Goal: Obtain resource: Download file/media

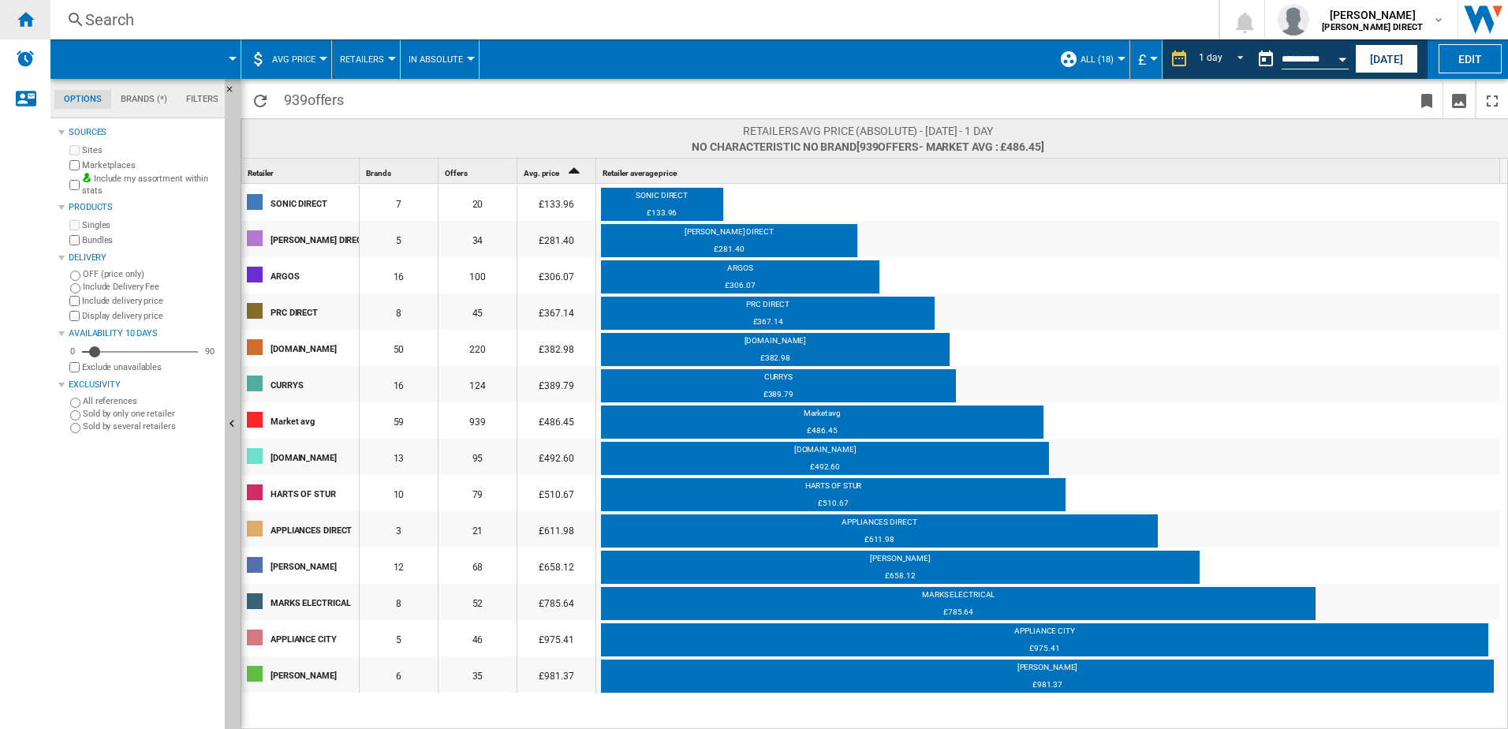
click at [28, 24] on ng-md-icon "Home" at bounding box center [25, 18] width 19 height 19
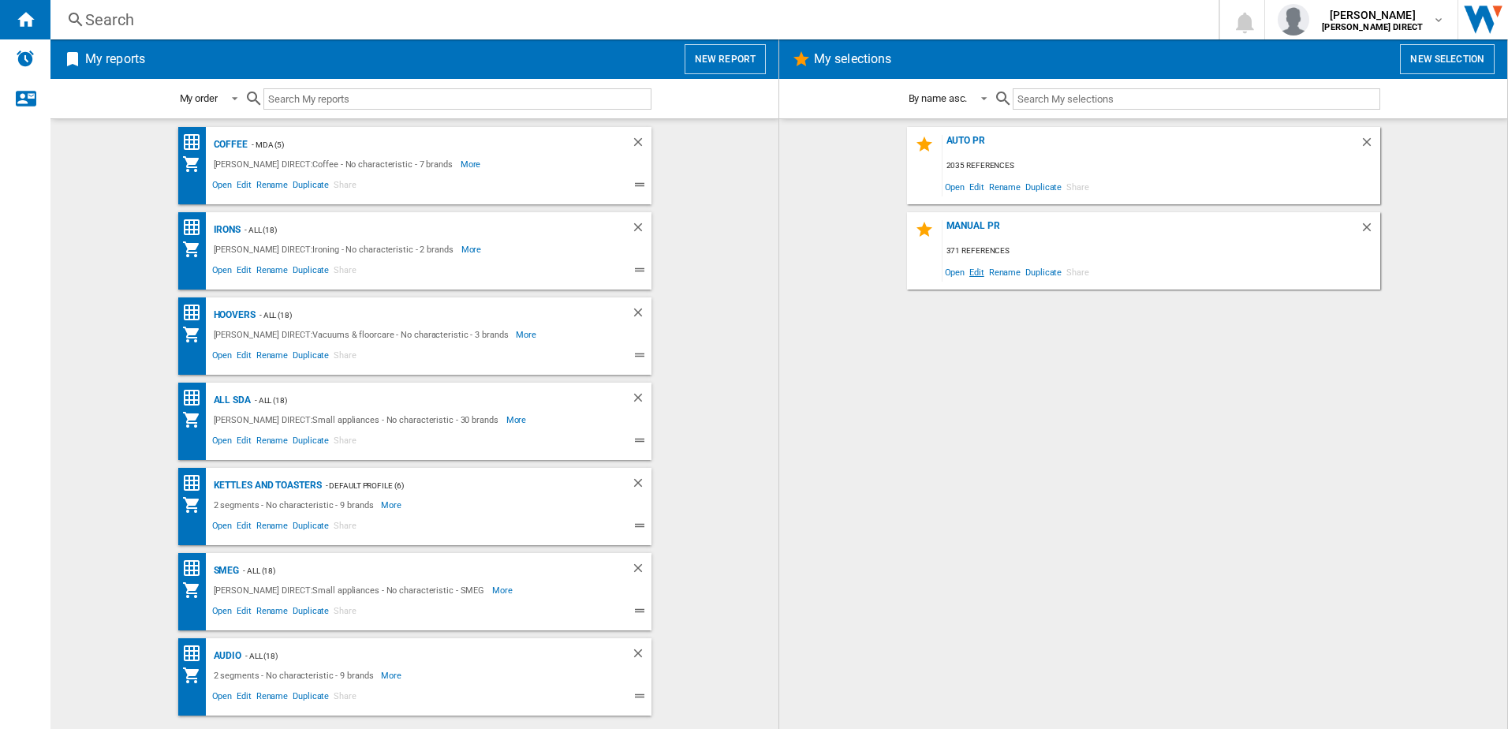
click at [975, 271] on span "Edit" at bounding box center [977, 271] width 20 height 21
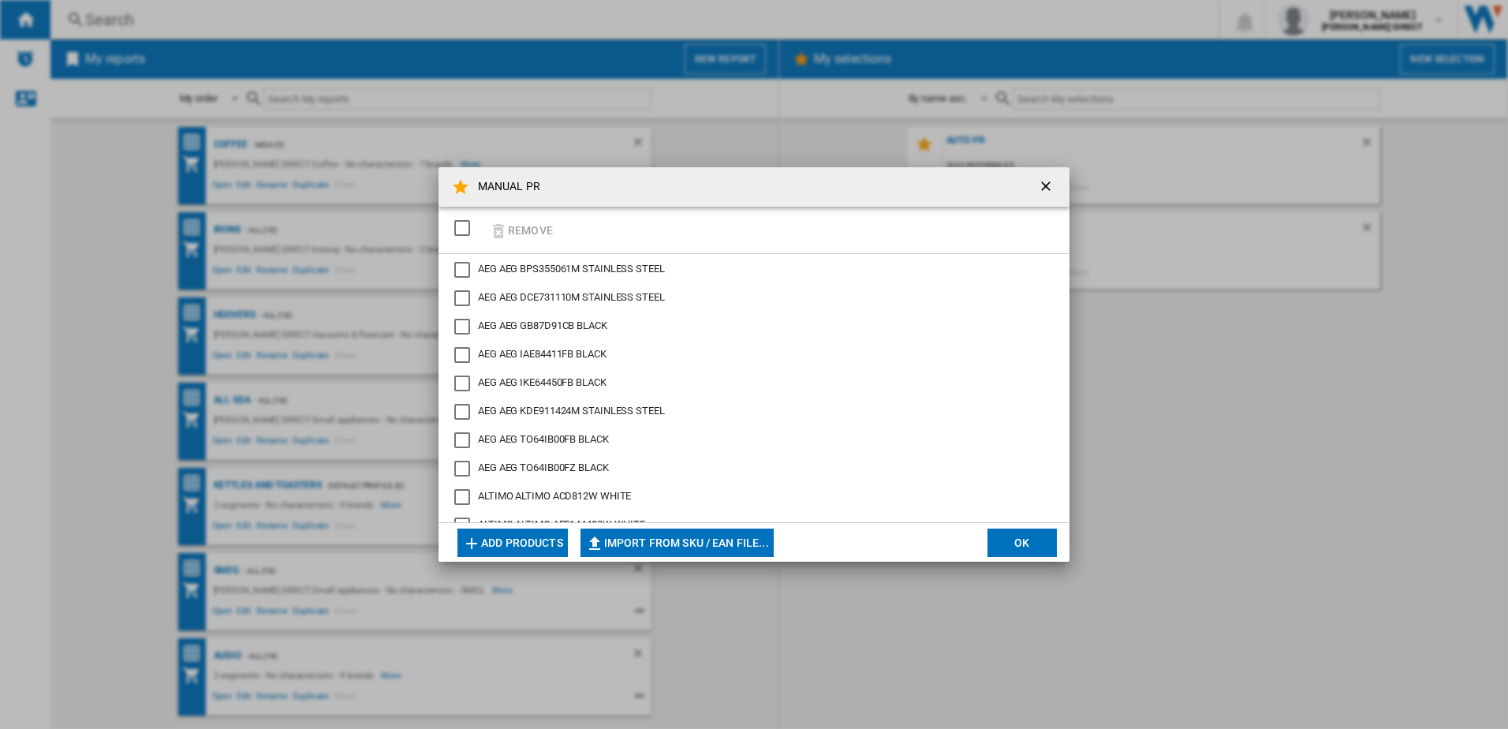
click at [470, 233] on div "SELECTIONS.EDITION_POPUP.SELECT_DESELECT" at bounding box center [462, 228] width 16 height 16
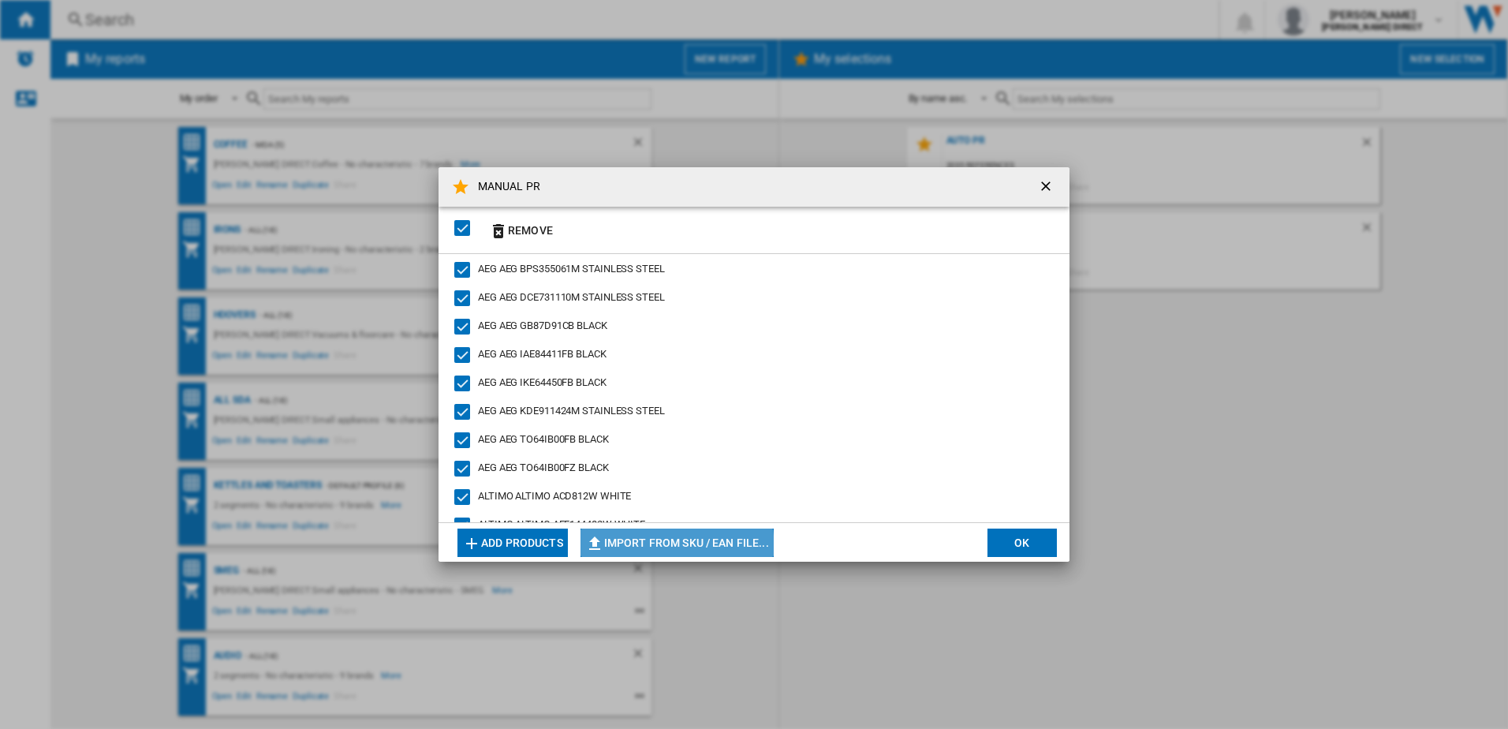
click at [661, 547] on button "Import from SKU / EAN file..." at bounding box center [676, 542] width 193 height 28
click at [524, 235] on button "Remove" at bounding box center [520, 229] width 73 height 37
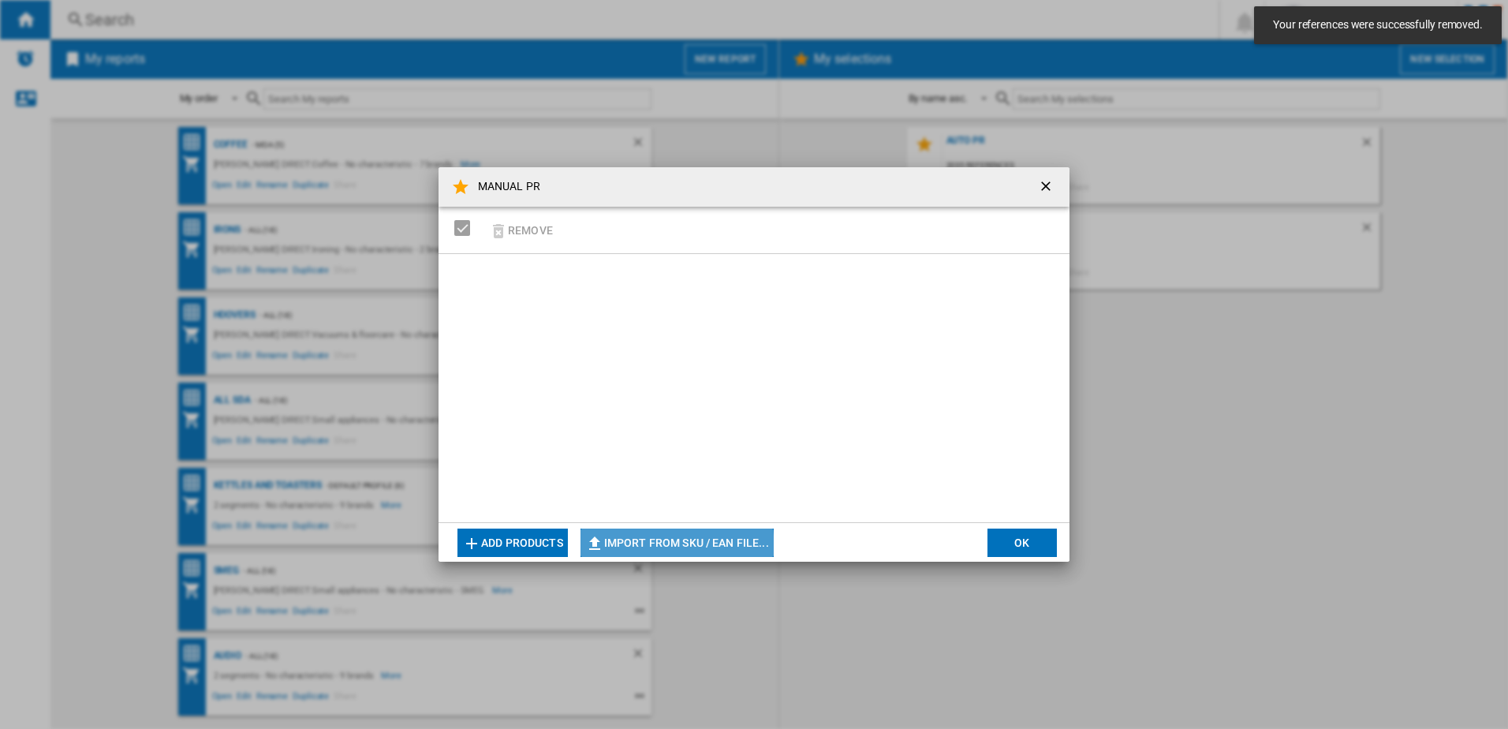
click at [636, 546] on button "Import from SKU / EAN file..." at bounding box center [676, 542] width 193 height 28
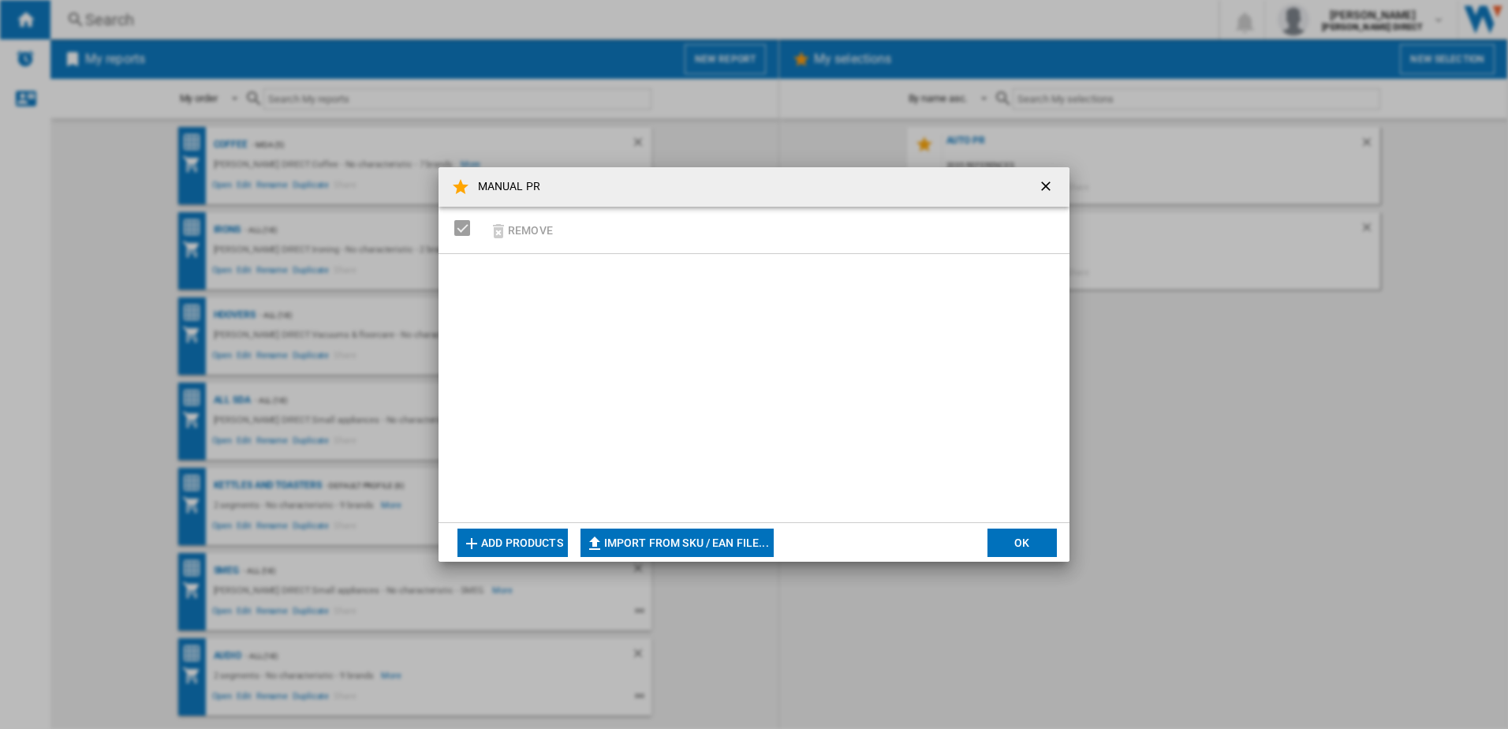
type input "**********"
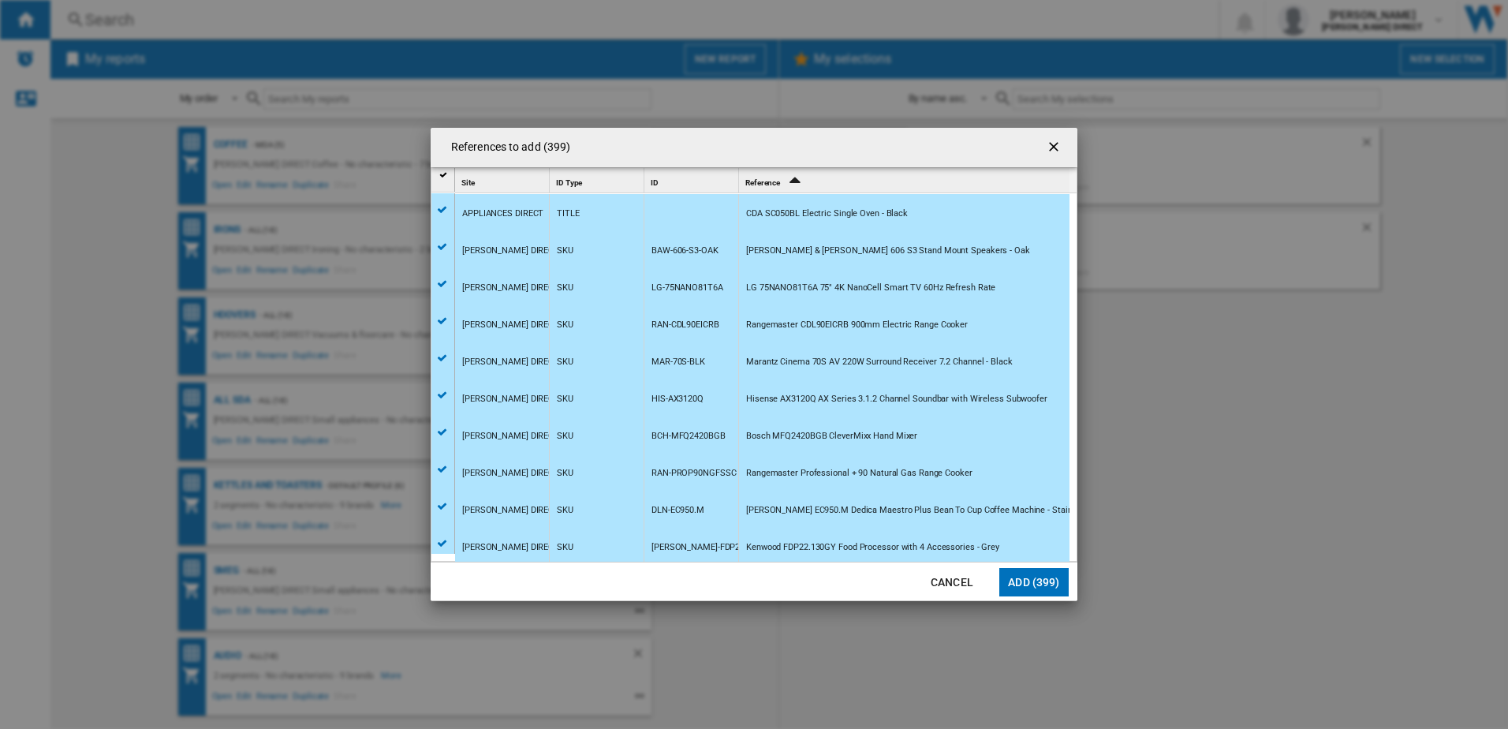
click at [1056, 588] on button "Add (399)" at bounding box center [1033, 582] width 69 height 28
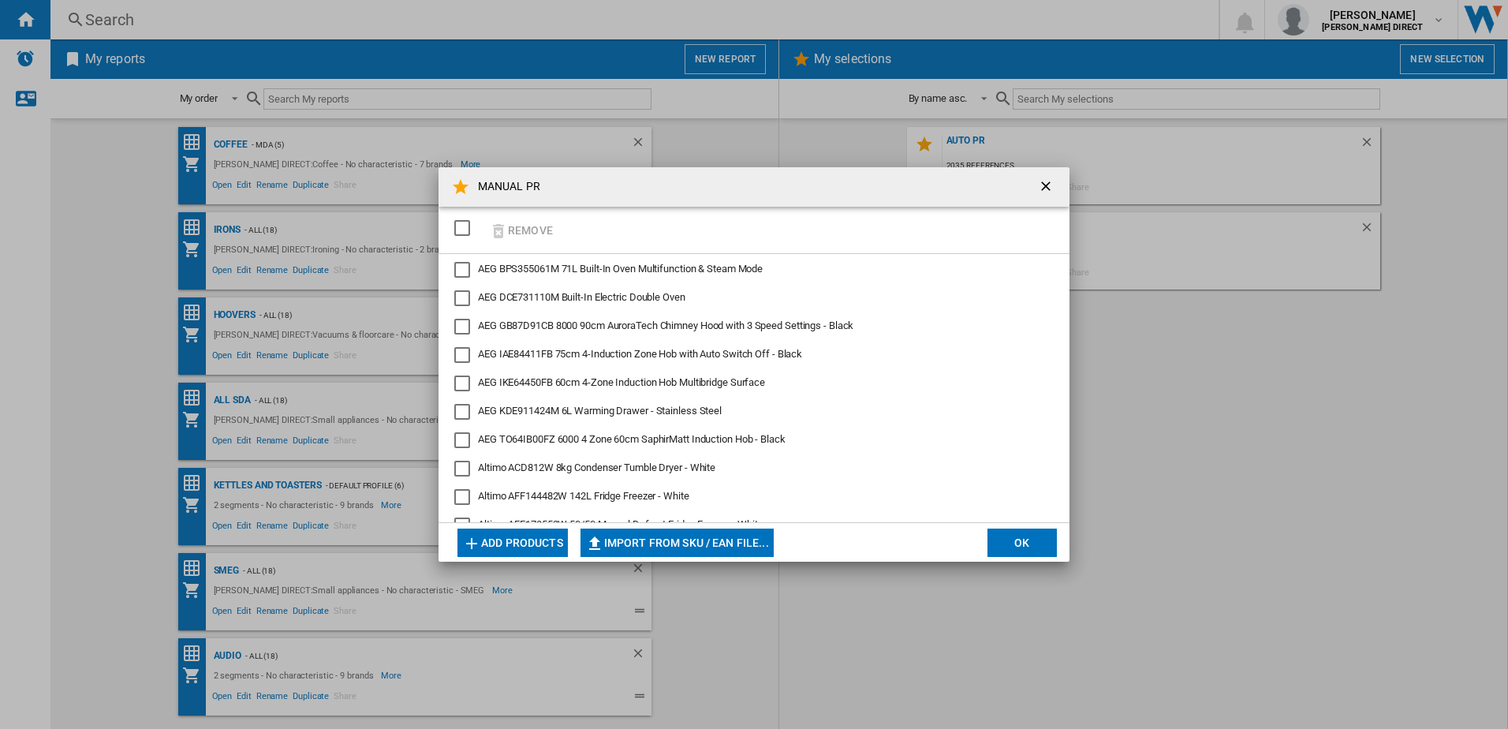
click at [1037, 539] on button "OK" at bounding box center [1021, 542] width 69 height 28
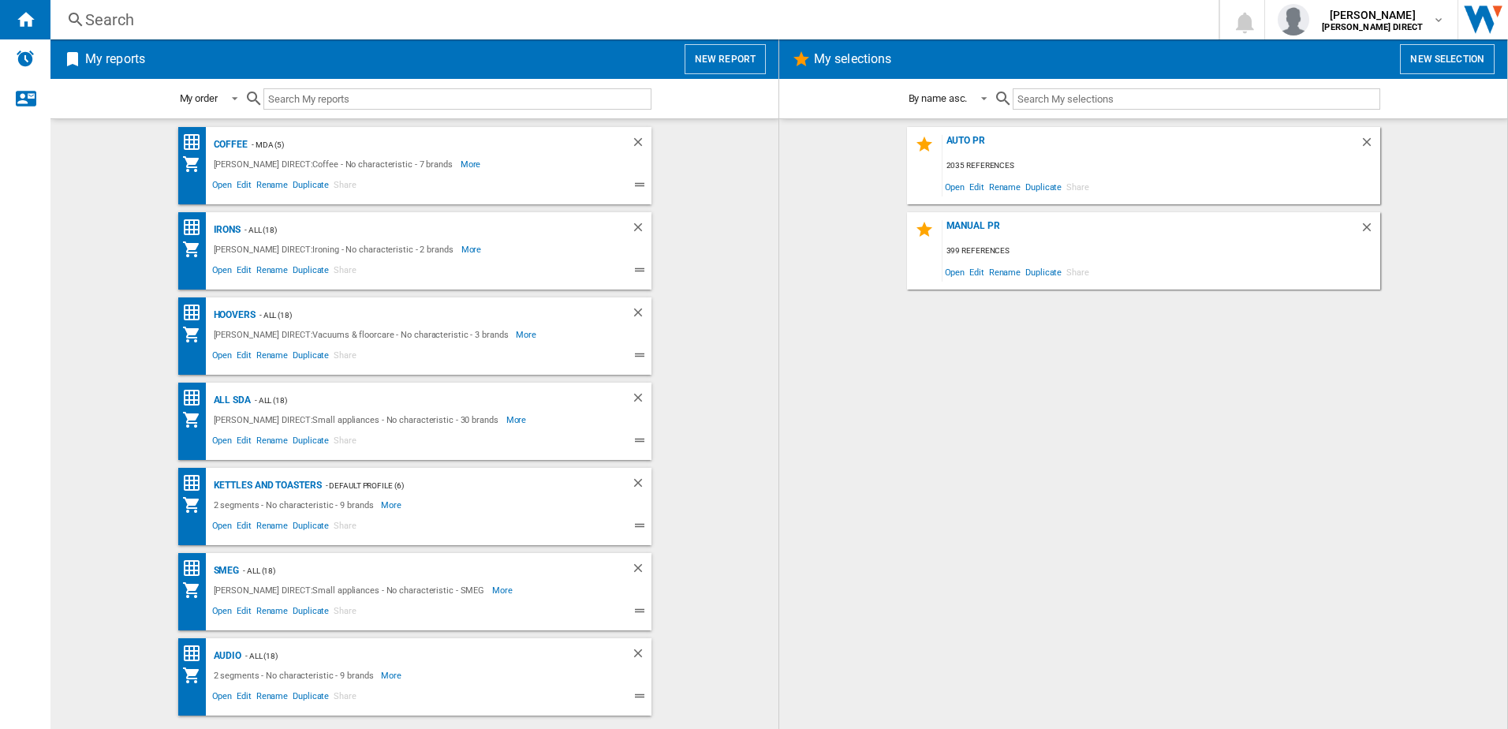
click at [890, 399] on div "AUTO PR 2035 references Open Edit Rename Duplicate Share MANUAL PR 399 referenc…" at bounding box center [1143, 424] width 696 height 594
click at [957, 224] on div "MANUAL PR" at bounding box center [1150, 230] width 417 height 21
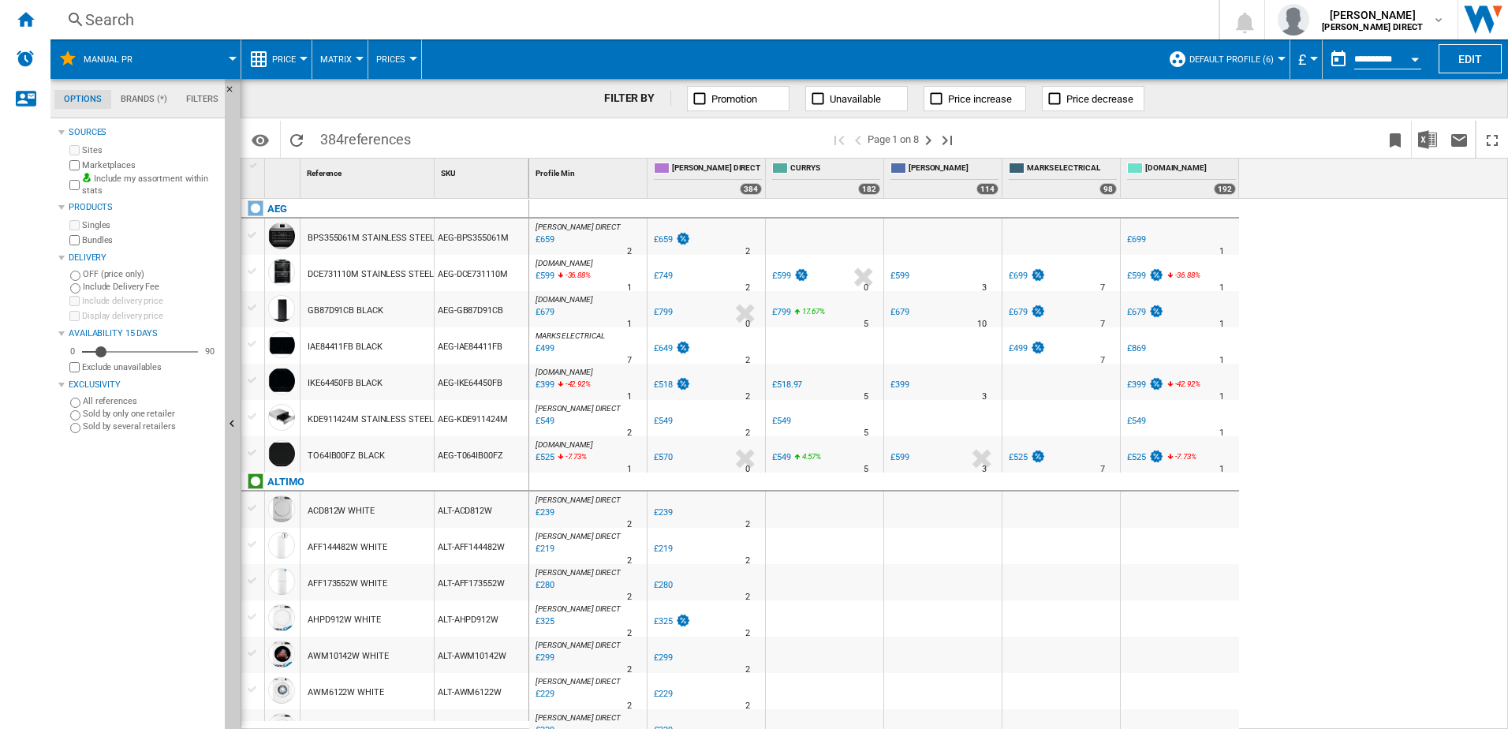
click at [1254, 64] on span "Default profile (6)" at bounding box center [1231, 59] width 84 height 10
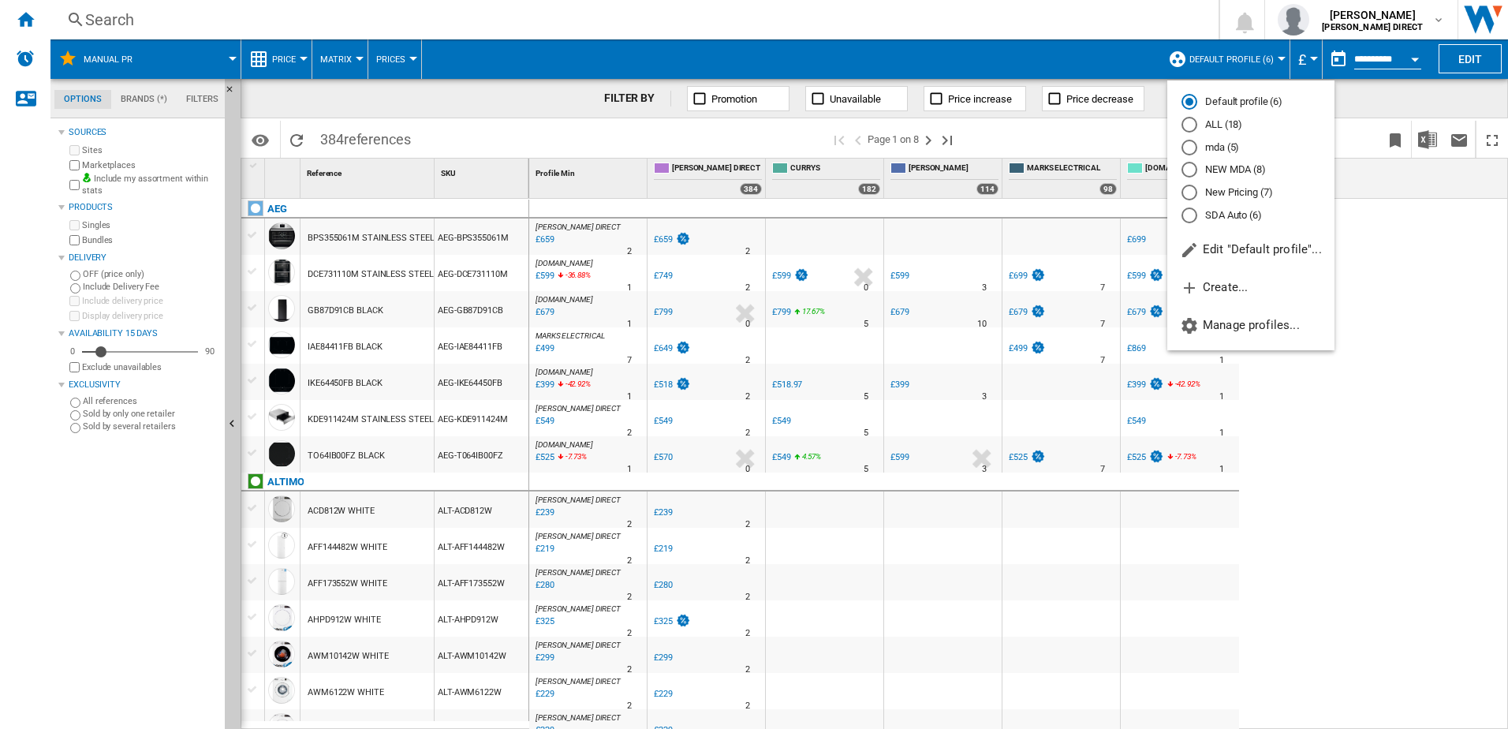
click at [1249, 189] on md-radio-button "New Pricing (7)" at bounding box center [1250, 192] width 139 height 15
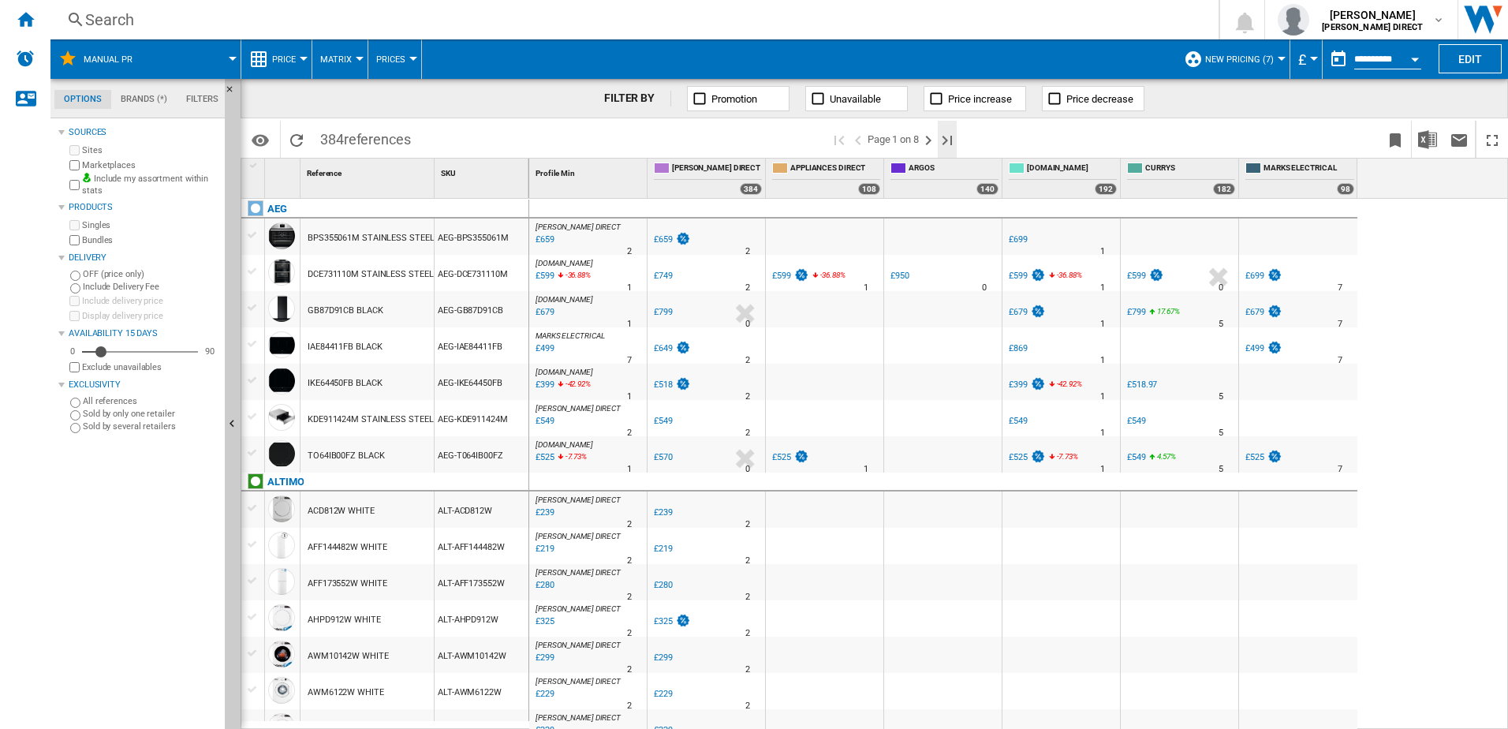
click at [954, 140] on ng-md-icon "Last page" at bounding box center [947, 140] width 19 height 19
click at [339, 62] on span "Matrix" at bounding box center [336, 59] width 32 height 10
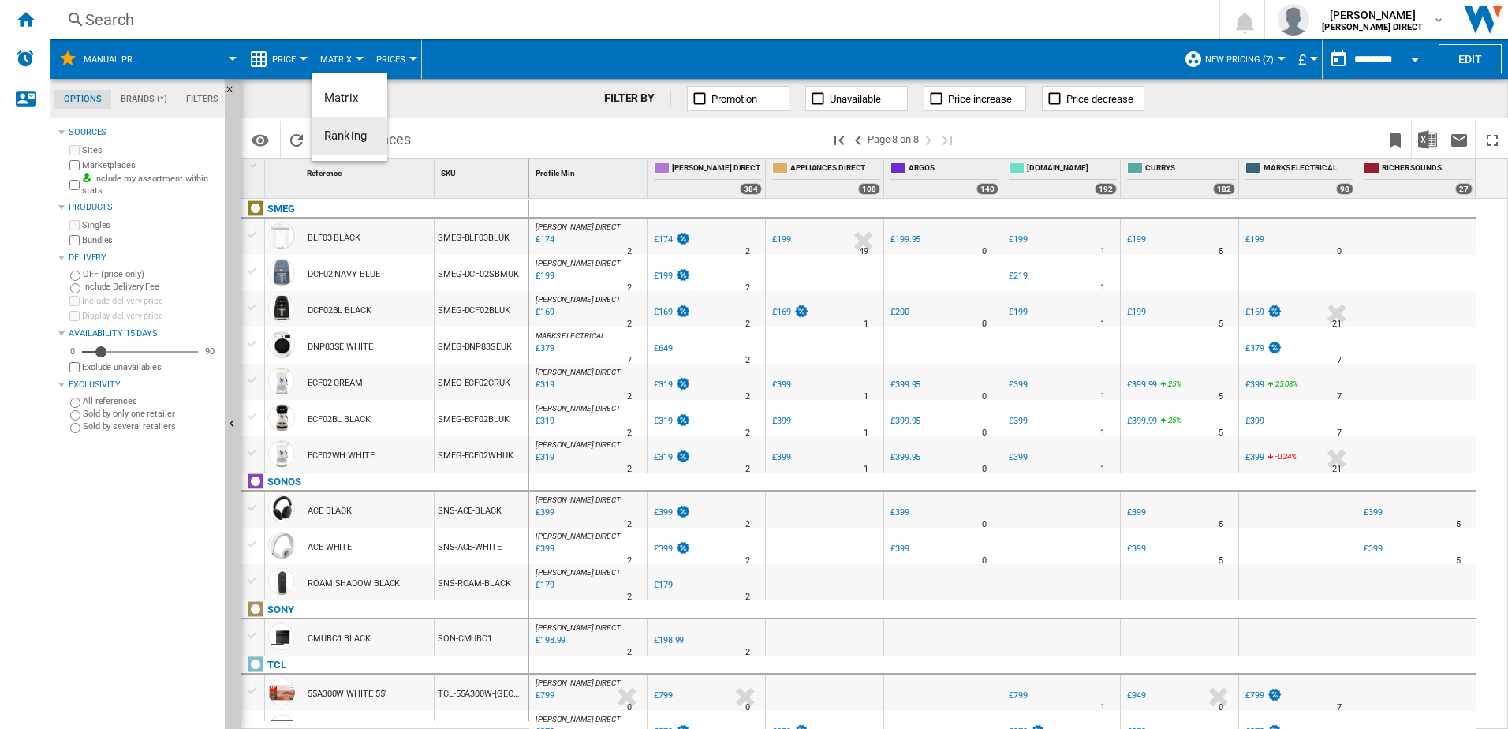
click at [346, 132] on span "Ranking" at bounding box center [345, 136] width 43 height 14
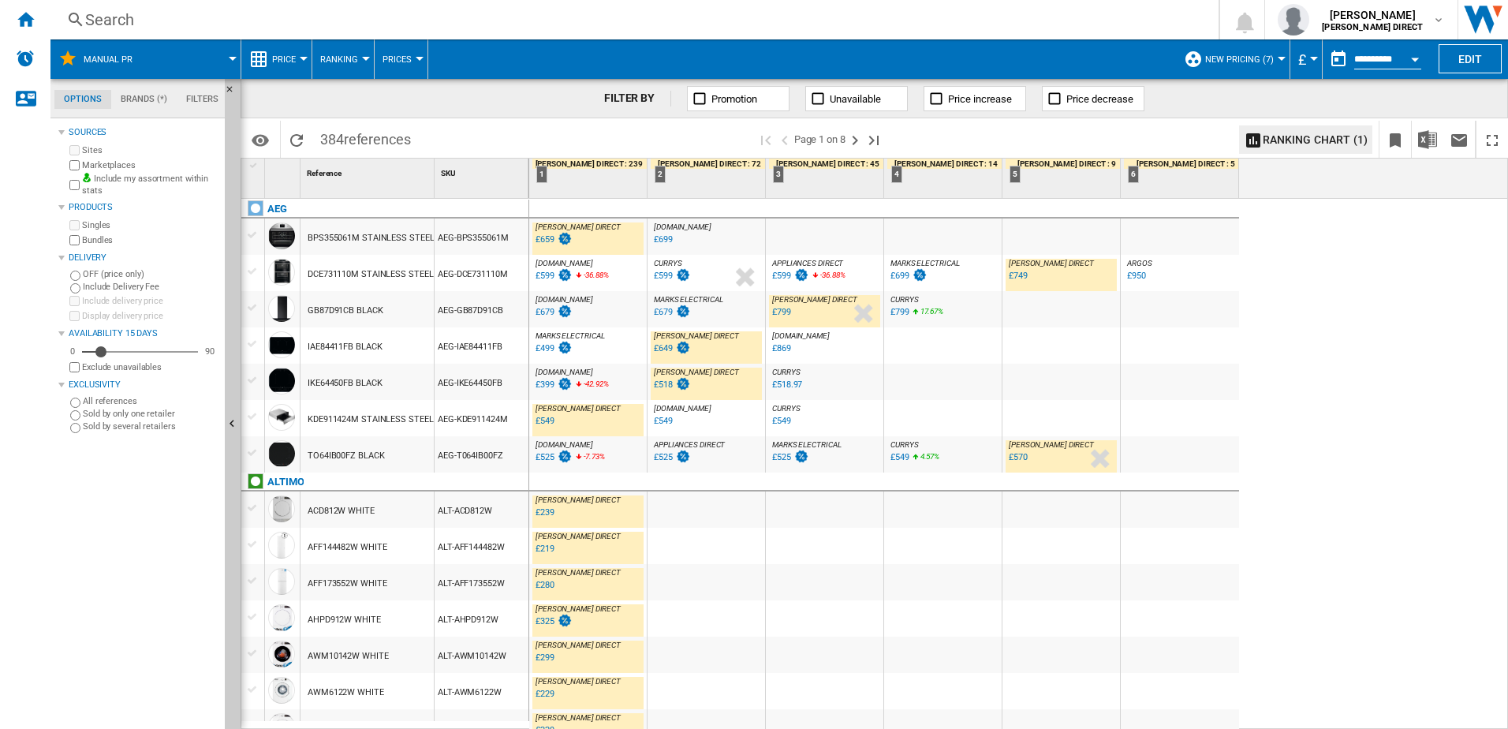
click at [610, 354] on div "MARKS ELECTRICAL : MARKS ELECTRICAL -23.1 % £499 % N/A MARKS ELECTRICAL : MARKS…" at bounding box center [587, 349] width 111 height 36
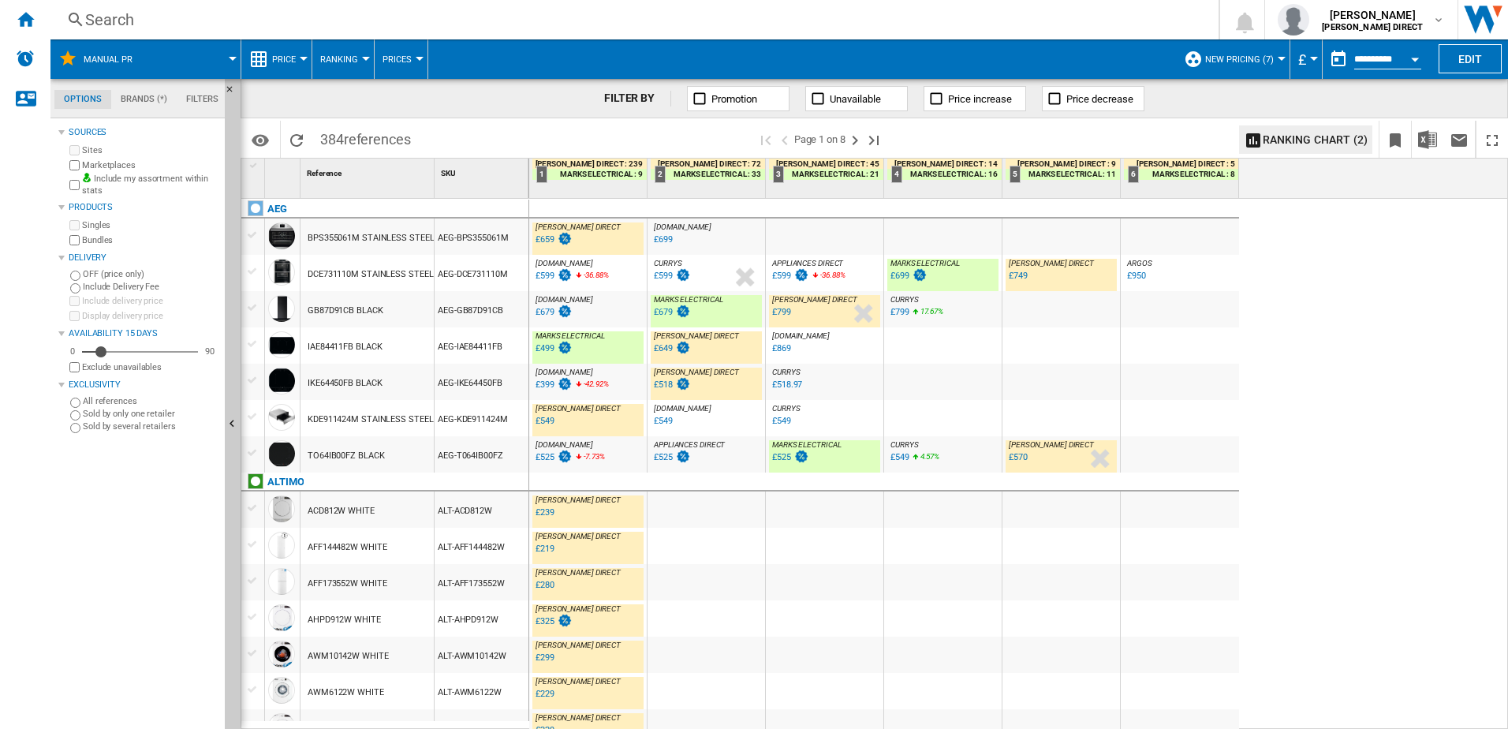
click at [601, 442] on div "AO.COM : AO" at bounding box center [587, 444] width 111 height 9
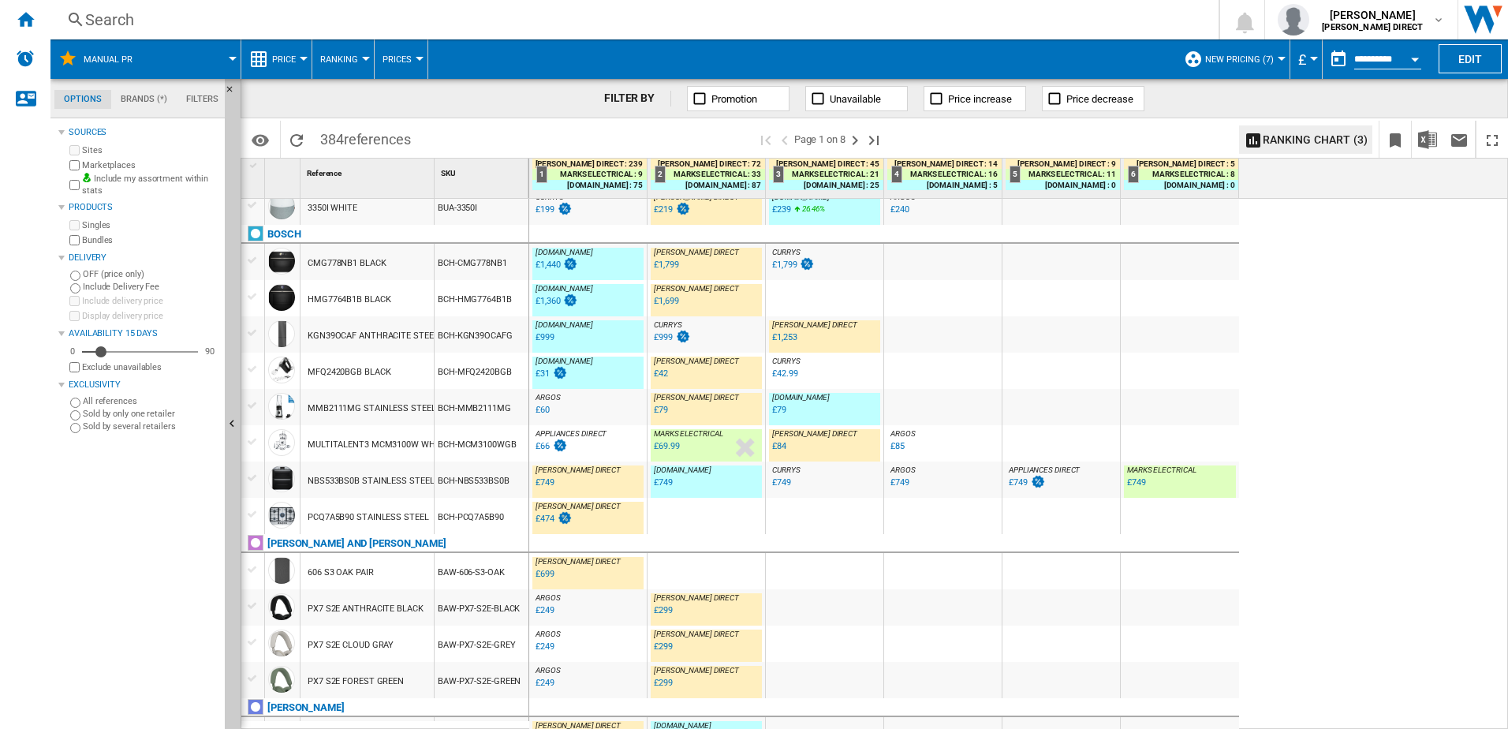
scroll to position [1473, 0]
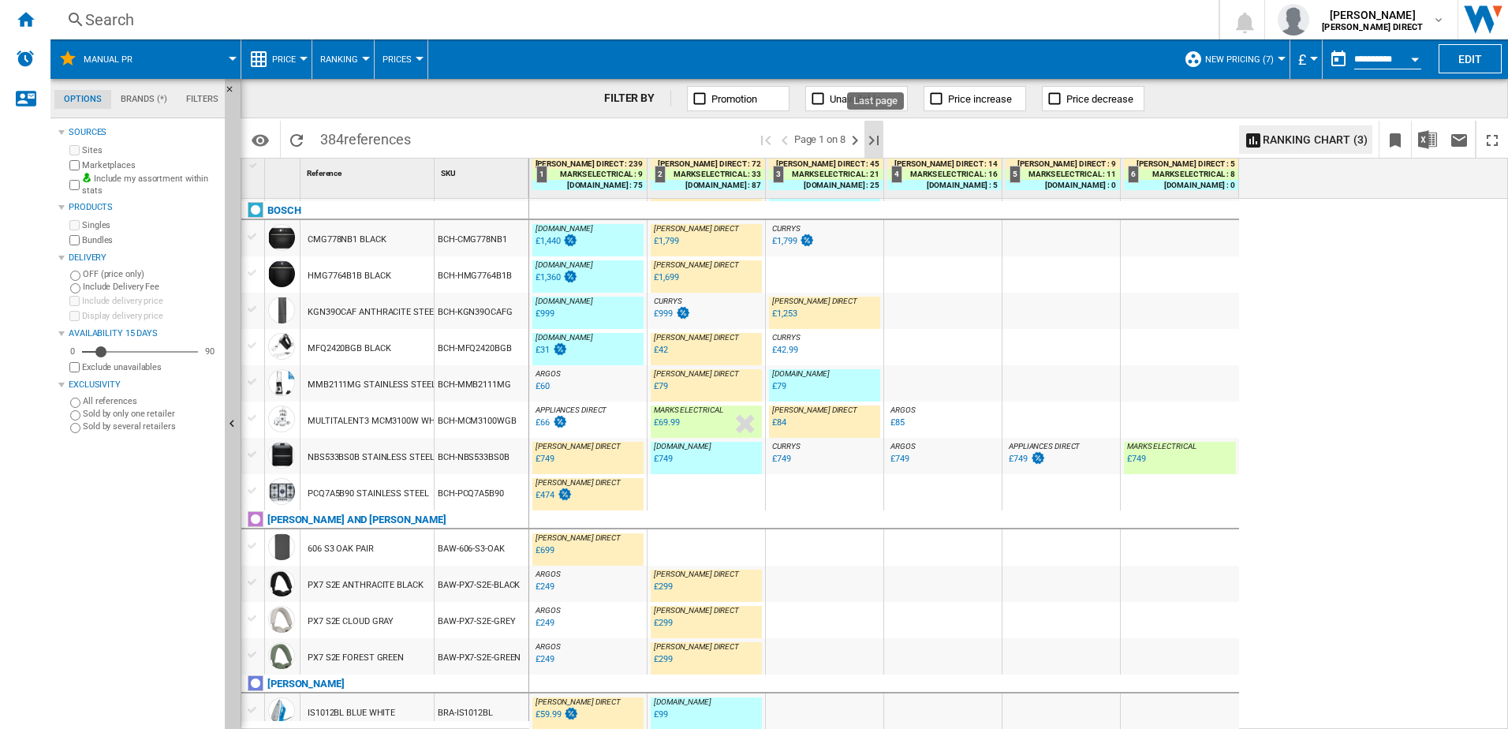
click at [874, 136] on ng-md-icon "Last page" at bounding box center [873, 140] width 19 height 19
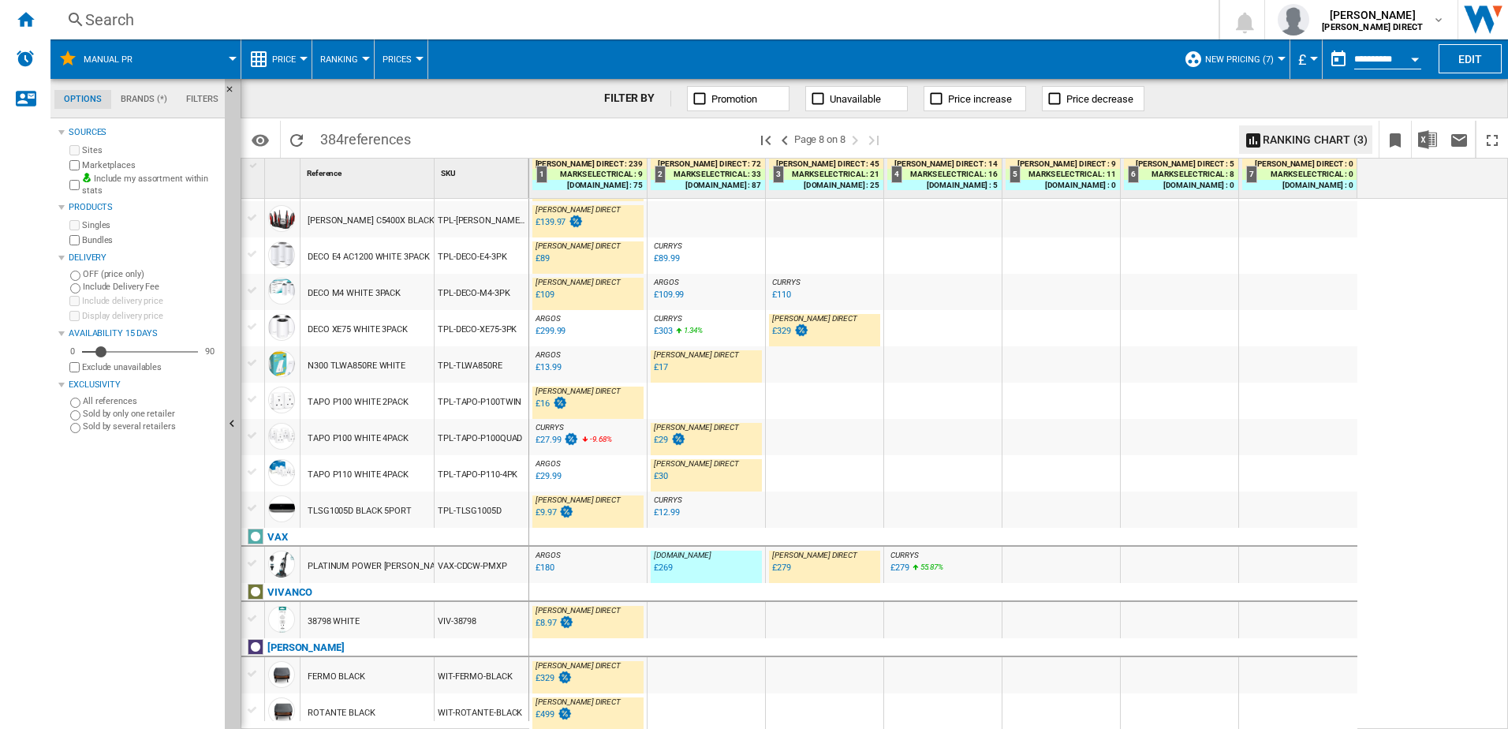
scroll to position [874, 0]
click at [592, 468] on div "ARGOS : UK CO ARGOS" at bounding box center [587, 463] width 111 height 9
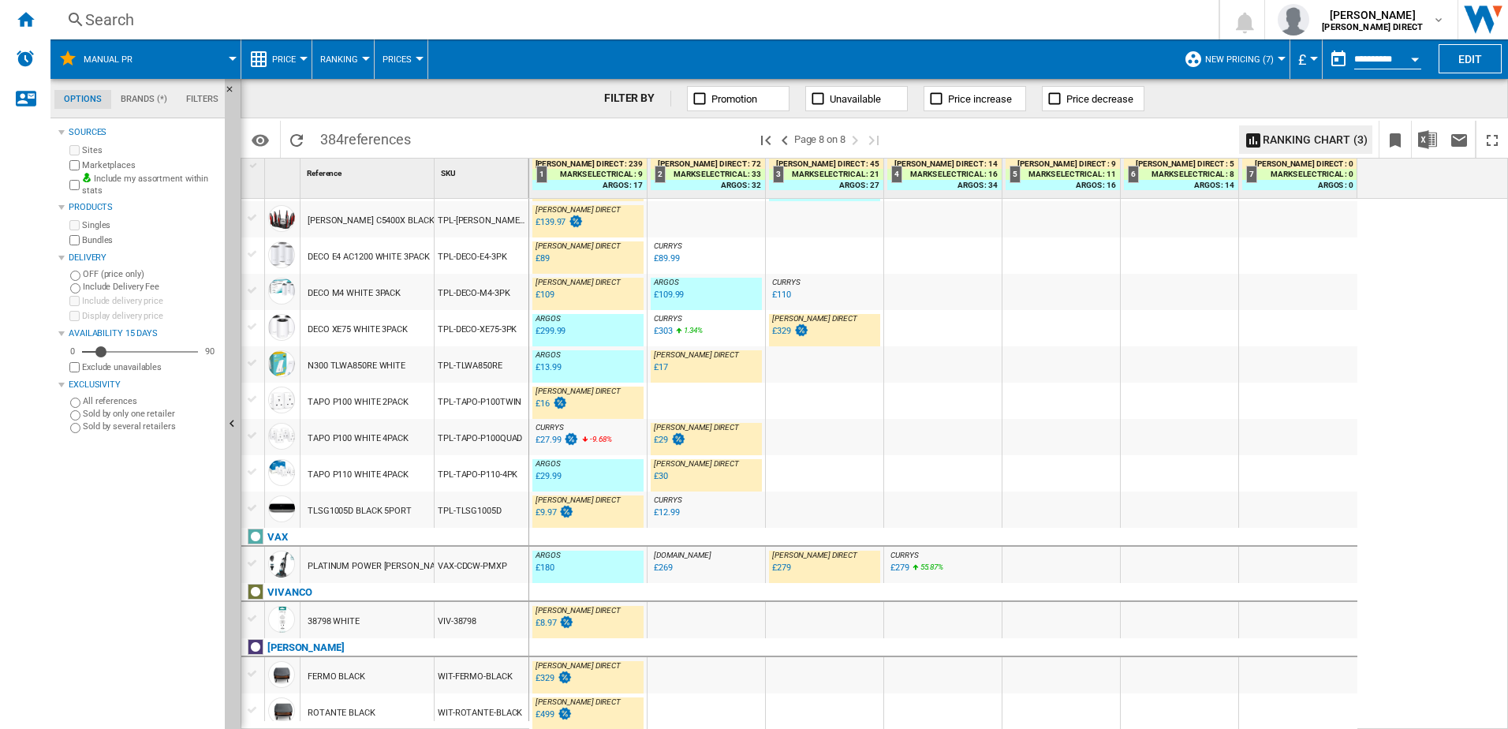
click at [446, 448] on div "TPL-TAPO-P100QUAD" at bounding box center [482, 437] width 94 height 36
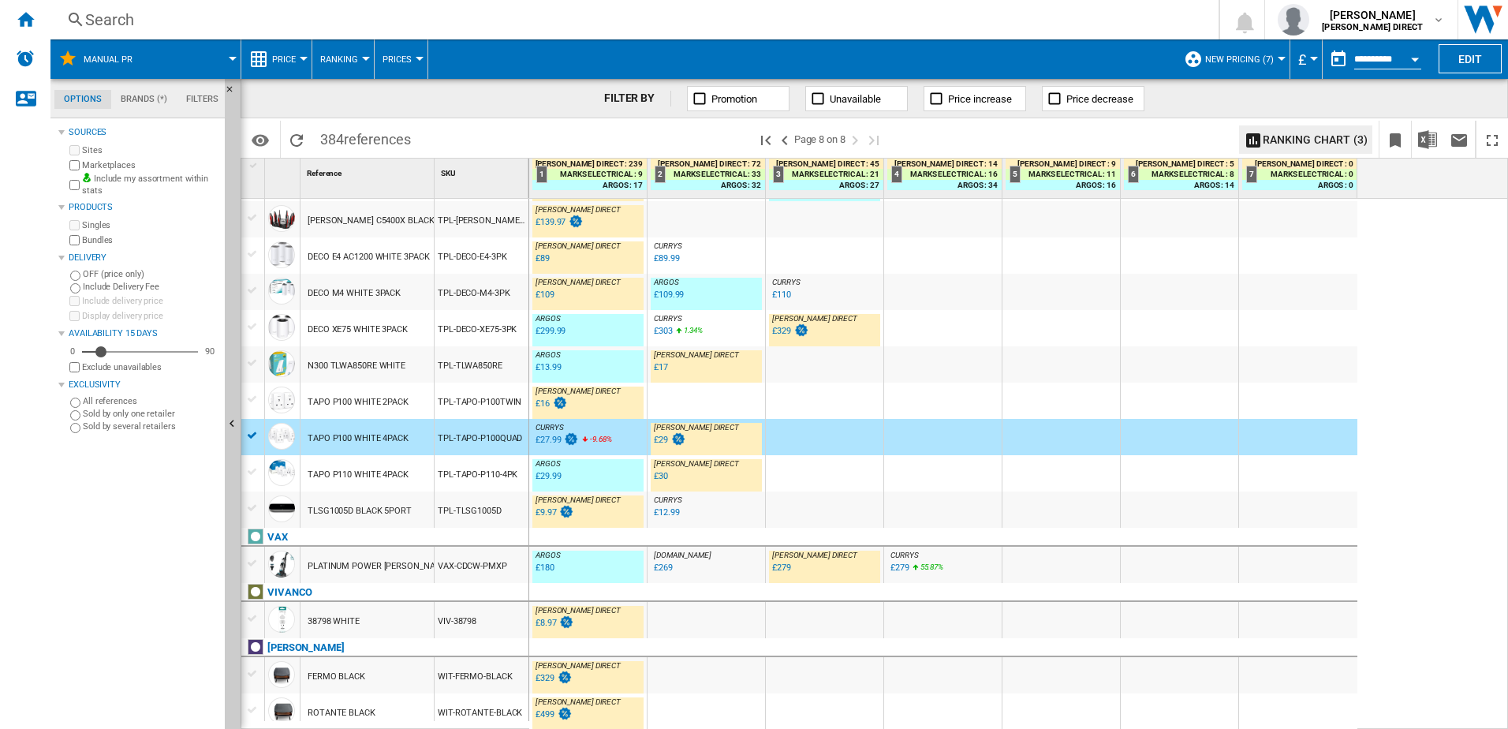
click at [472, 368] on div "TPL-TLWA850RE" at bounding box center [482, 364] width 94 height 36
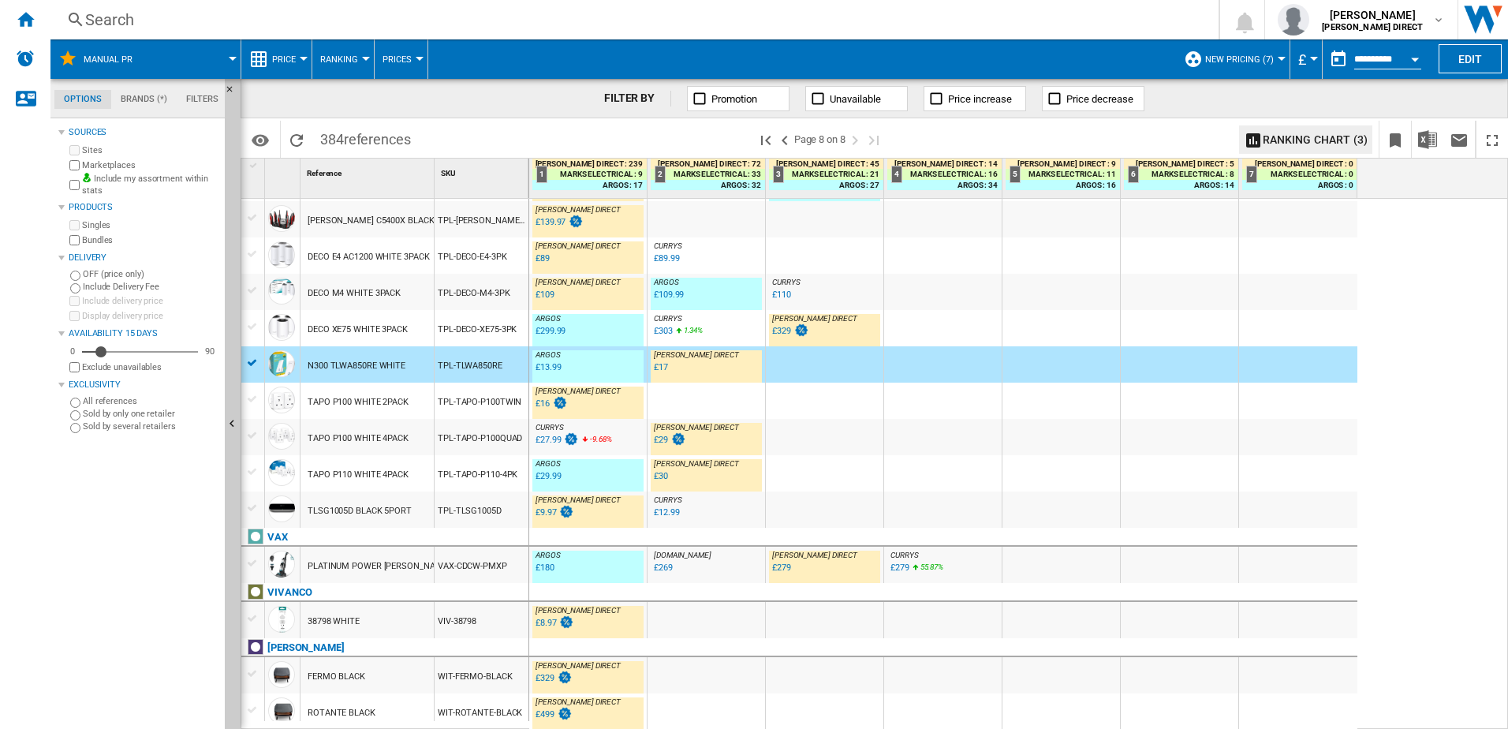
click at [450, 334] on div "TPL-DECO-XE75-3PK" at bounding box center [482, 328] width 94 height 36
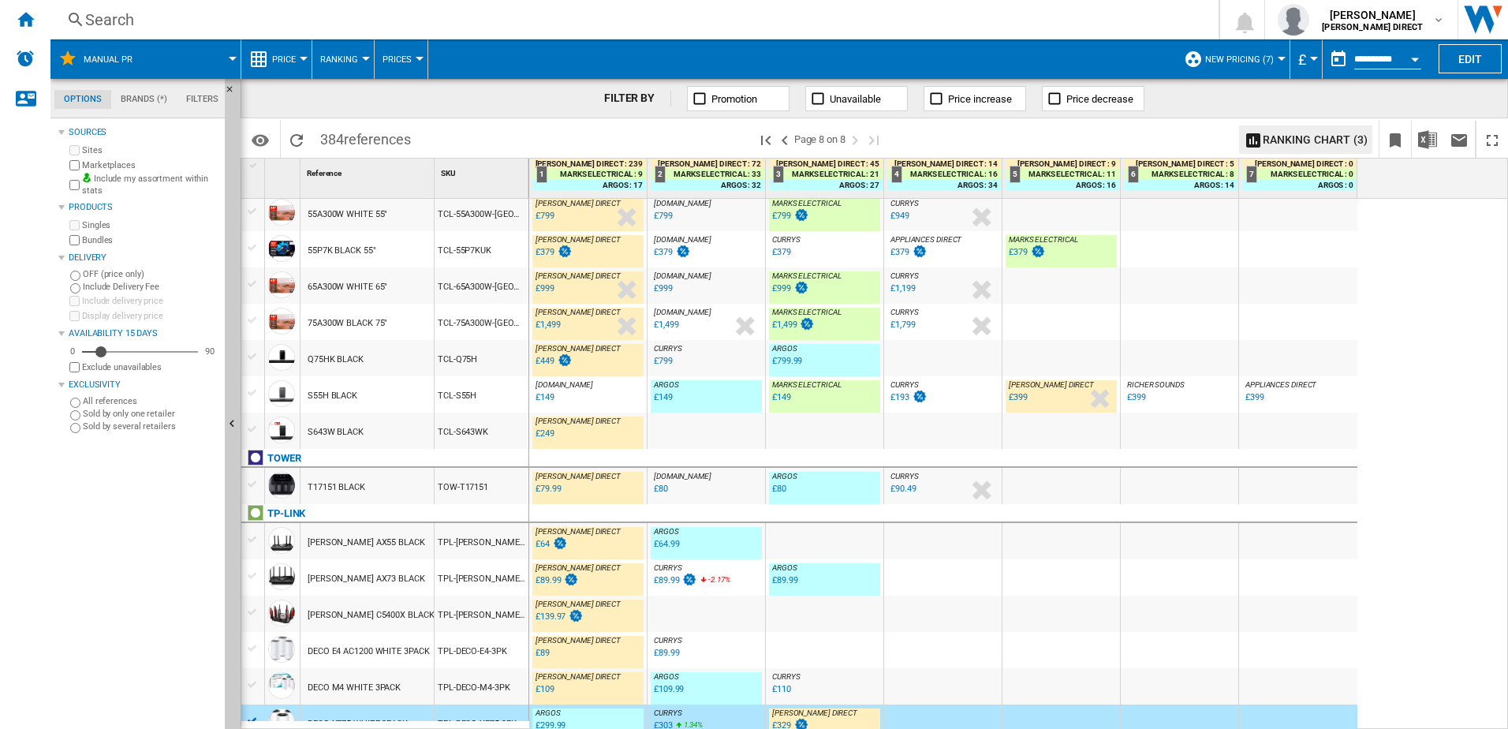
scroll to position [401, 0]
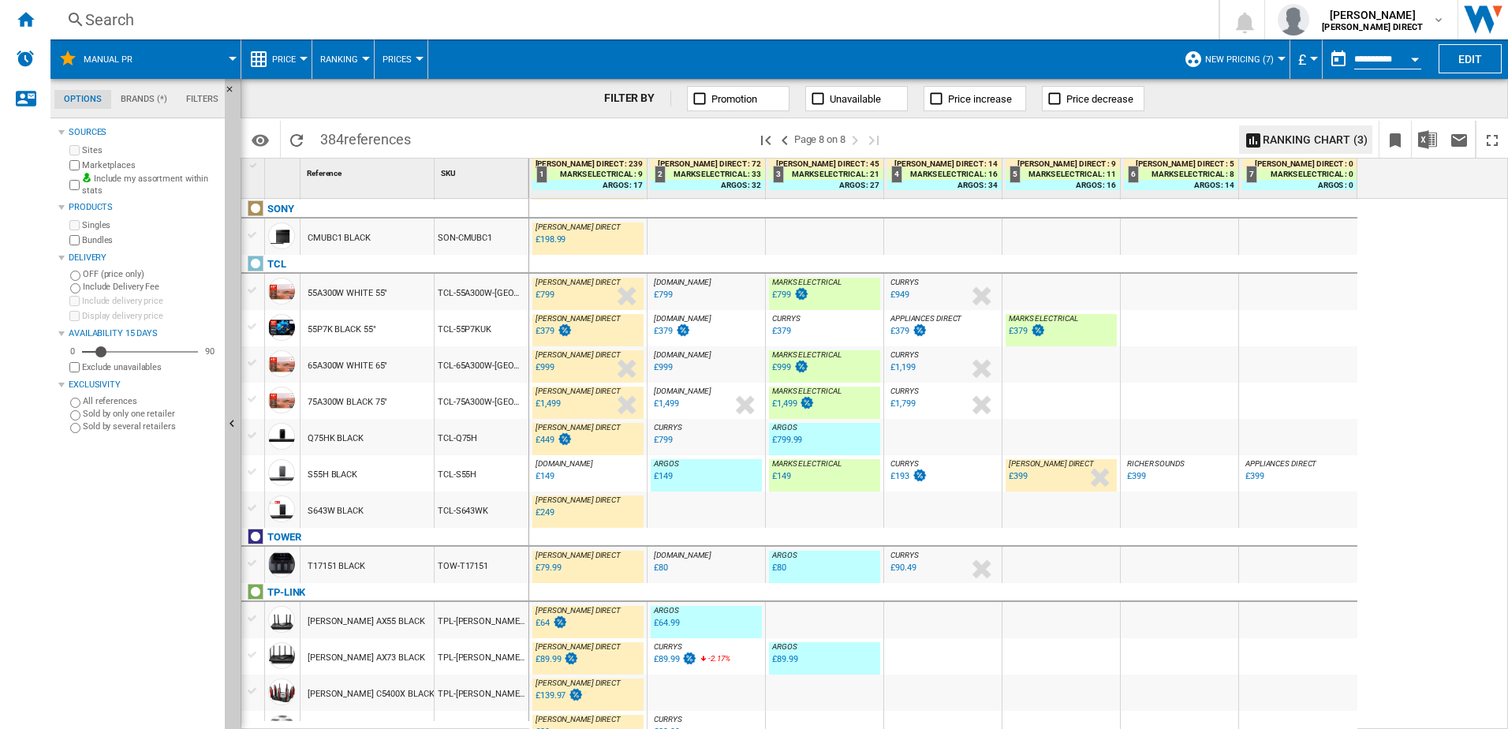
click at [446, 476] on div "TCL-S55H" at bounding box center [482, 473] width 94 height 36
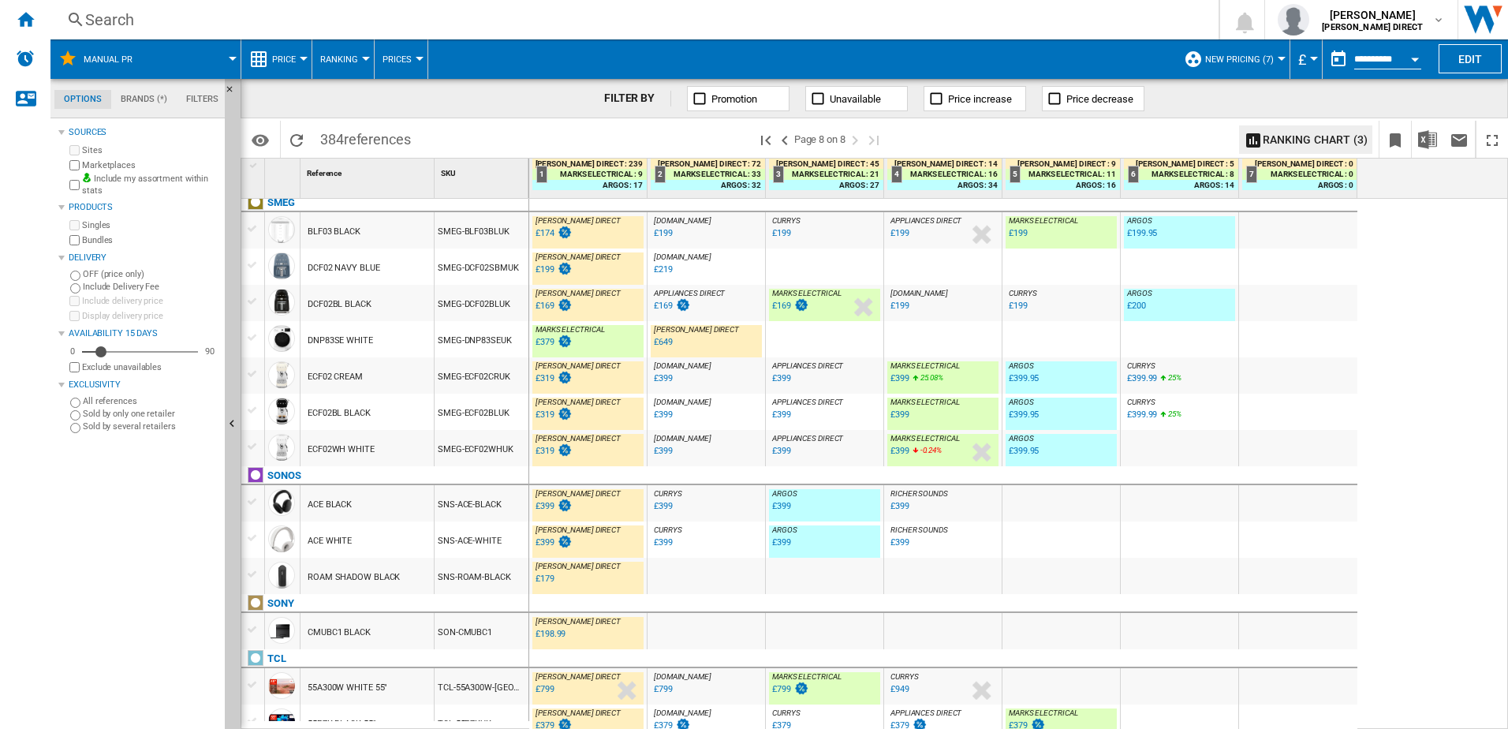
scroll to position [0, 0]
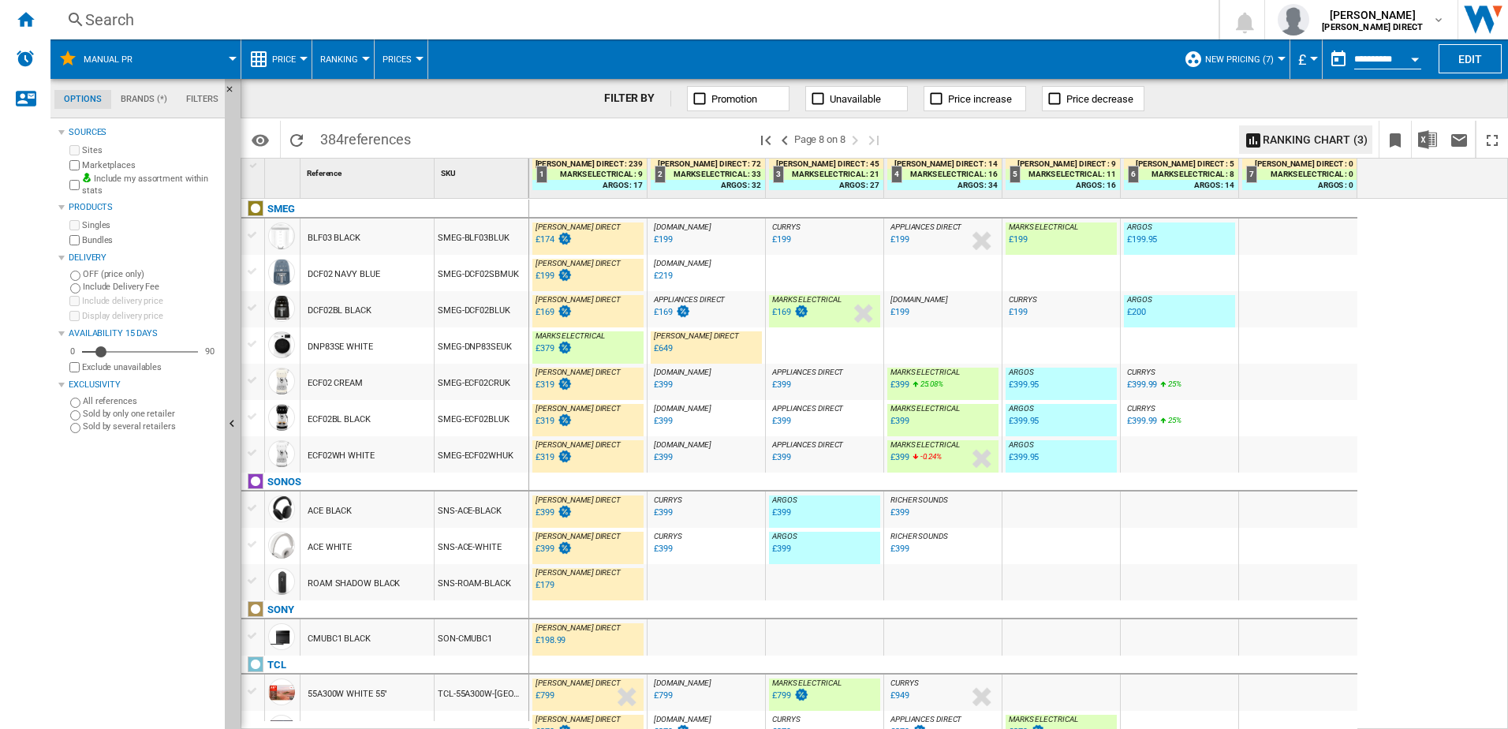
click at [451, 355] on div "SMEG-DNP83SEUK" at bounding box center [482, 345] width 94 height 36
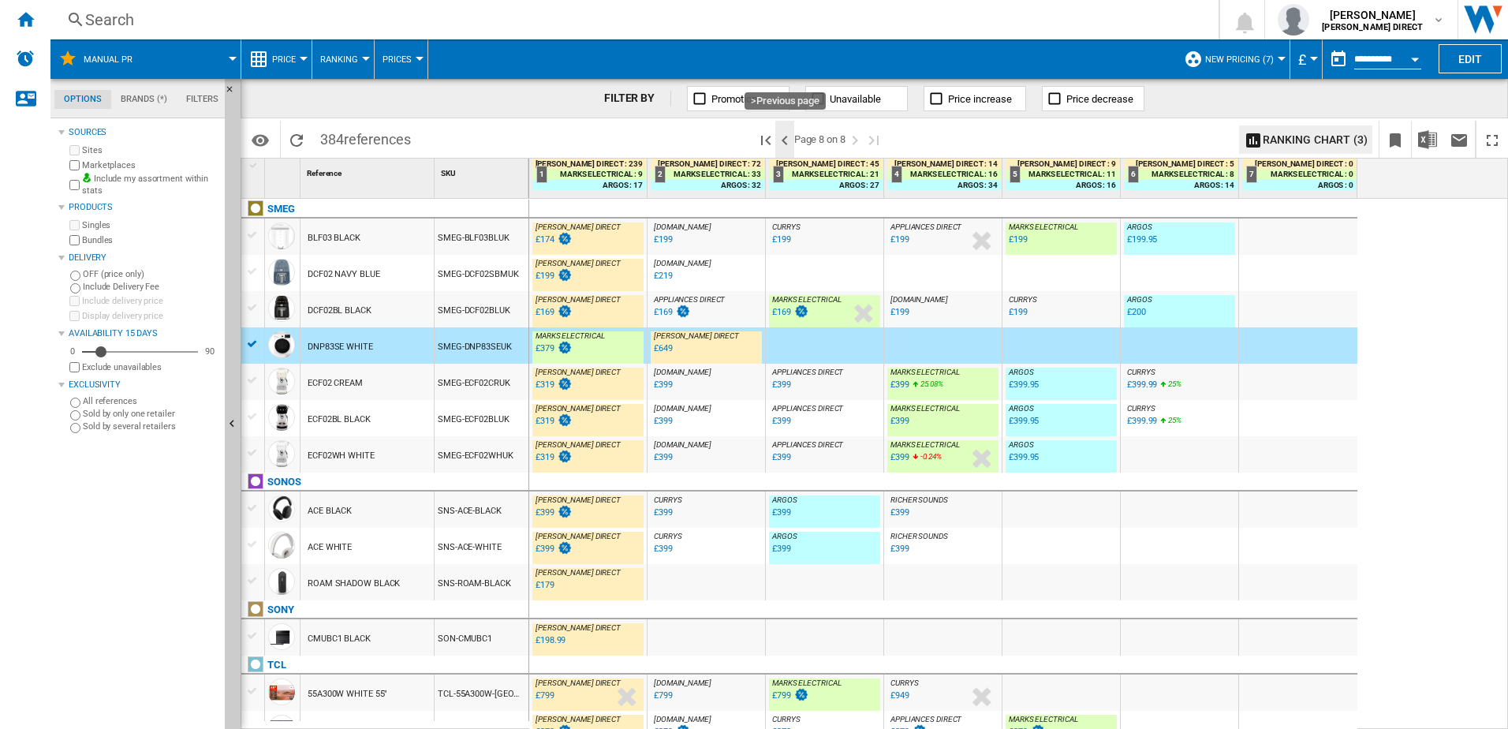
click at [786, 144] on ng-md-icon ">Previous page" at bounding box center [784, 140] width 19 height 19
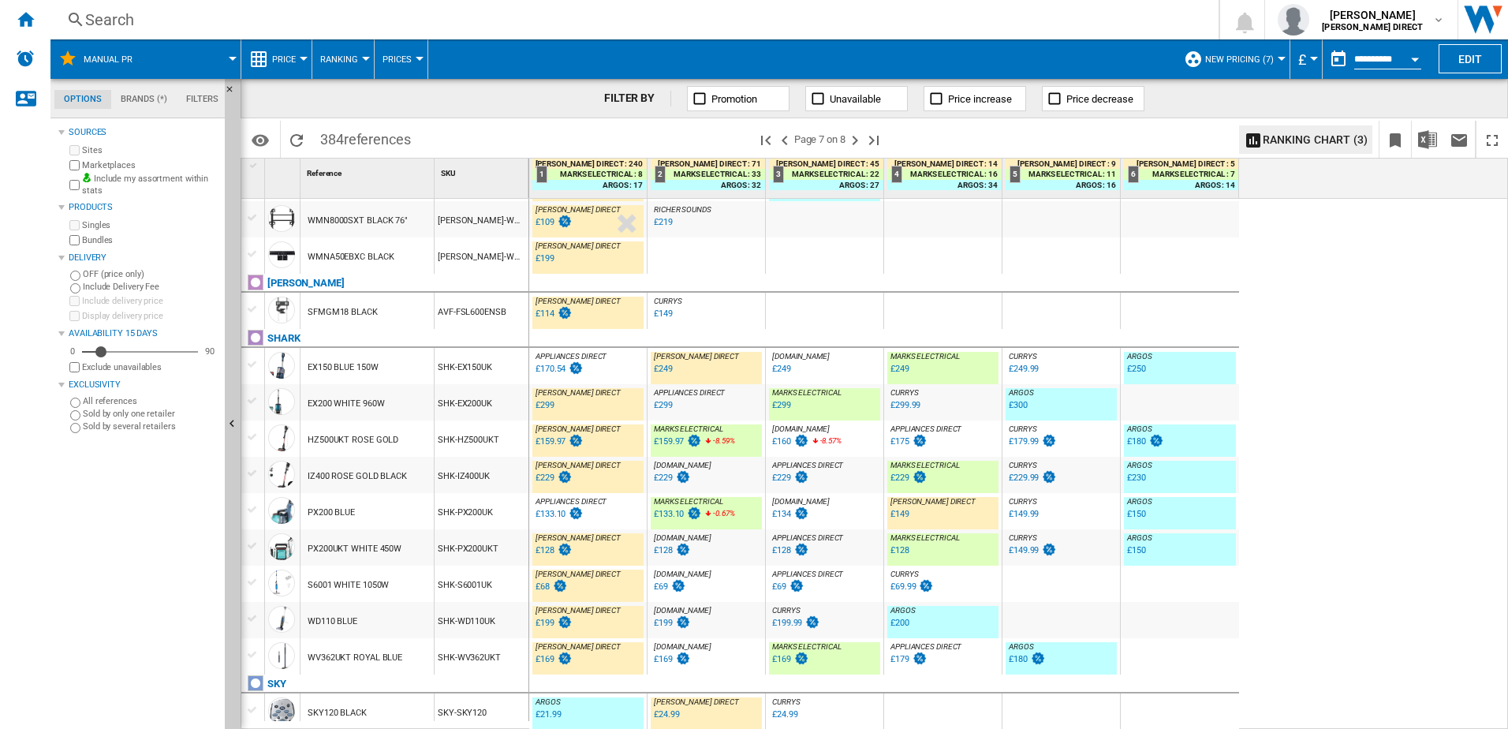
scroll to position [1454, 0]
click at [477, 517] on div "SHK-PX200UK" at bounding box center [482, 511] width 94 height 36
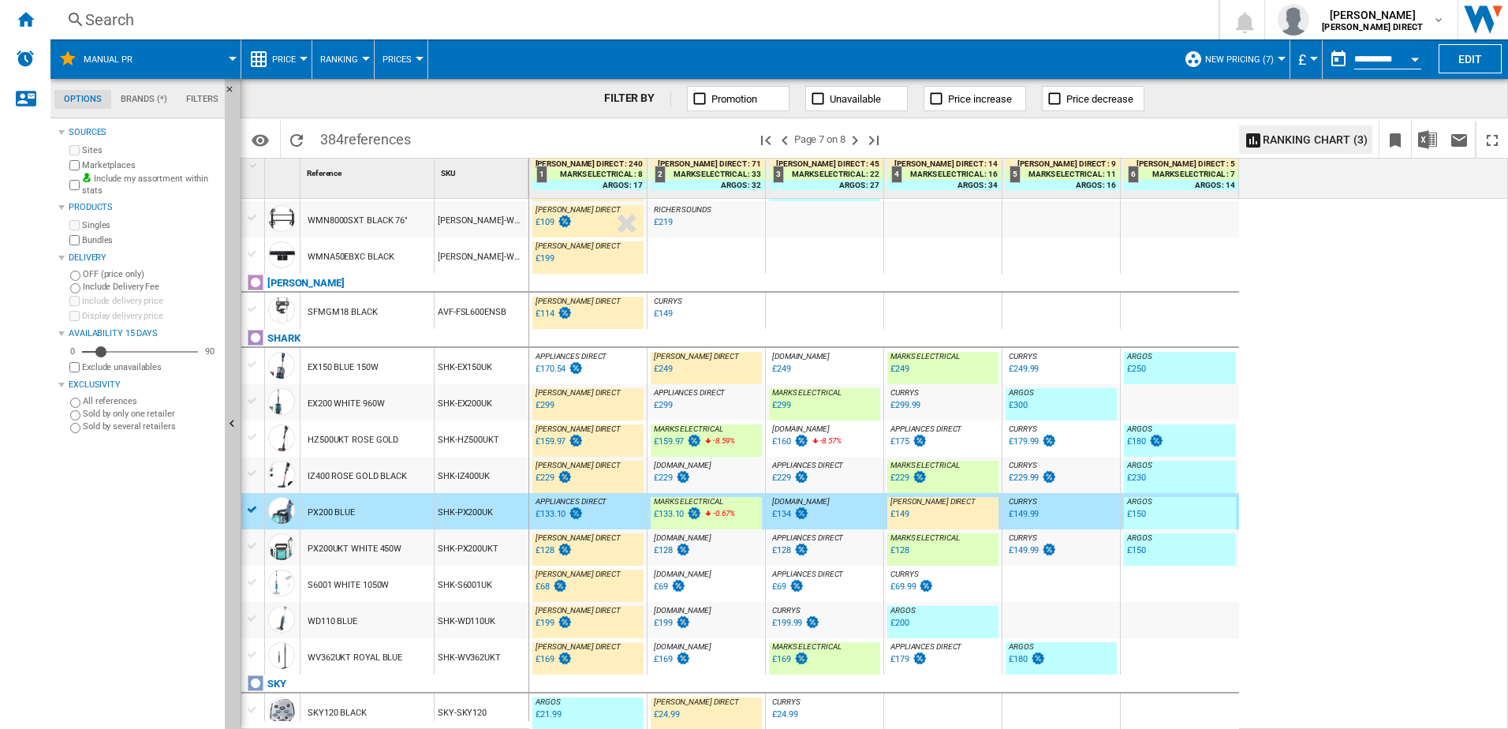
click at [472, 367] on div "SHK-EX150UK" at bounding box center [482, 366] width 94 height 36
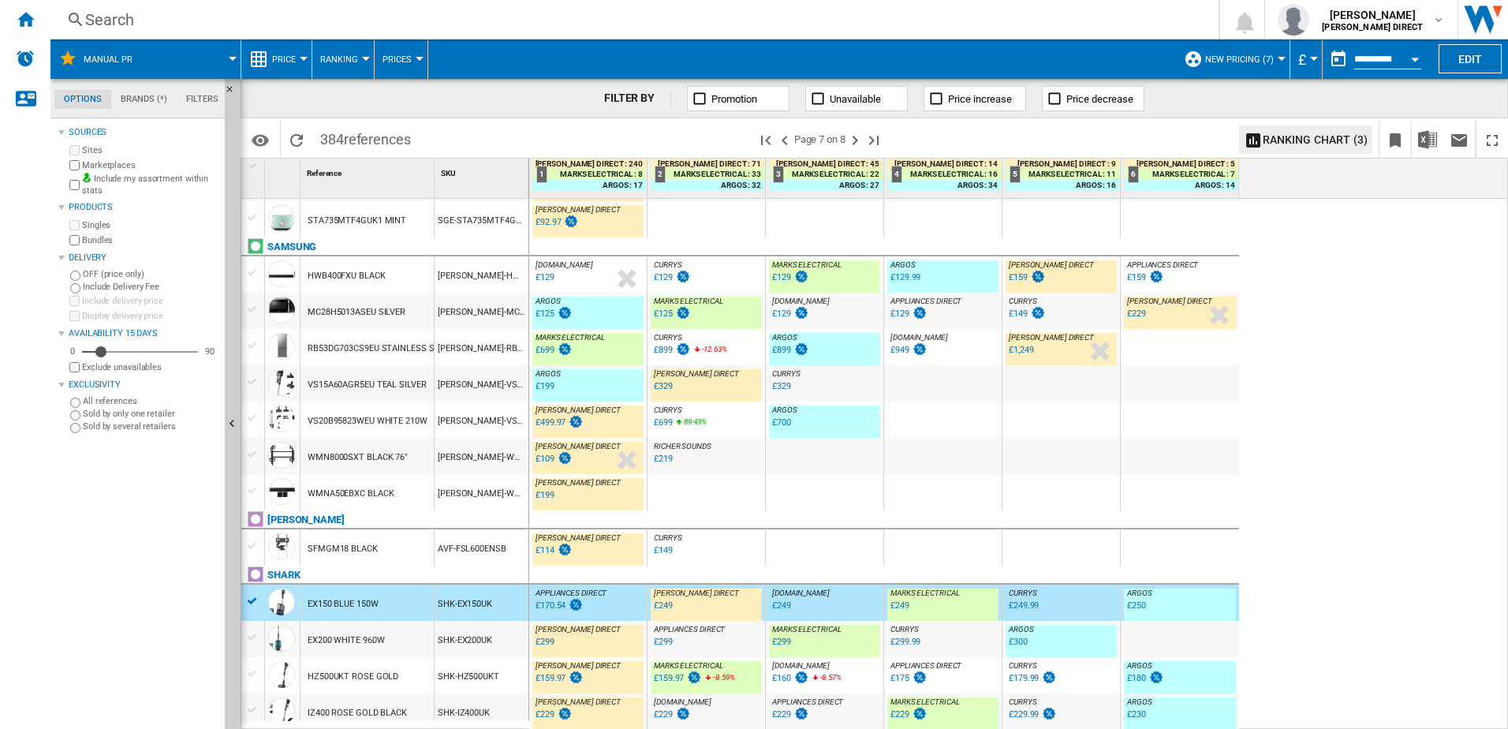
scroll to position [1139, 0]
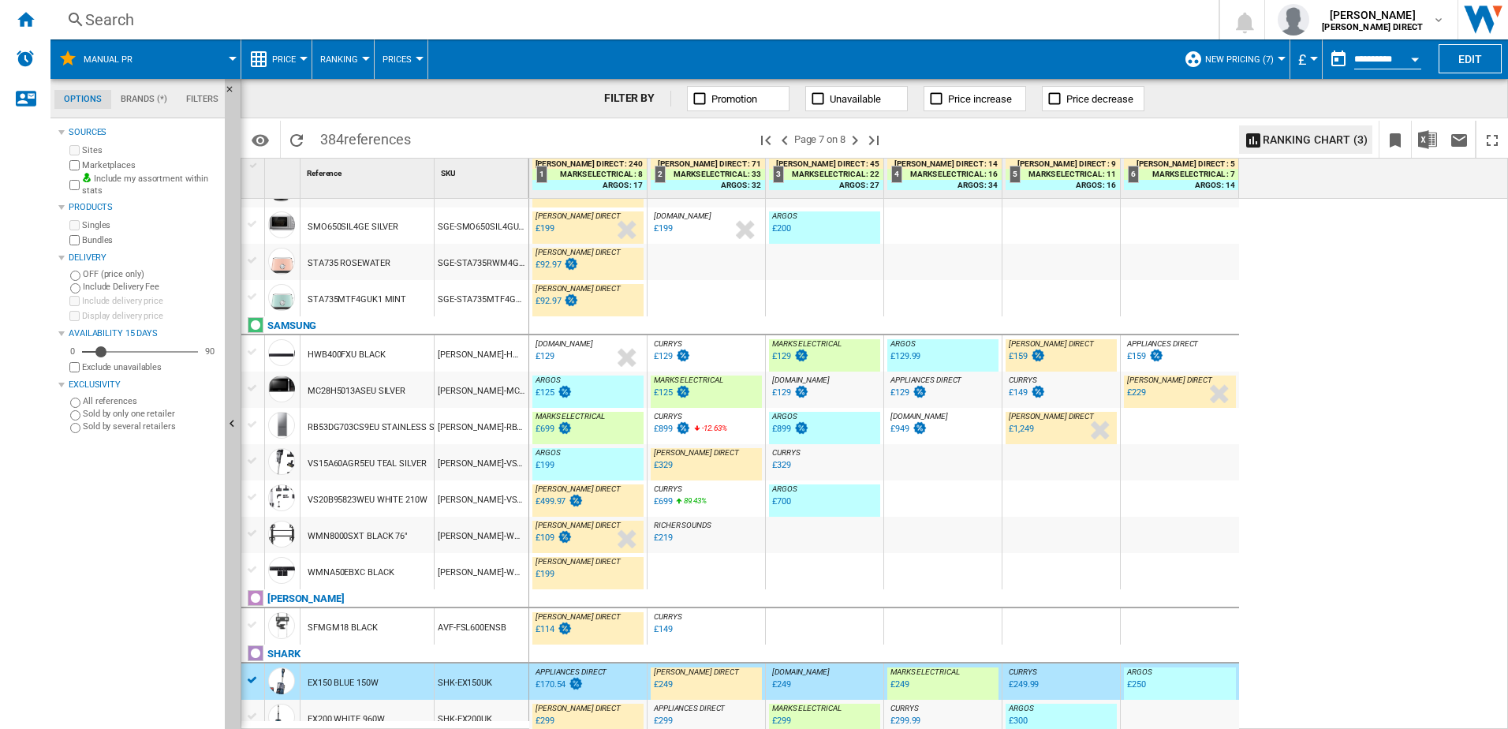
click at [461, 480] on div "SAM-VS20B95823W" at bounding box center [482, 498] width 94 height 36
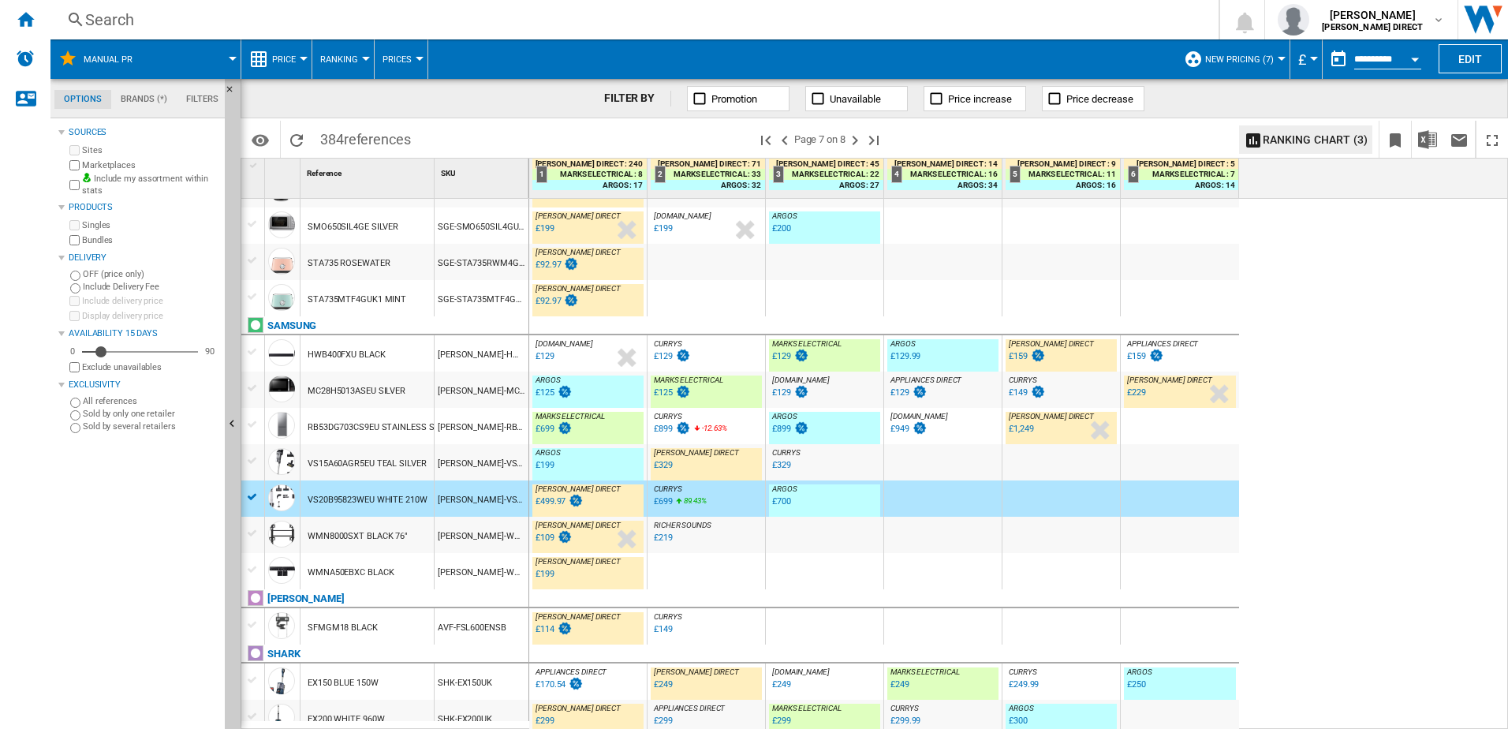
click at [461, 474] on div "SAM-VS15A60AGR5" at bounding box center [482, 462] width 94 height 36
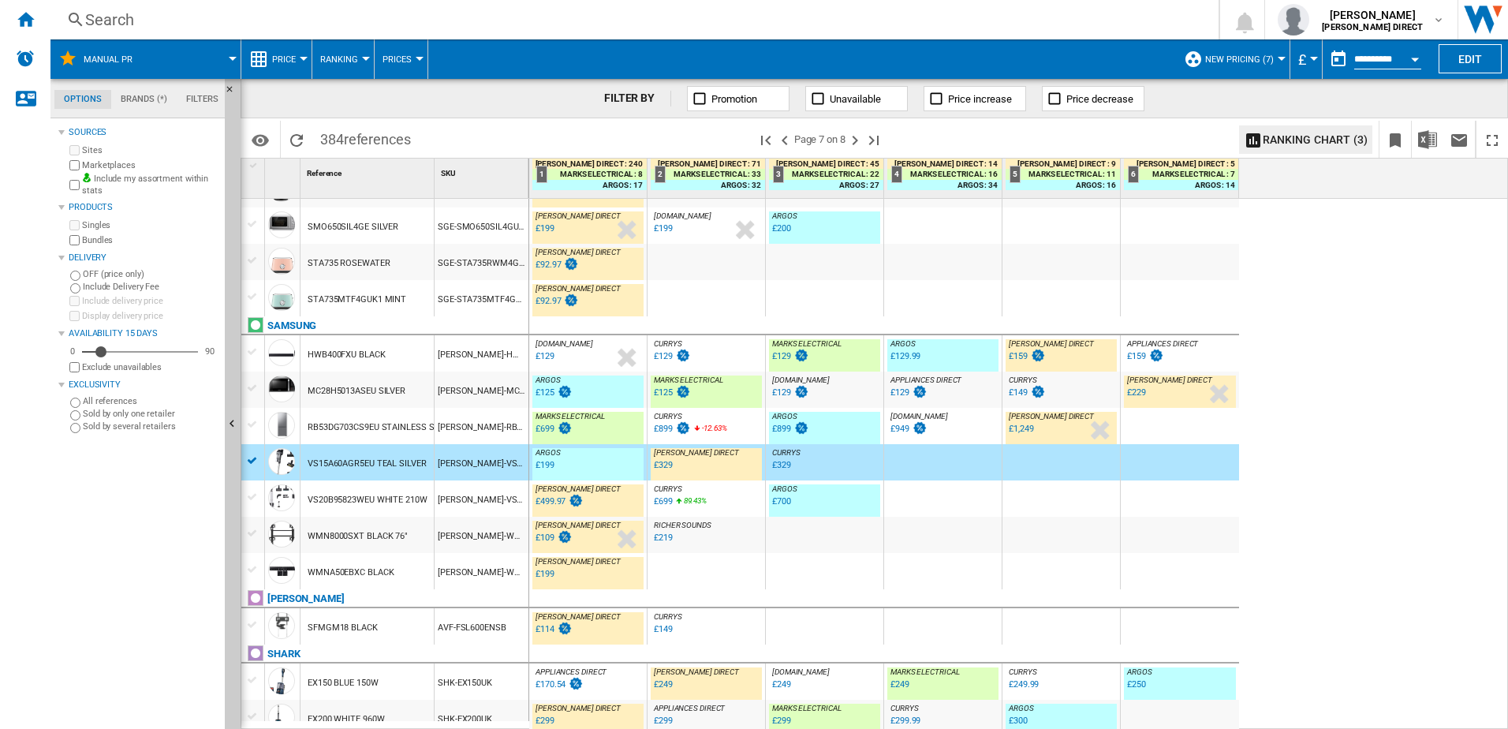
click at [455, 435] on div "SAM-RB53DG703CS9EU" at bounding box center [482, 426] width 94 height 36
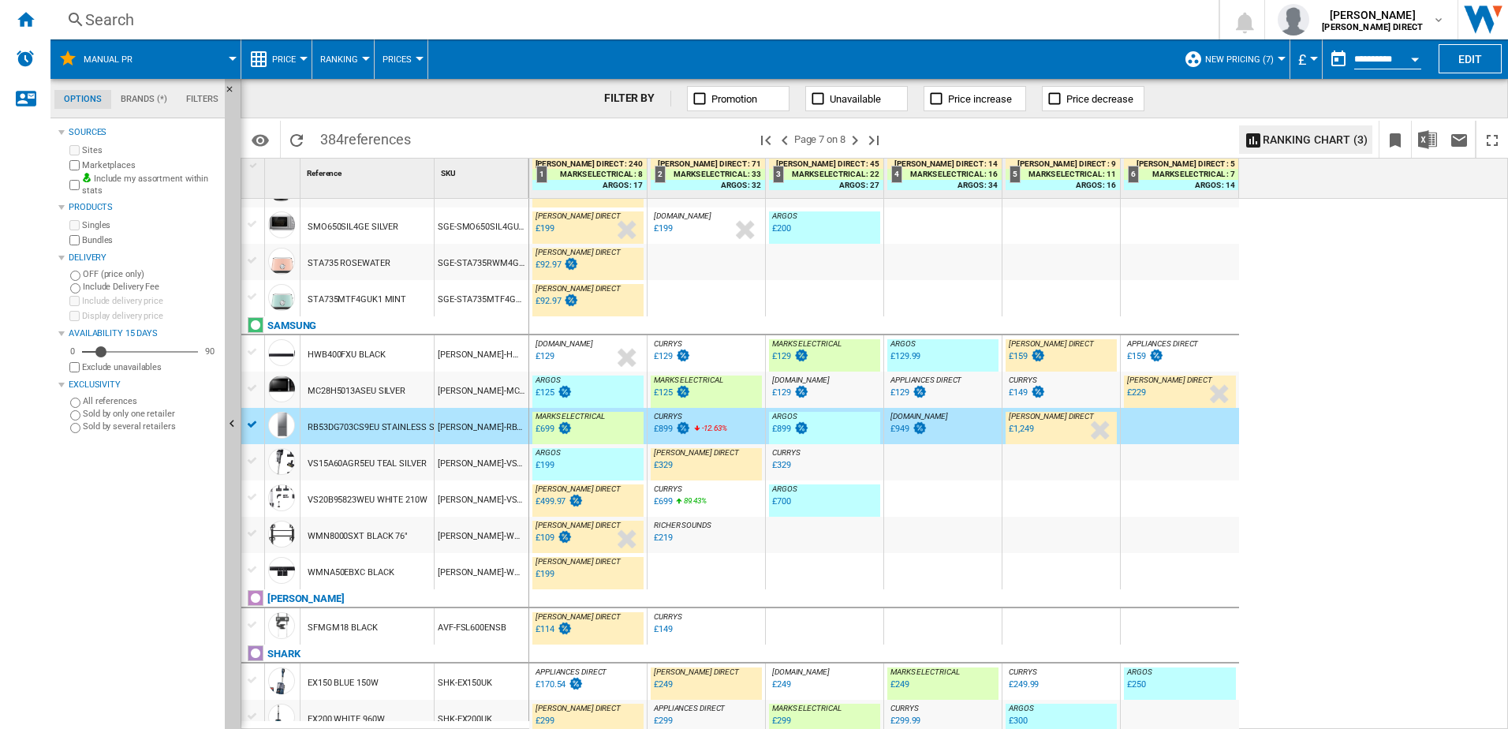
click at [488, 350] on div "SAM-HWB400F" at bounding box center [482, 353] width 94 height 36
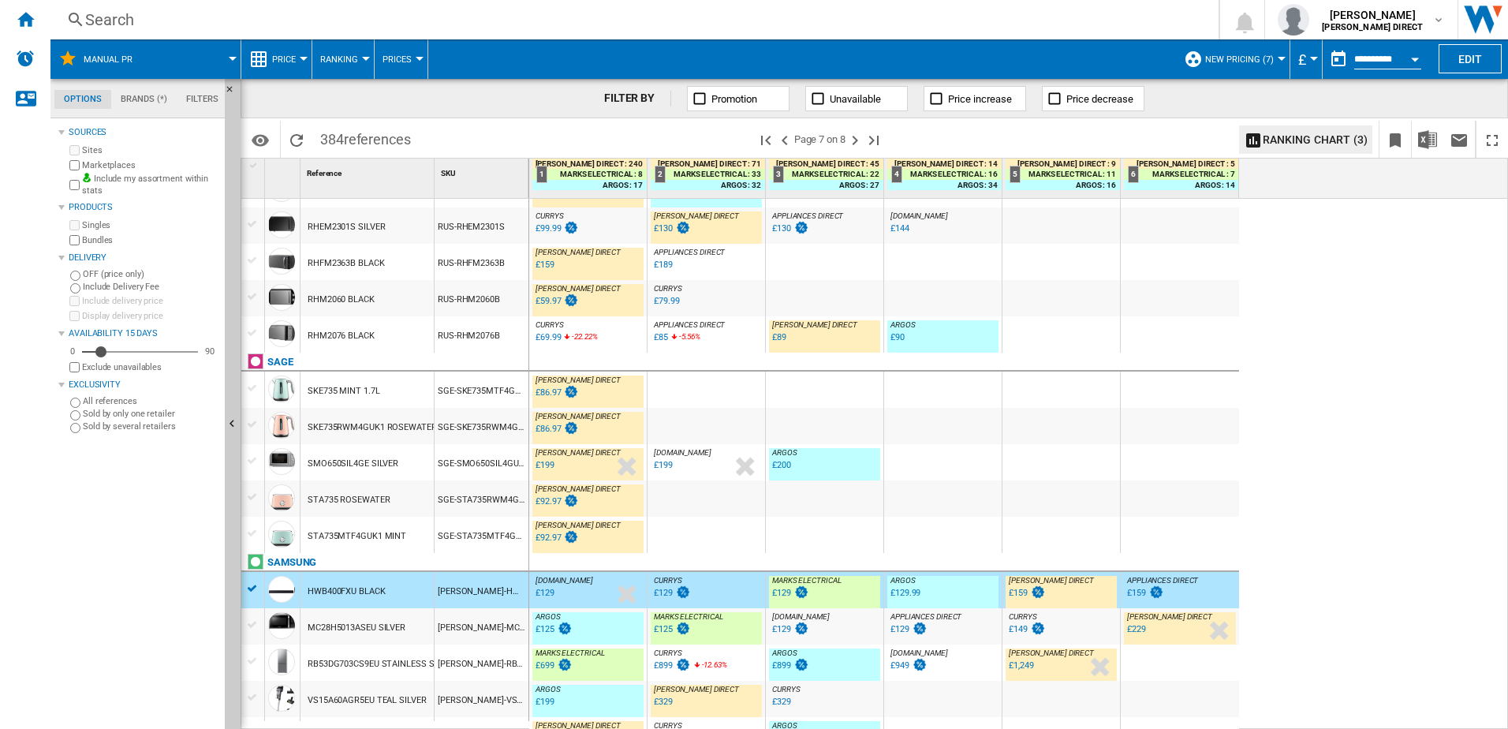
scroll to position [823, 0]
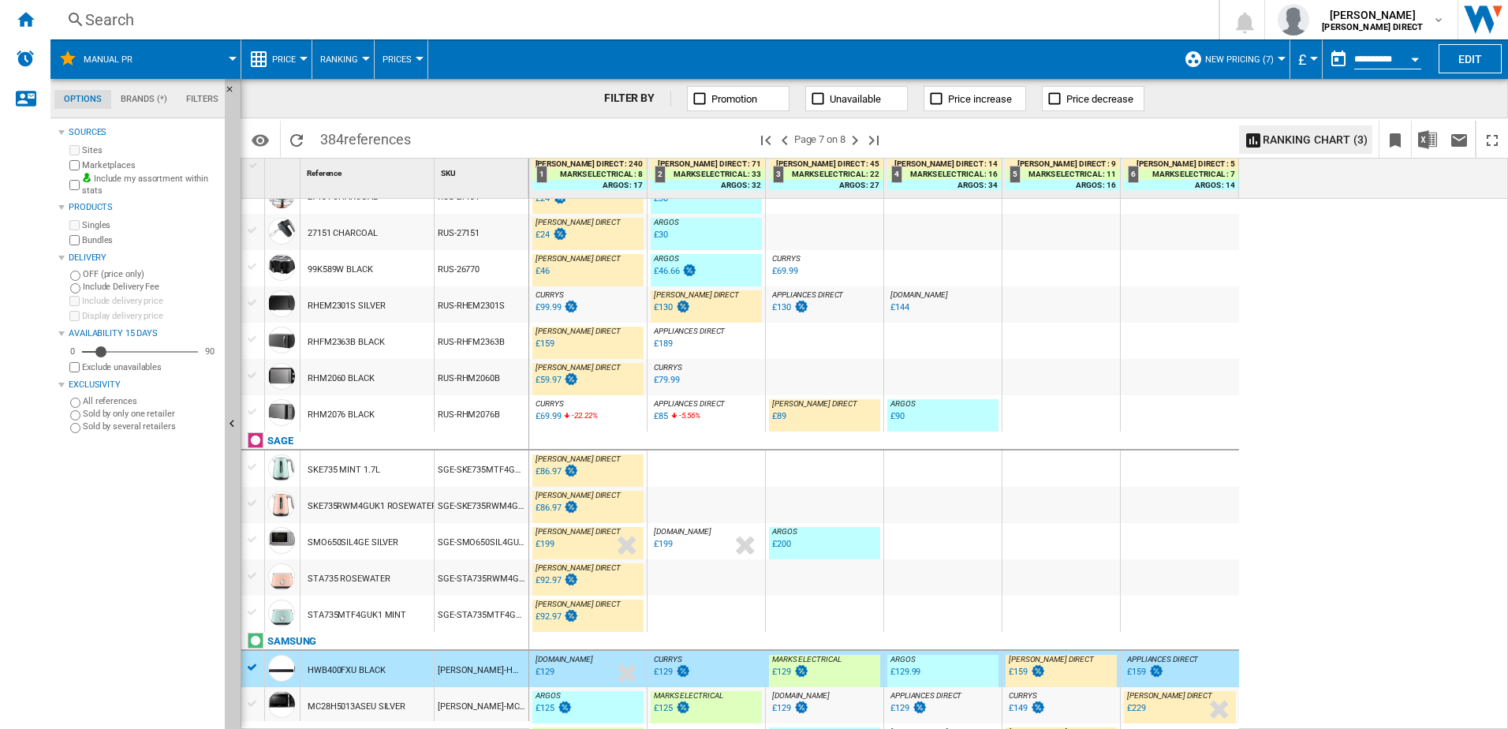
click at [614, 409] on div "CURRYS : -21.4 % £69.99 -22.22 % N/A CURRYS :" at bounding box center [587, 417] width 111 height 36
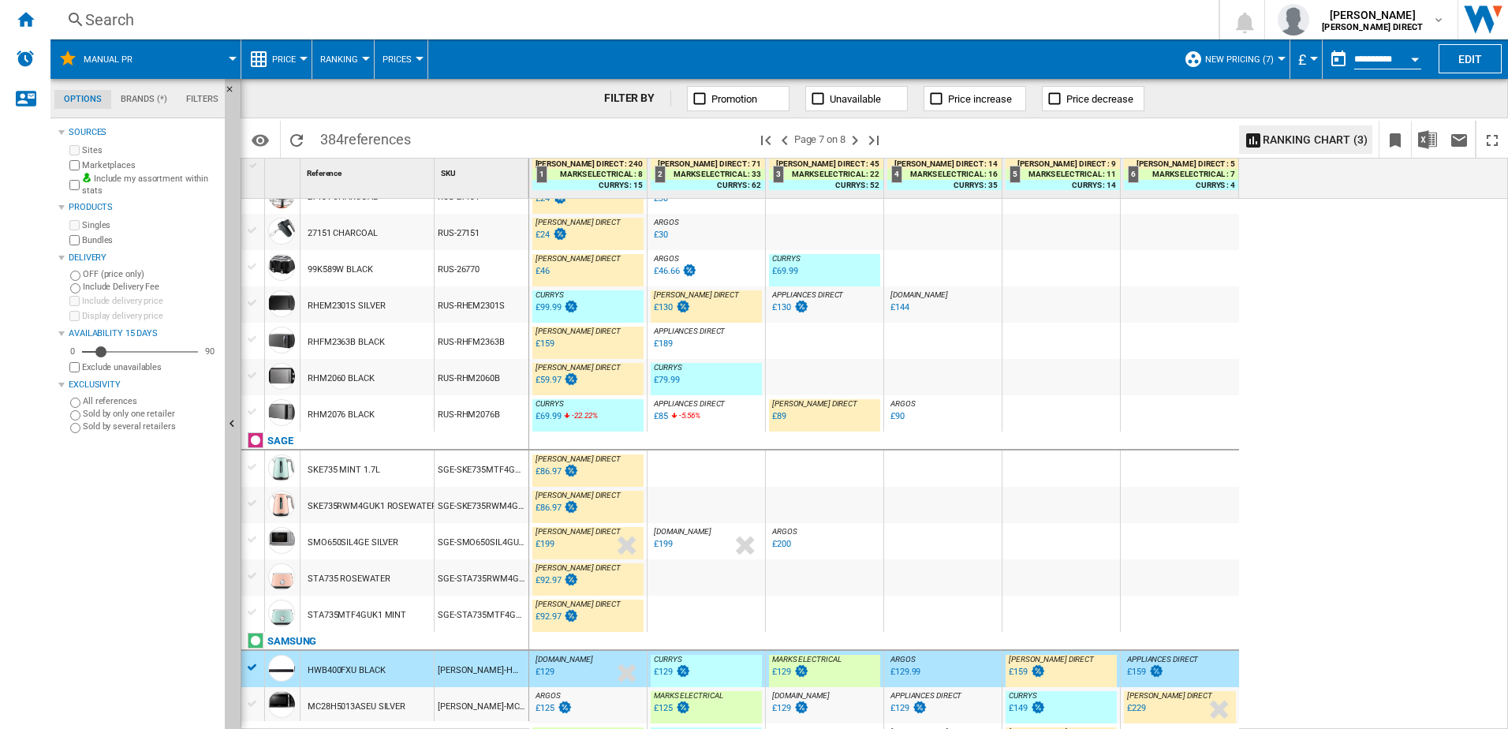
click at [518, 412] on div "RUS-RHM2076B" at bounding box center [482, 413] width 94 height 36
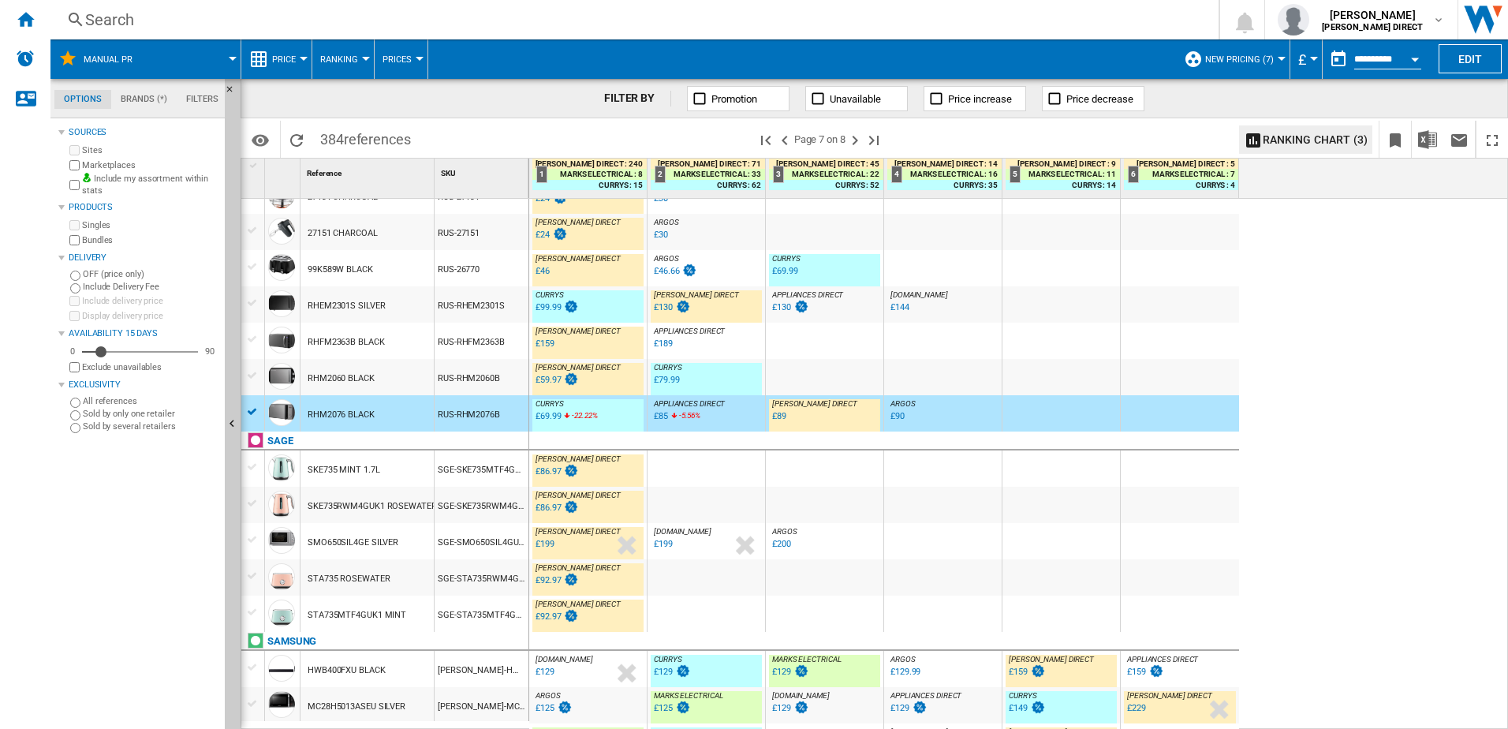
scroll to position [745, 0]
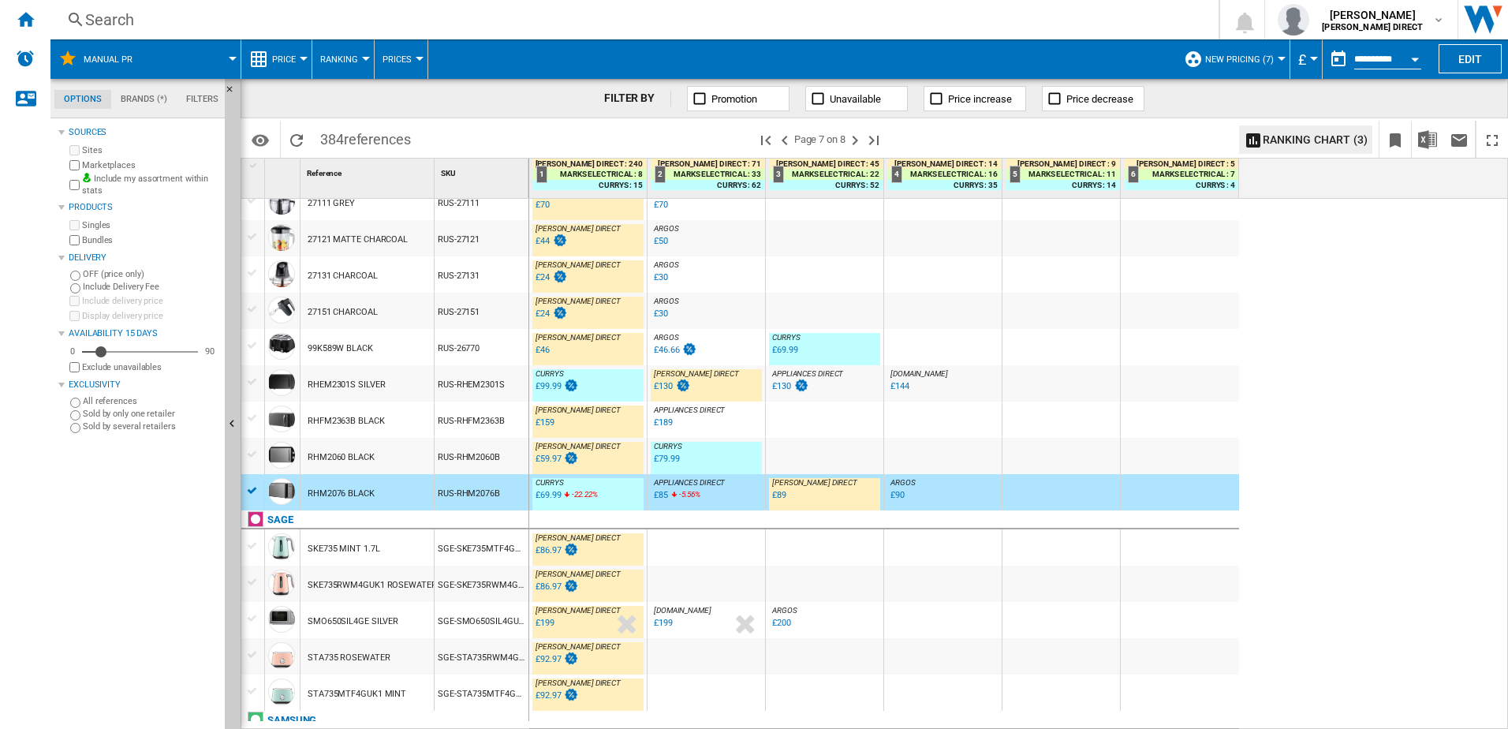
click at [495, 389] on div "RUS-RHEM2301S" at bounding box center [482, 383] width 94 height 36
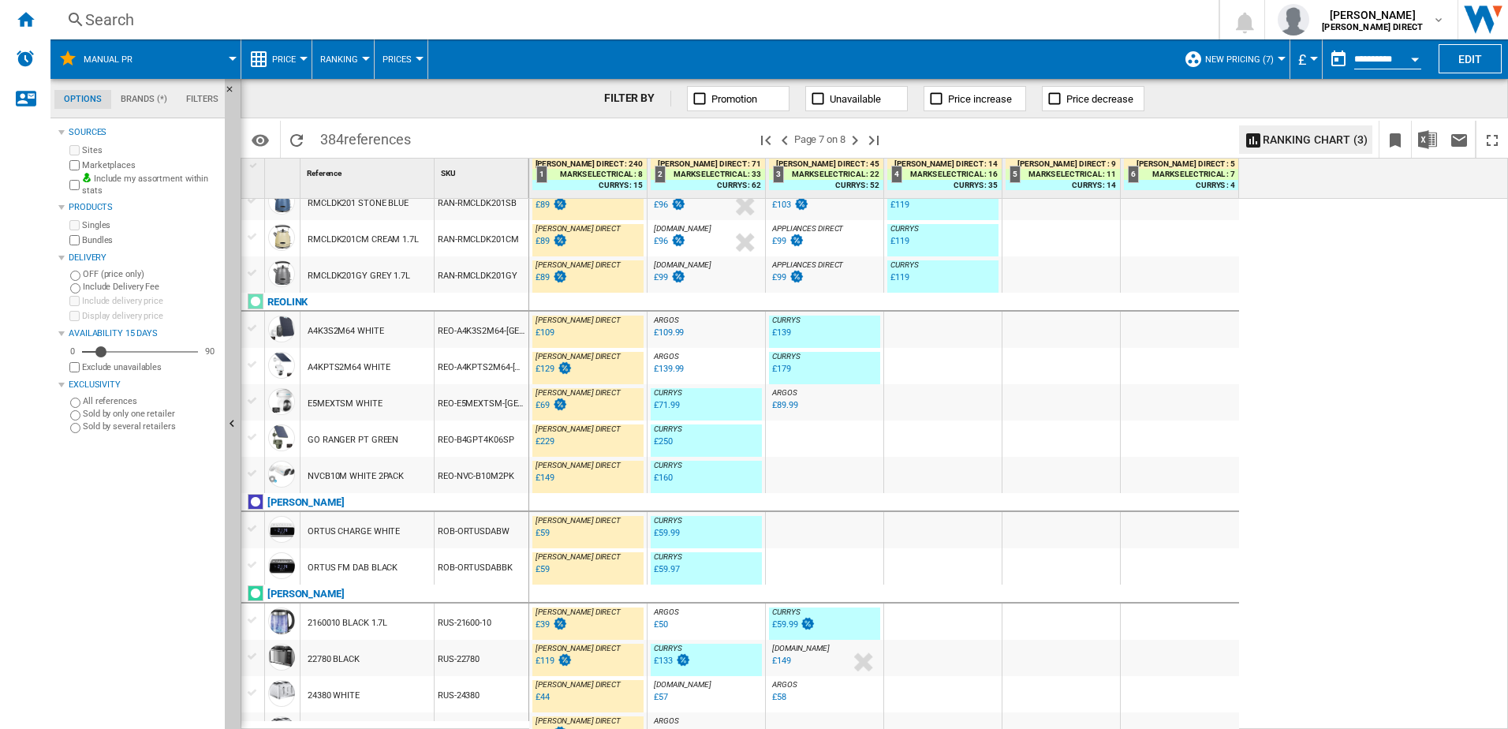
scroll to position [0, 0]
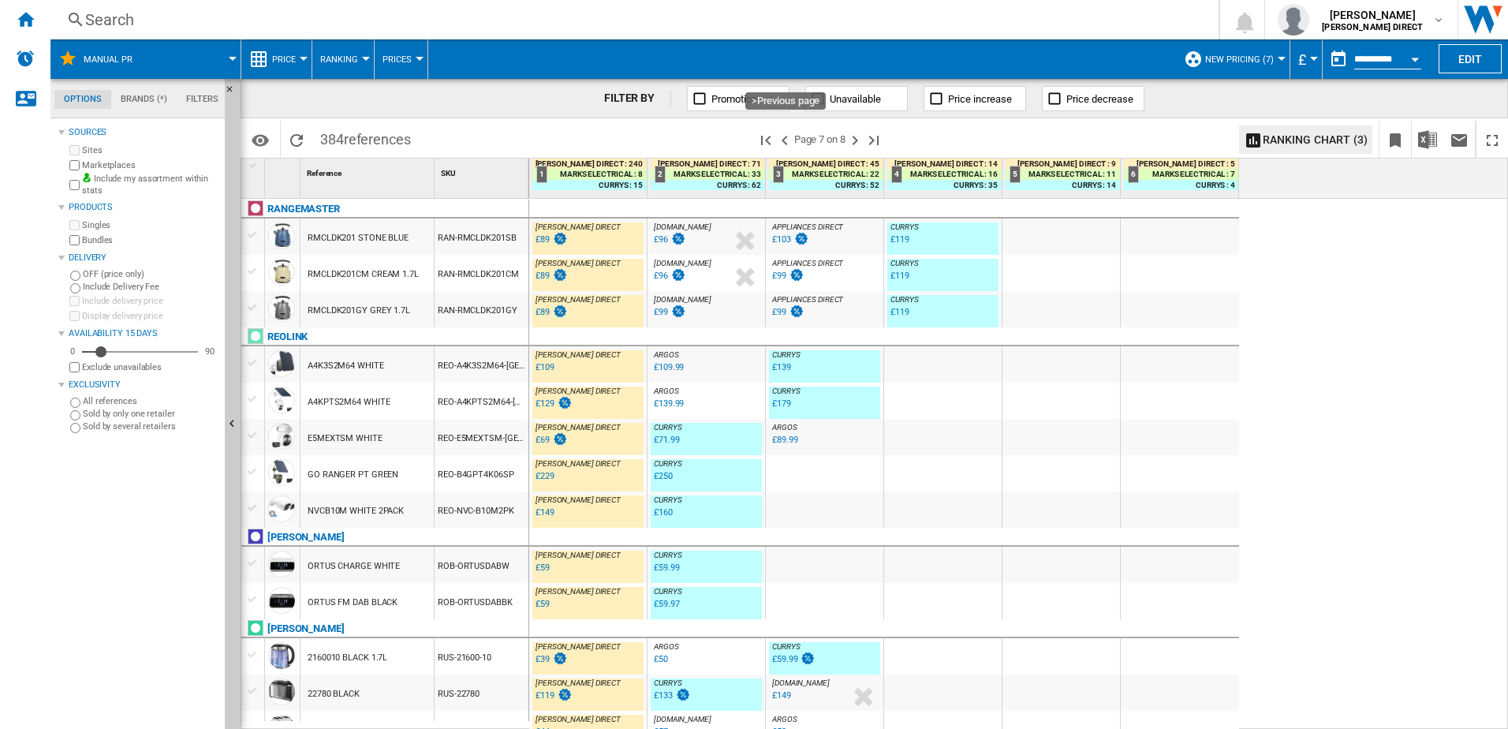
drag, startPoint x: 786, startPoint y: 140, endPoint x: 464, endPoint y: 465, distance: 457.9
click at [786, 140] on ng-md-icon ">Previous page" at bounding box center [784, 140] width 19 height 19
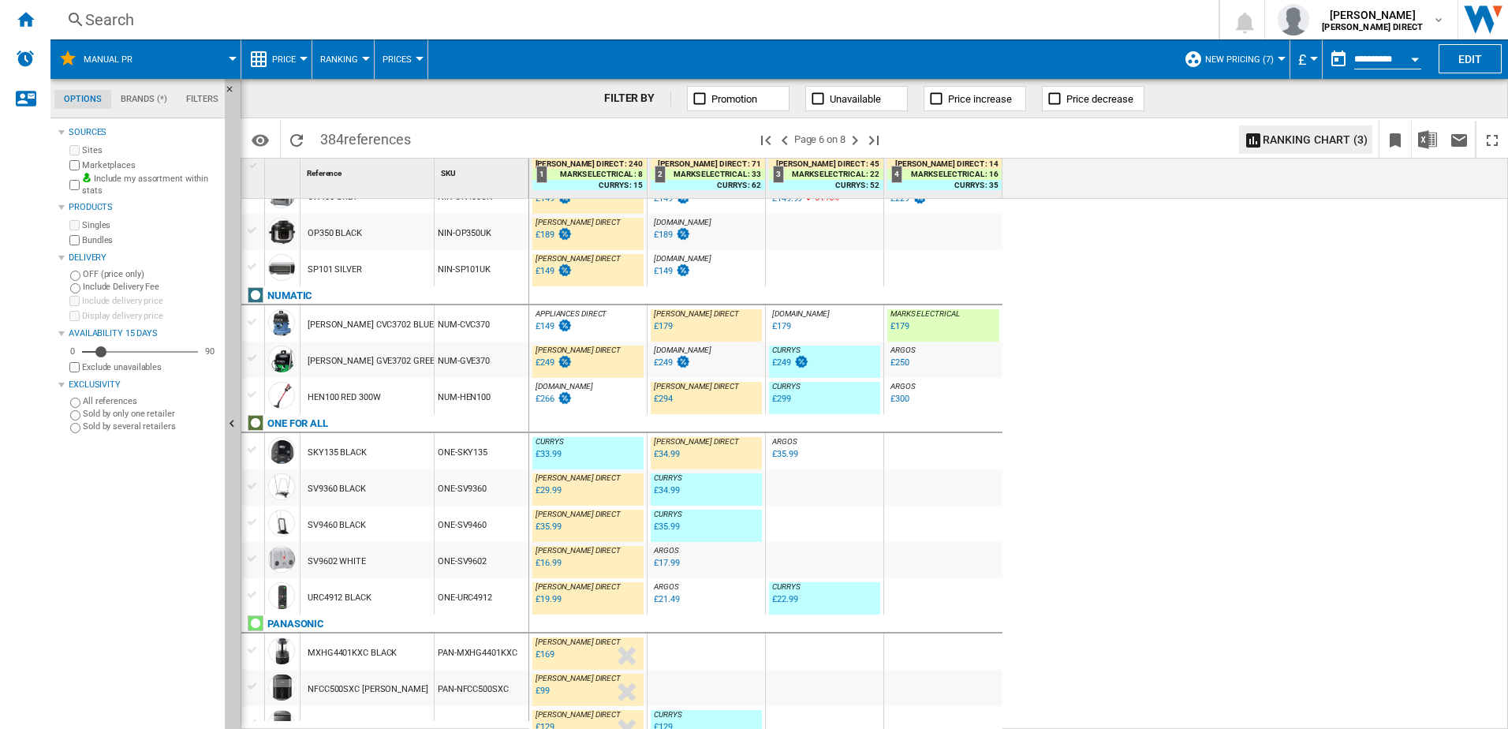
click at [456, 403] on div "NUM-HEN100" at bounding box center [482, 396] width 94 height 36
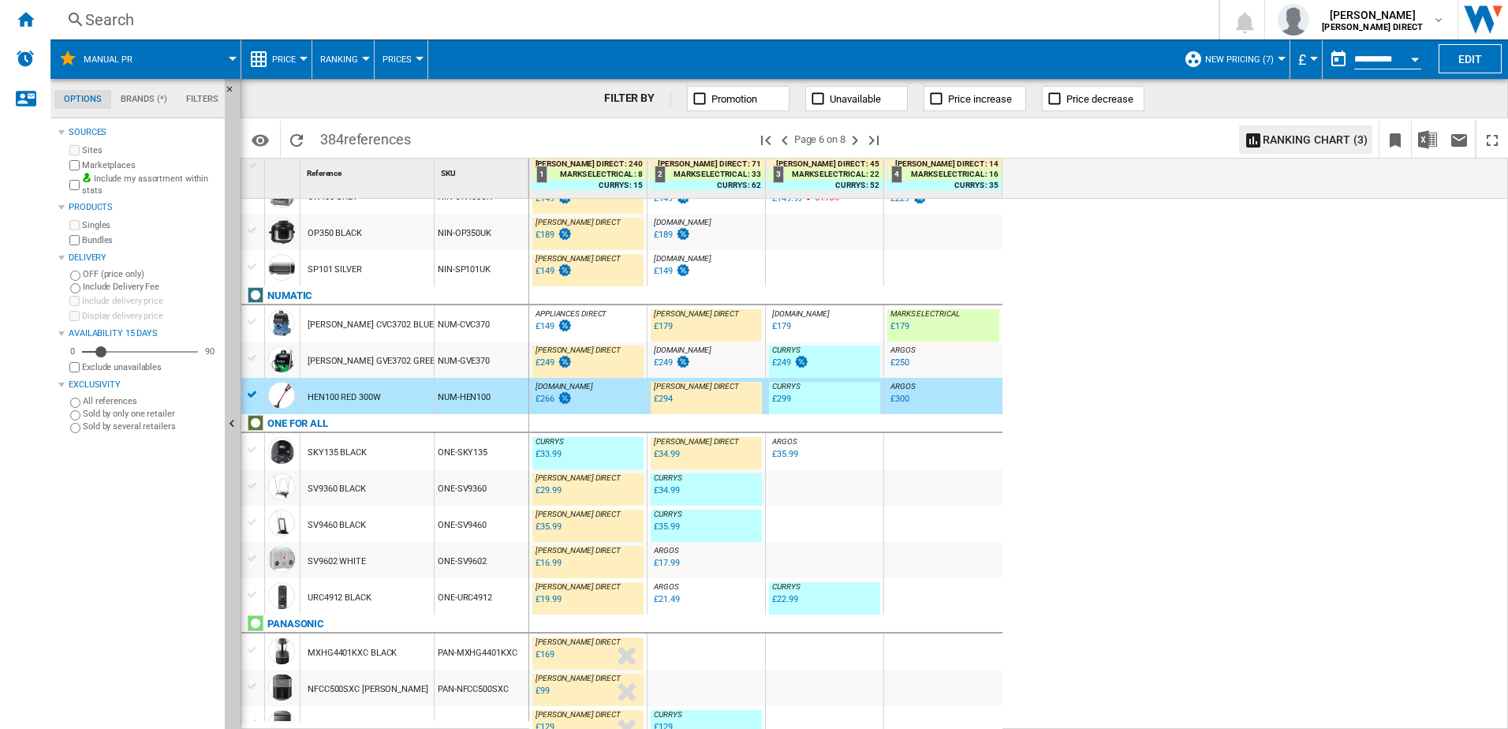
click at [487, 338] on div "NUM-CVC370" at bounding box center [482, 323] width 94 height 36
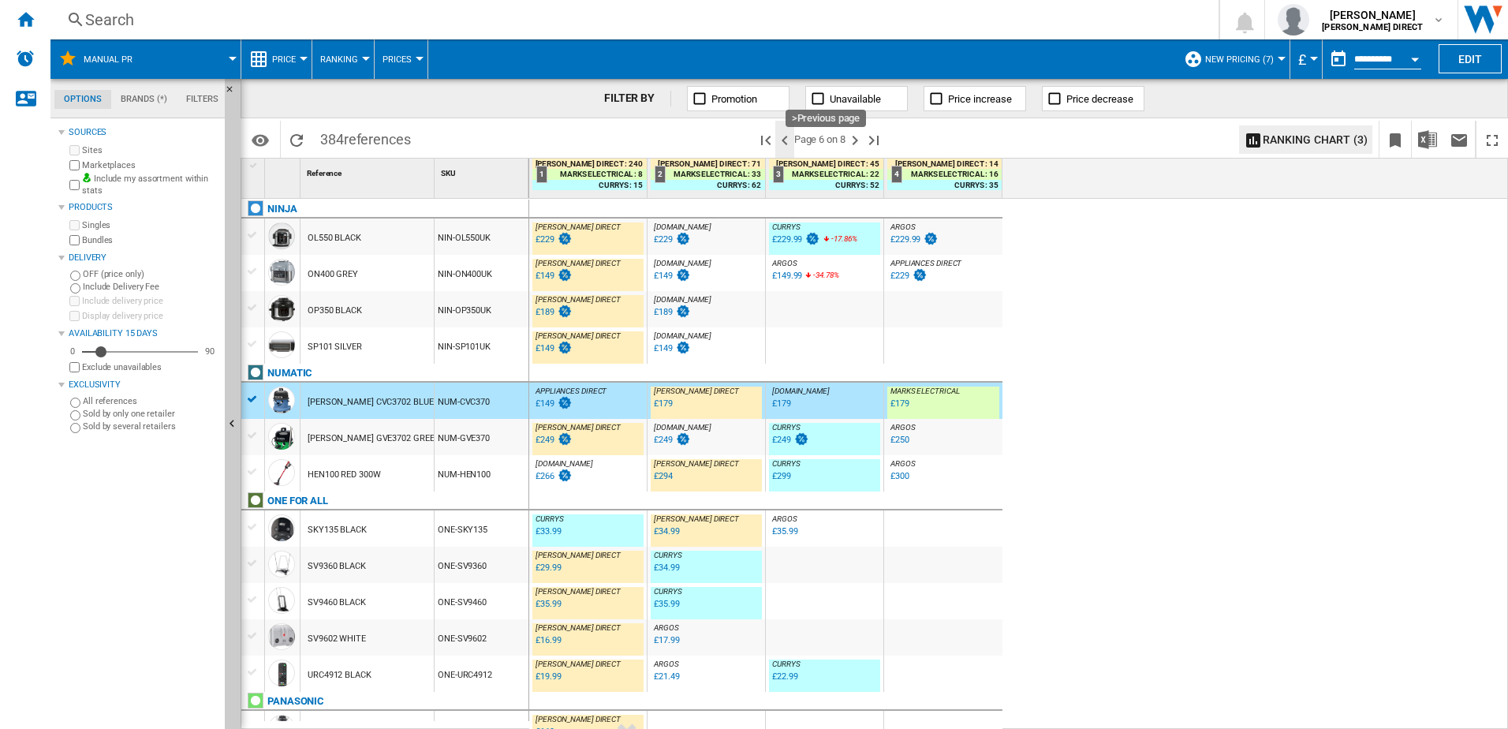
click at [787, 140] on ng-md-icon ">Previous page" at bounding box center [784, 140] width 19 height 19
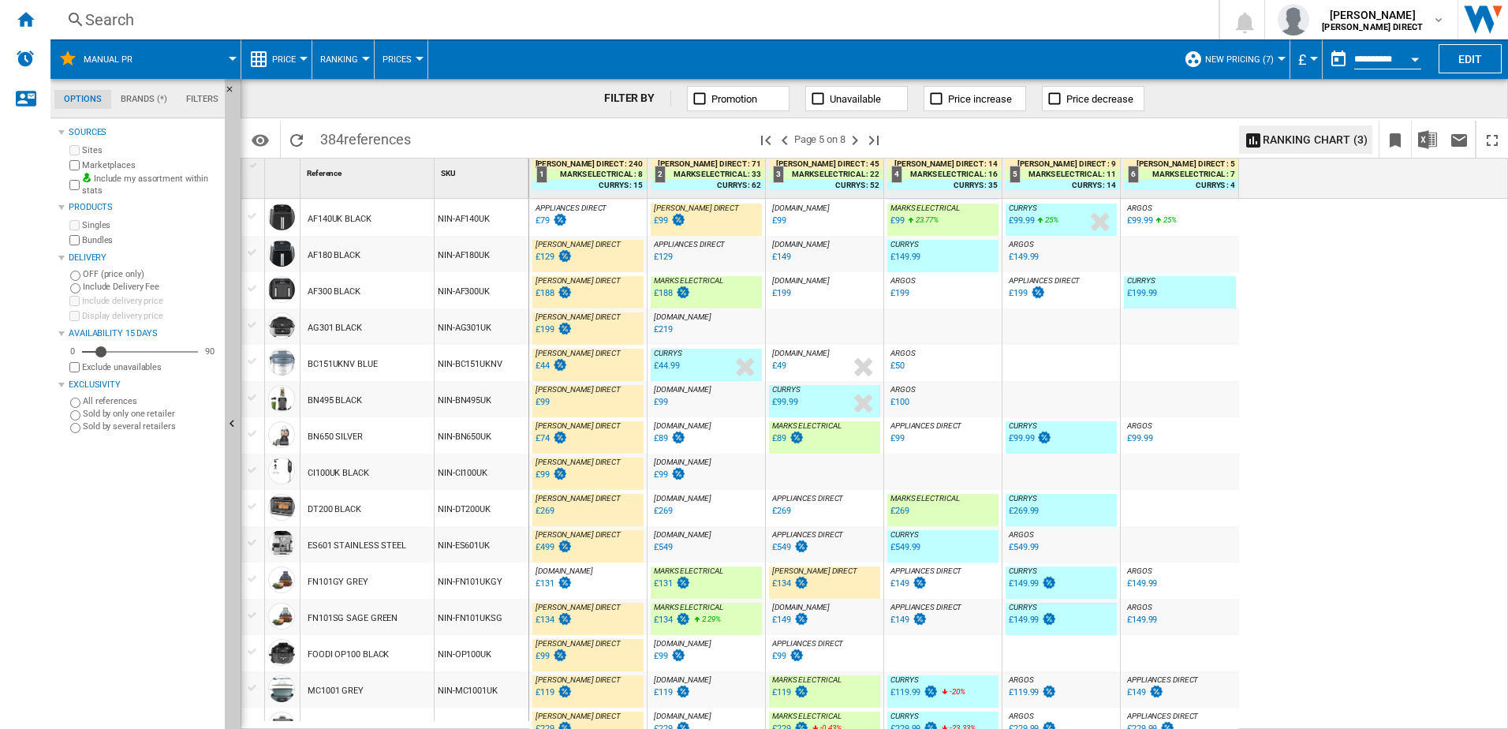
click at [450, 593] on div "NIN-FN101UKGY" at bounding box center [482, 580] width 94 height 36
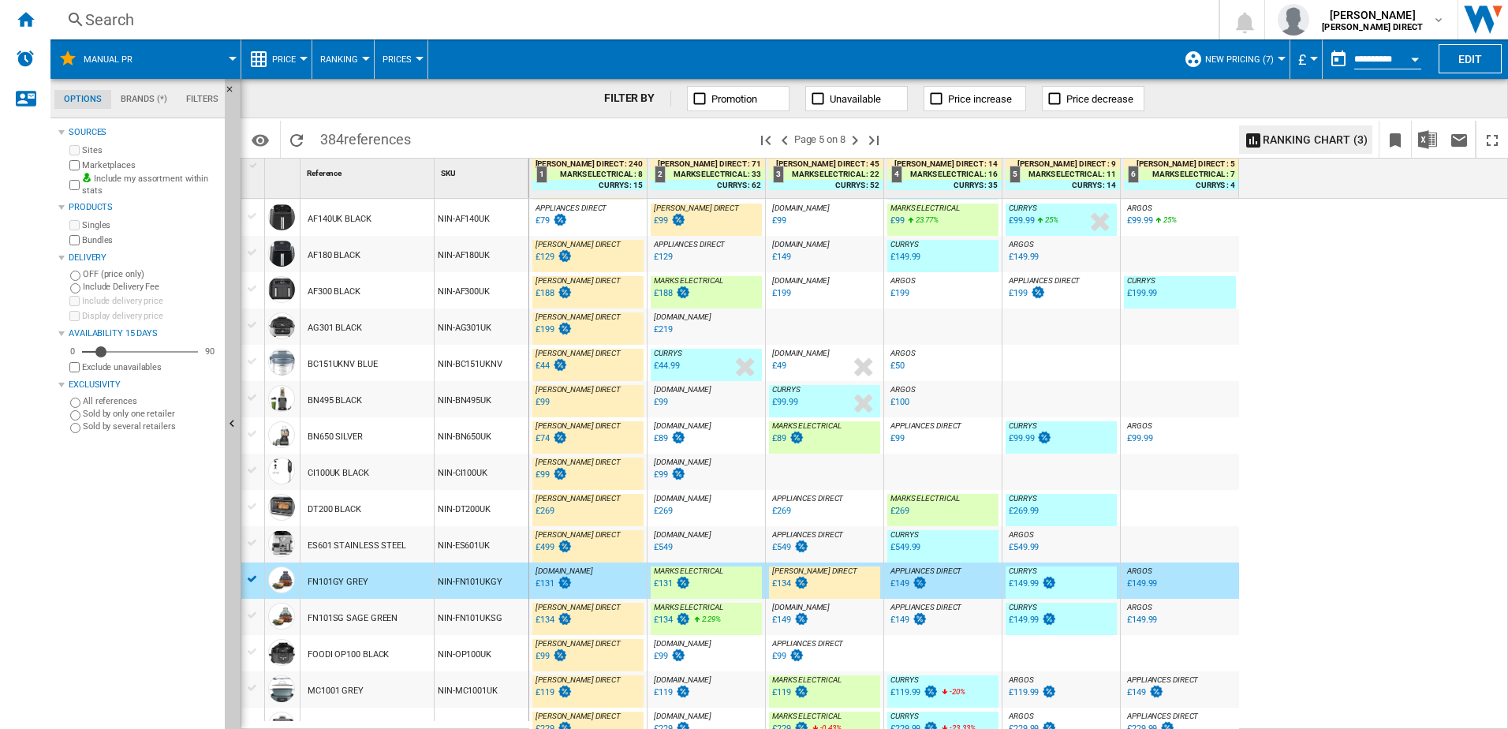
scroll to position [1245, 0]
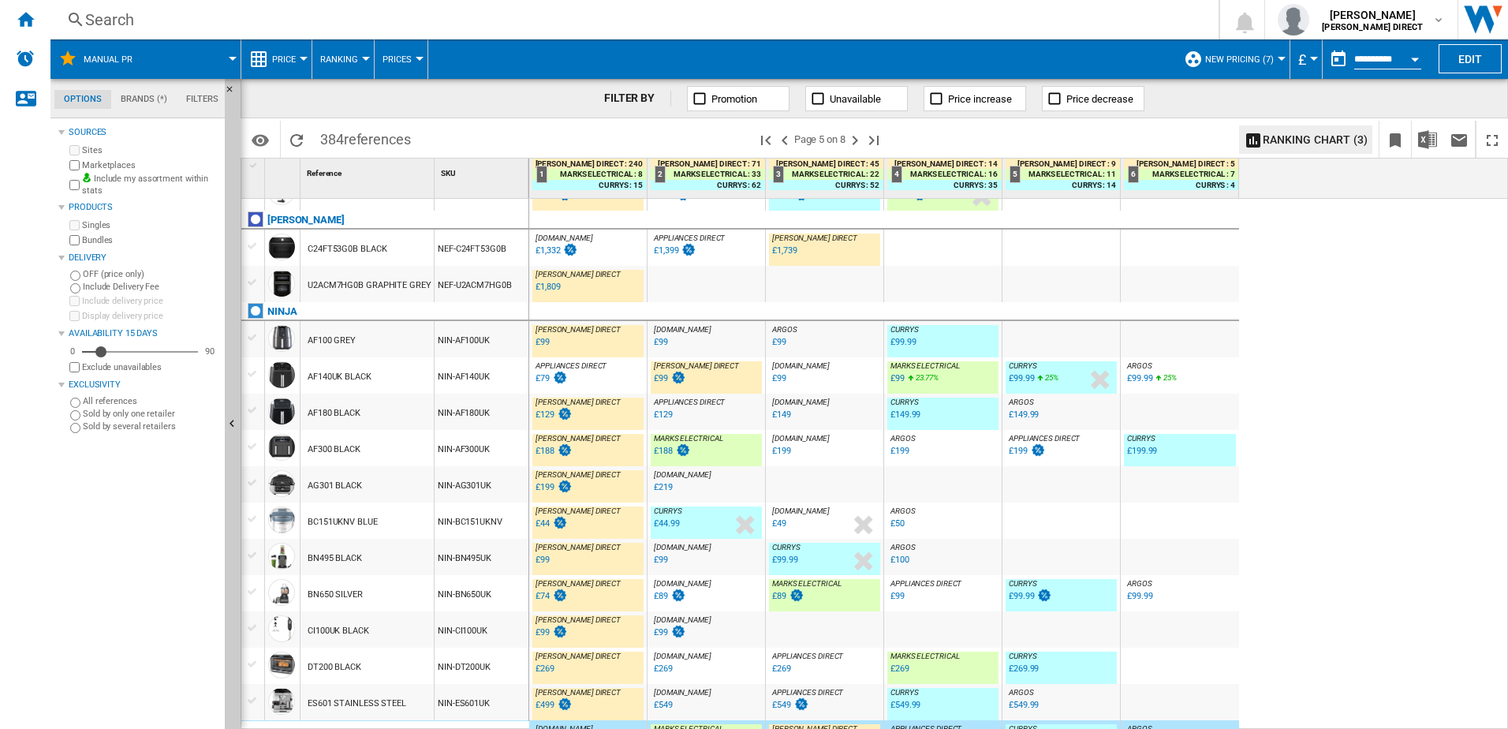
click at [465, 384] on div "NIN-AF140UK" at bounding box center [482, 375] width 94 height 36
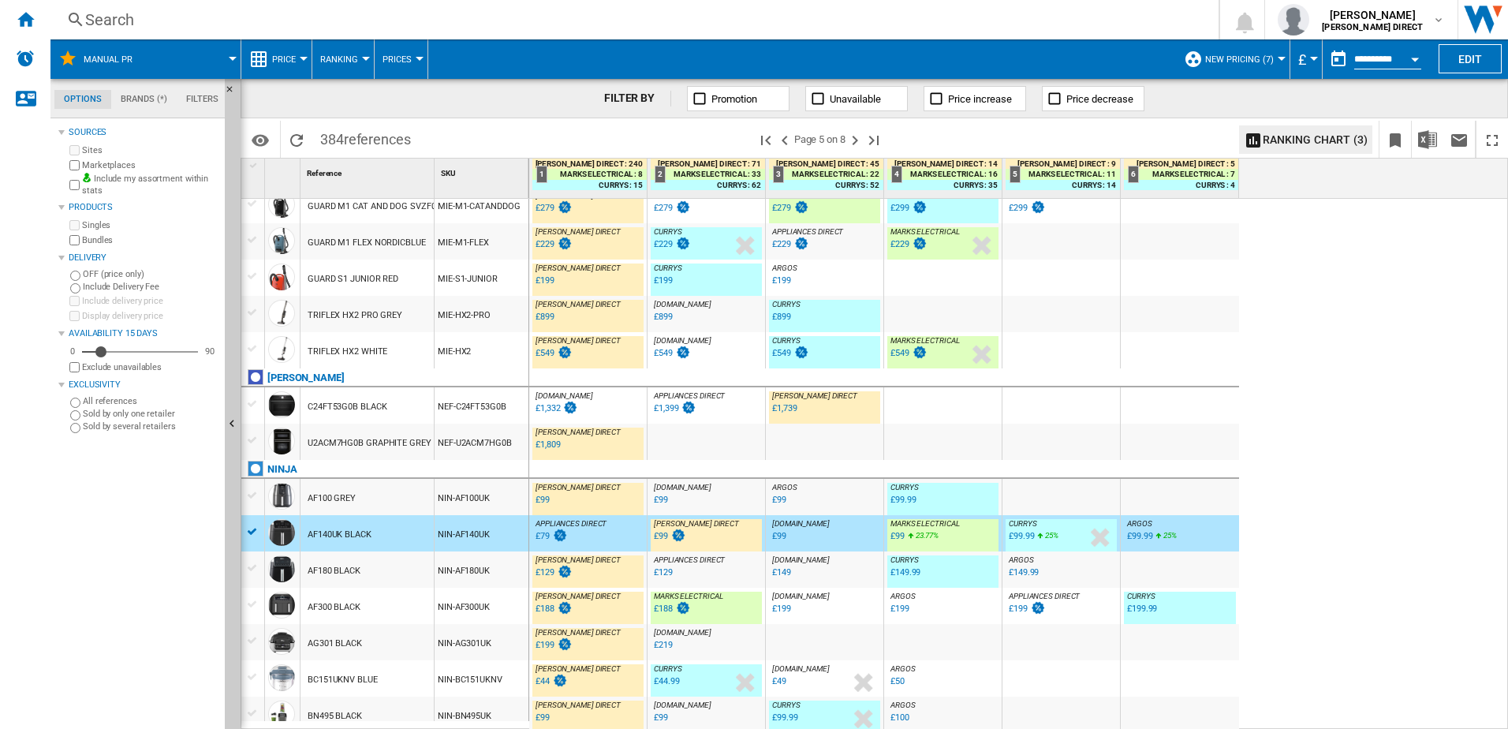
scroll to position [1008, 0]
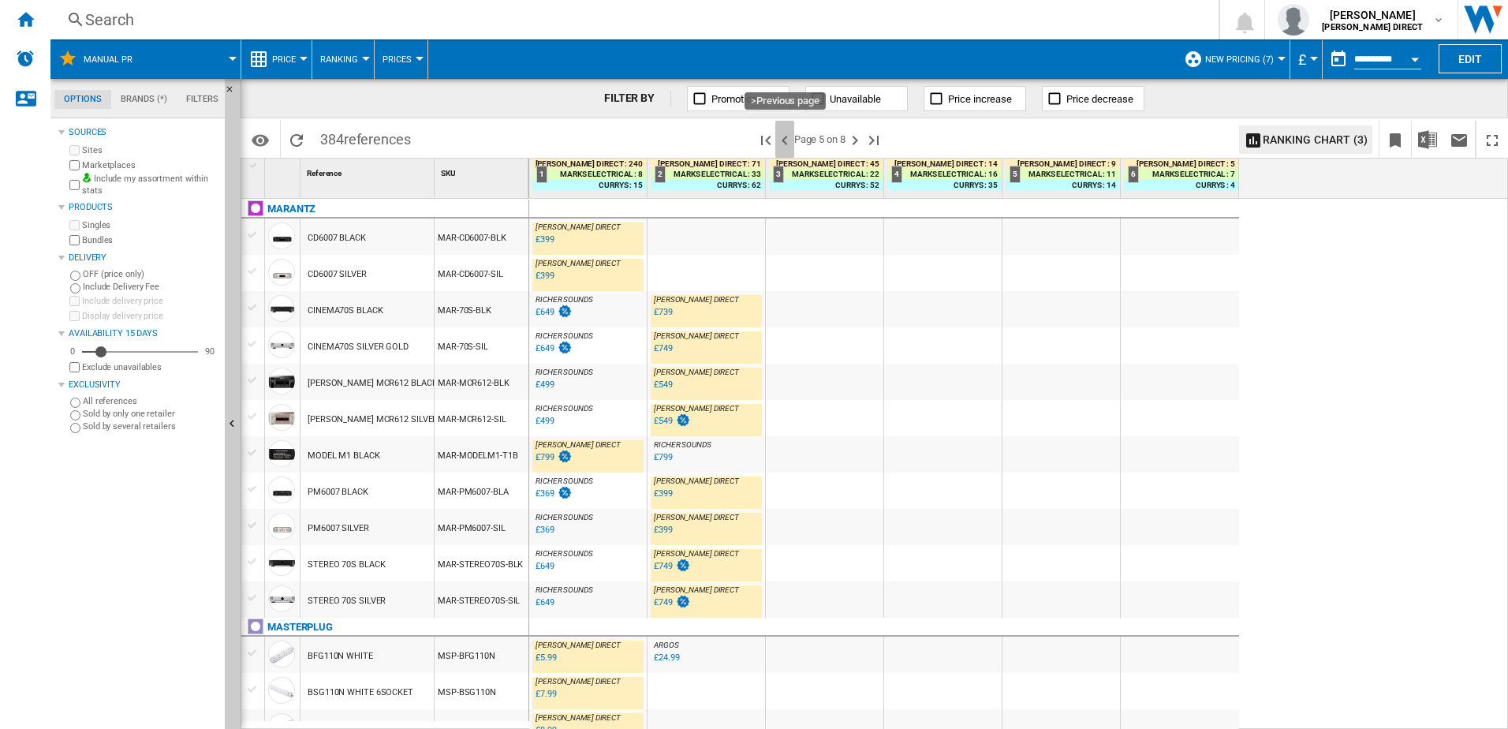
click at [786, 134] on ng-md-icon ">Previous page" at bounding box center [784, 140] width 19 height 19
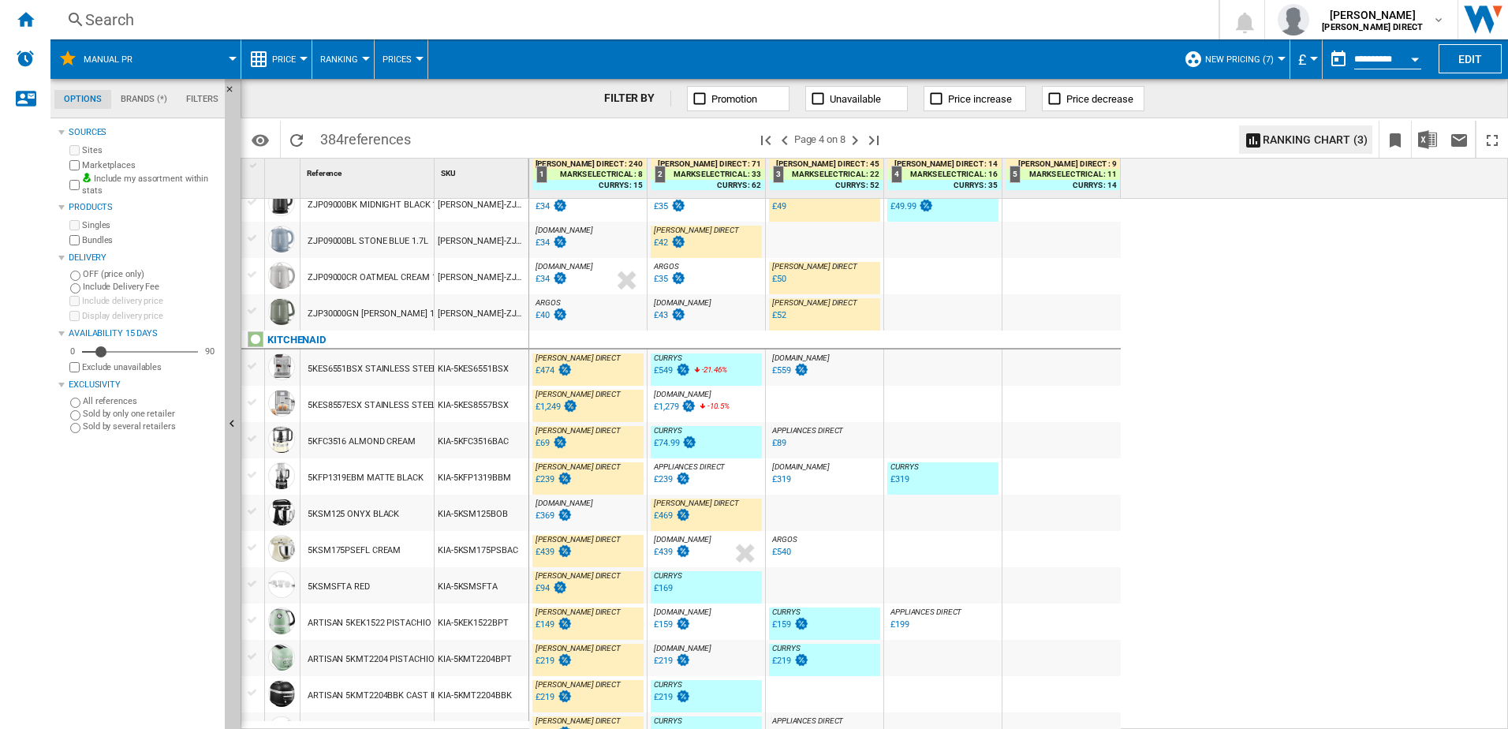
click at [487, 527] on div "KIA-5KSM125BOB" at bounding box center [482, 513] width 94 height 36
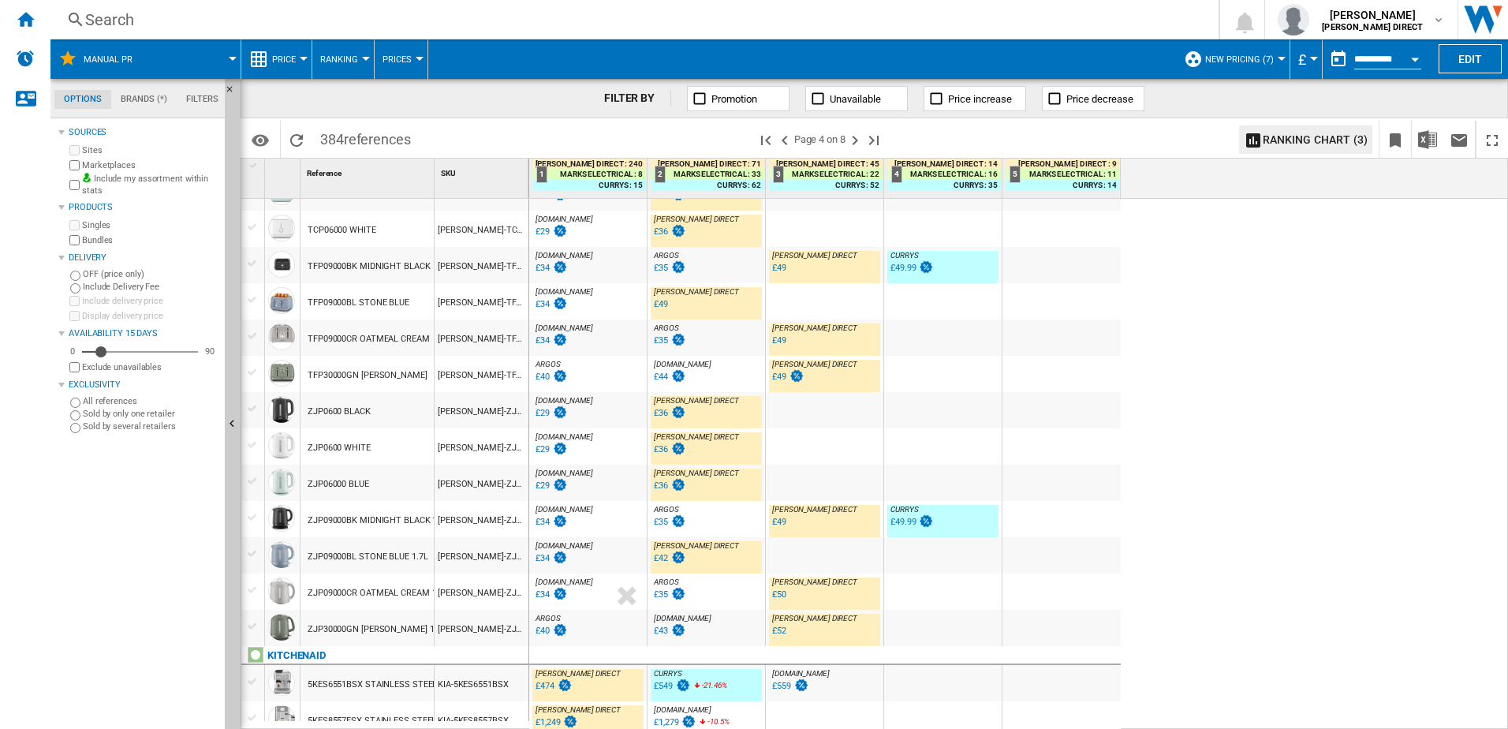
click at [588, 628] on div "ARGOS : UK CO ARGOS -23.1 % £40 % N/A ARGOS : UK CO ARGOS" at bounding box center [587, 632] width 111 height 36
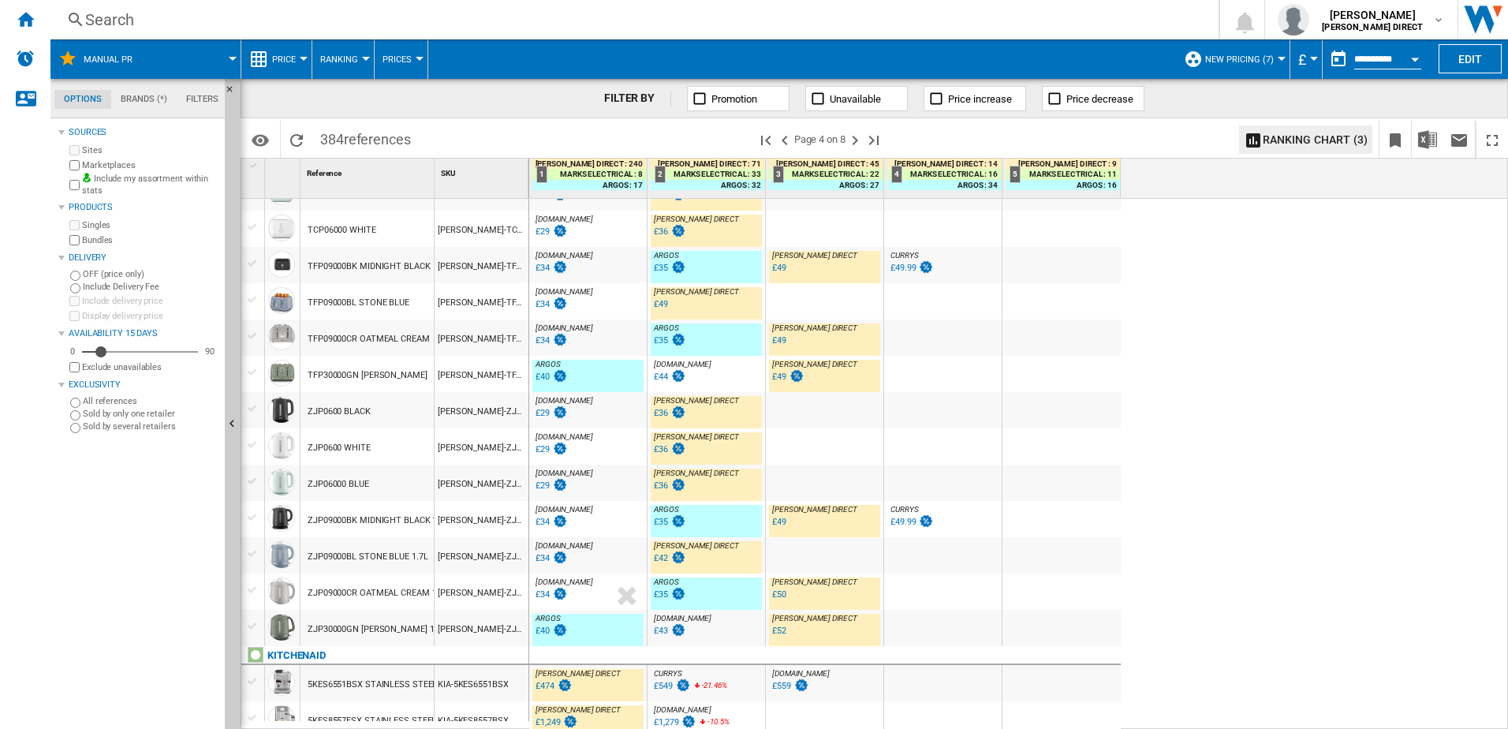
click at [595, 499] on div "AO.COM : AO -19.4 % £29 % N/A AO.COM : AO" at bounding box center [587, 486] width 111 height 36
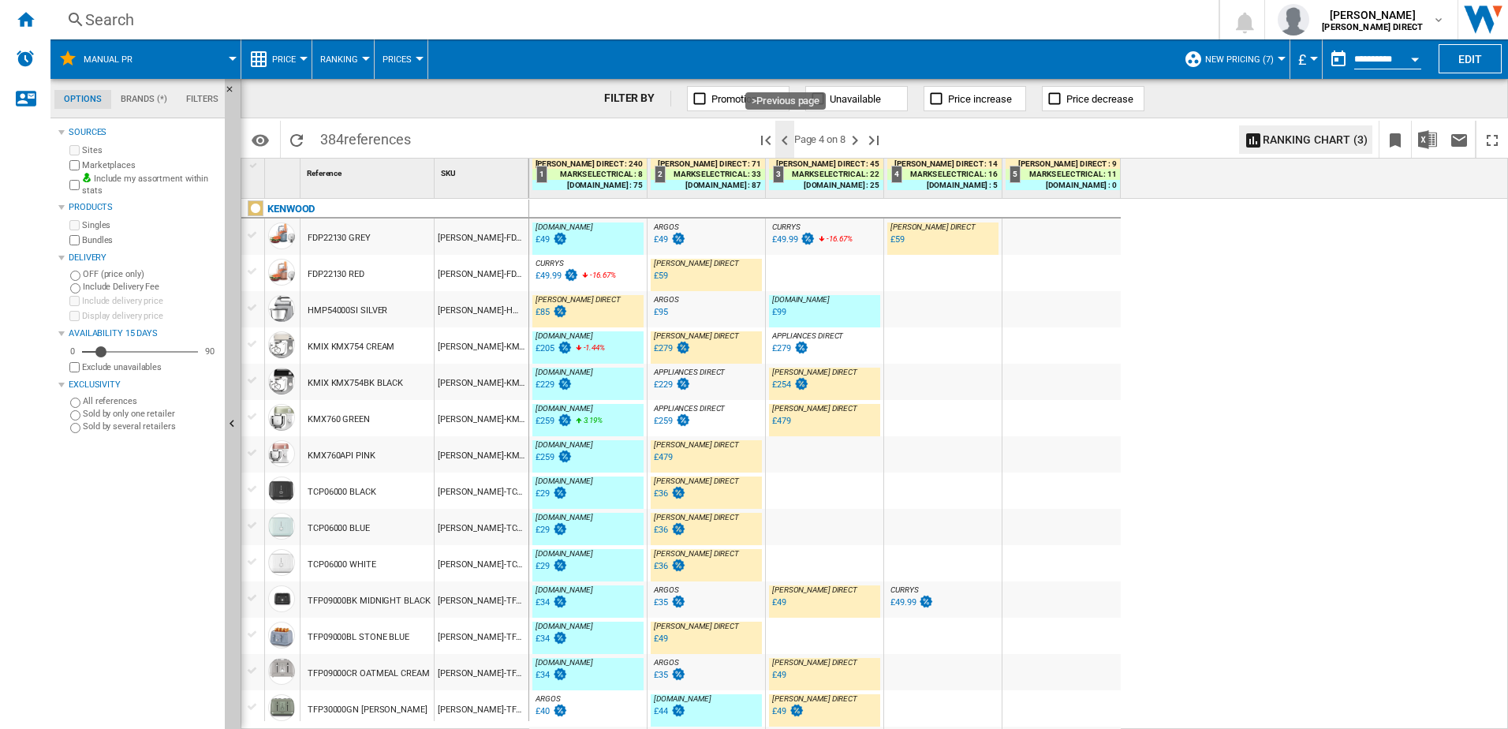
click at [786, 133] on ng-md-icon ">Previous page" at bounding box center [784, 140] width 19 height 19
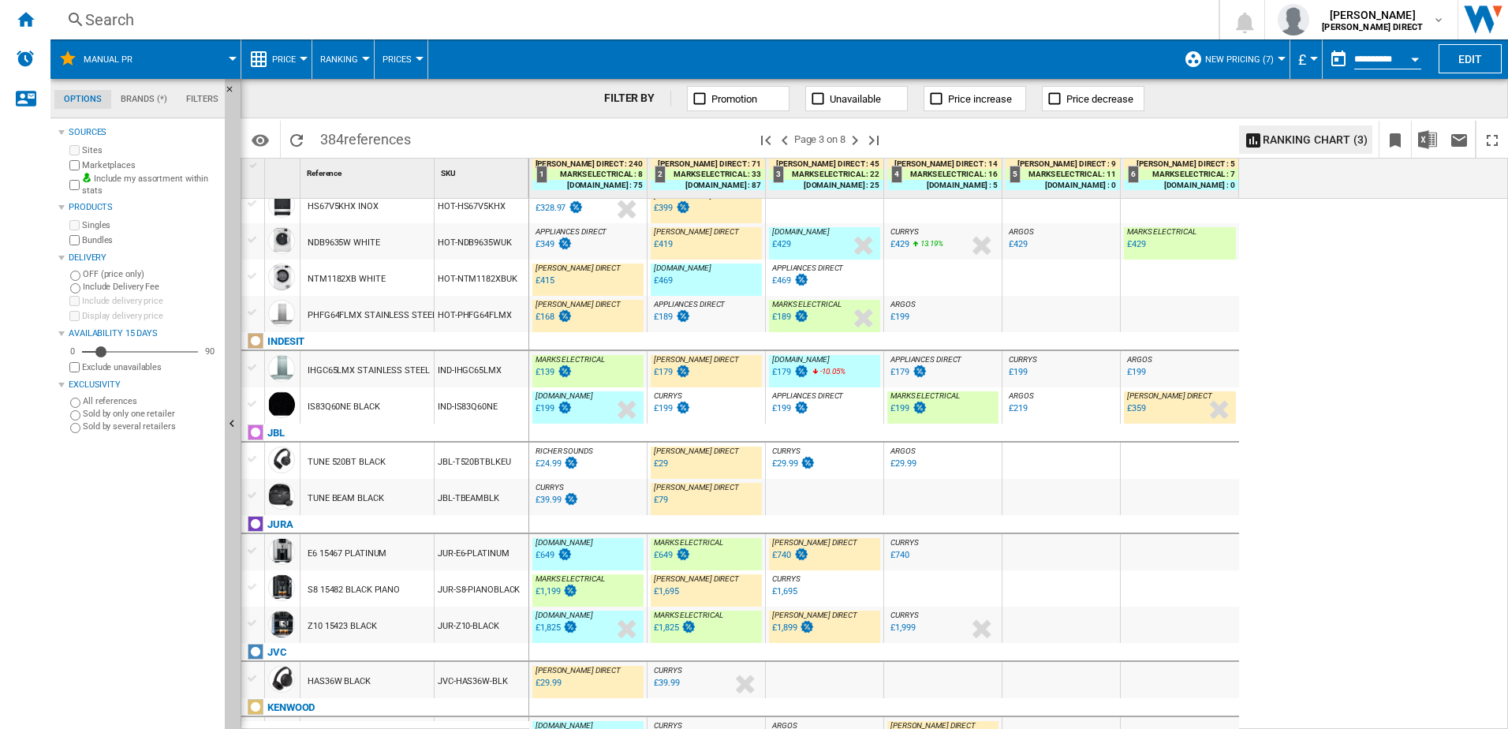
click at [520, 717] on div "KEN-FDM73.850SS" at bounding box center [482, 735] width 94 height 36
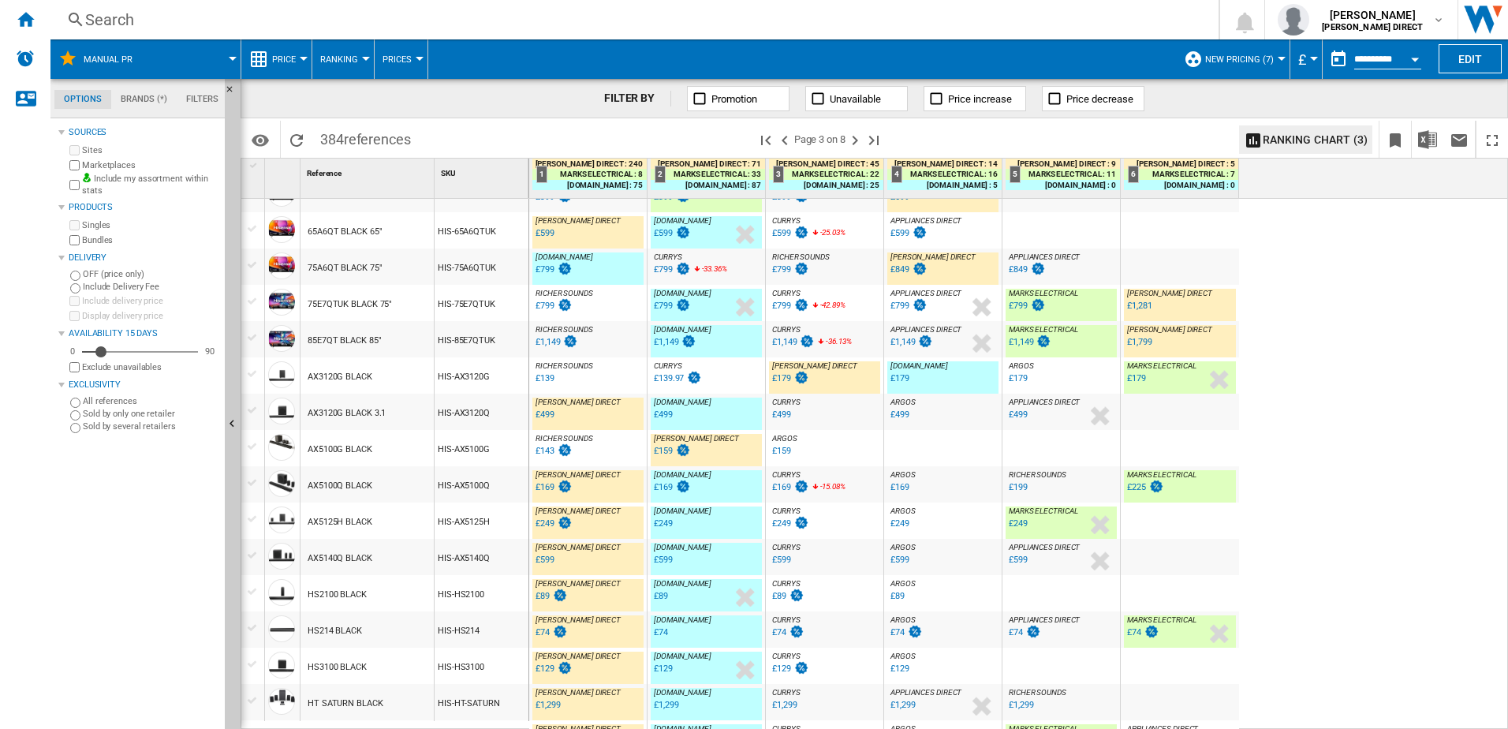
click at [485, 458] on div "HIS-AX5100G" at bounding box center [482, 448] width 94 height 36
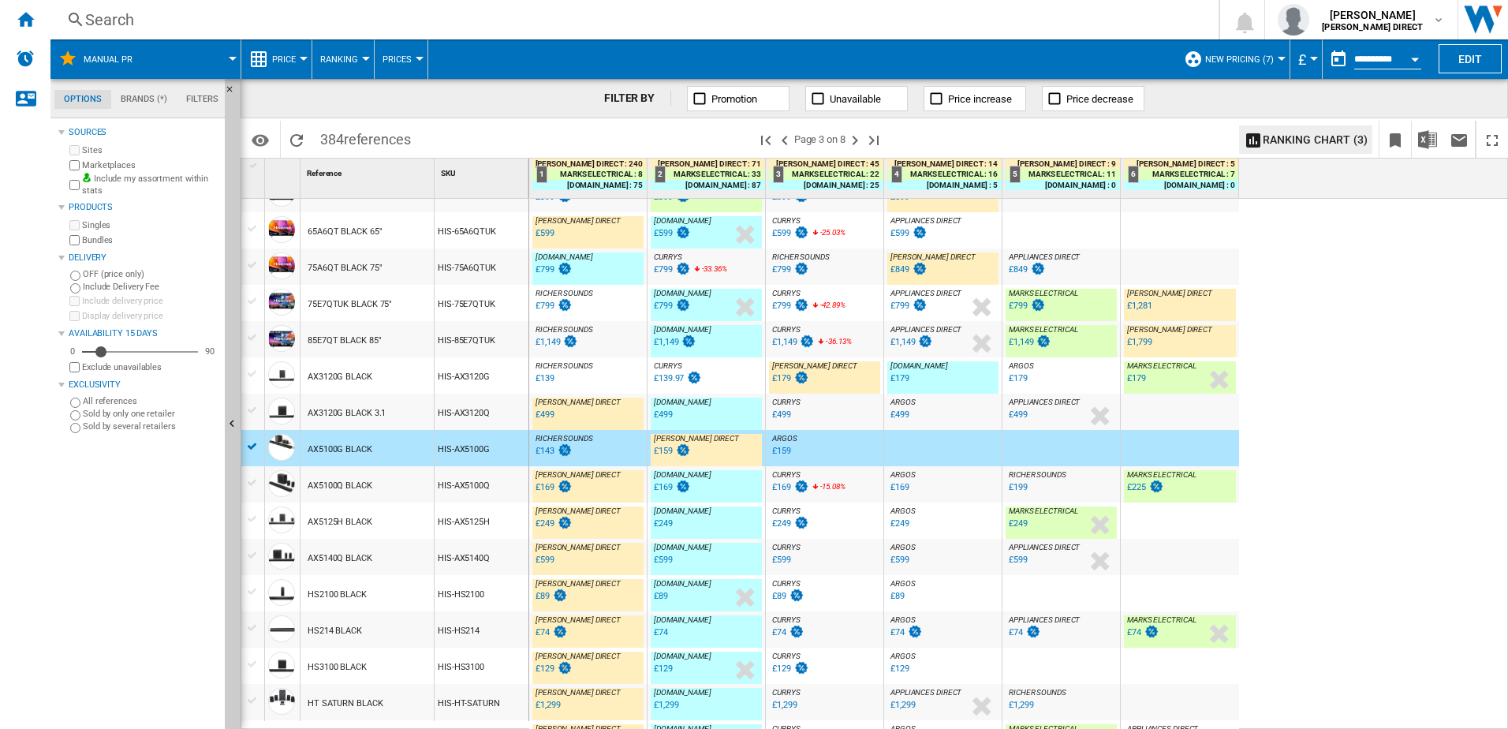
click at [483, 381] on div "HIS-AX3120G" at bounding box center [482, 375] width 94 height 36
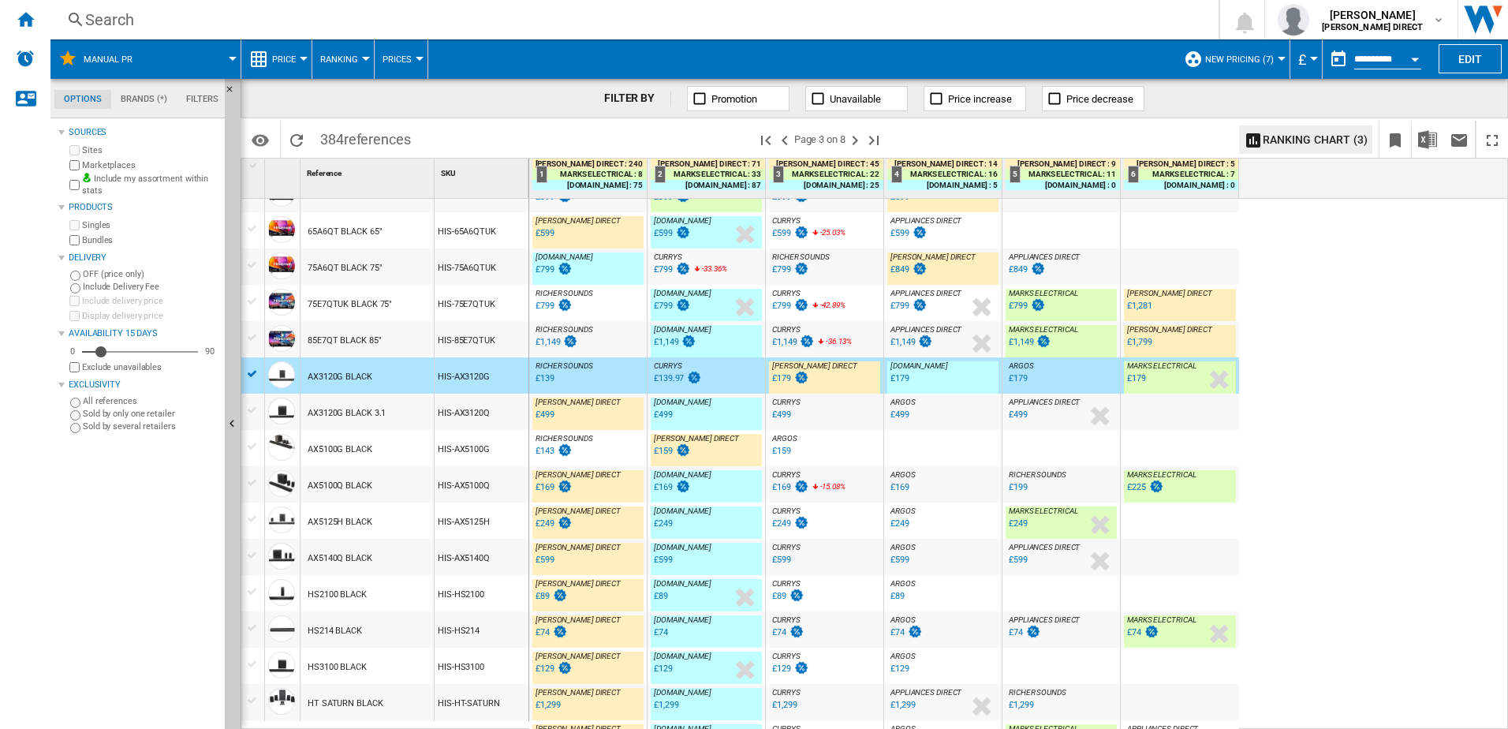
click at [483, 346] on div "HIS-85E7QTUK" at bounding box center [482, 339] width 94 height 36
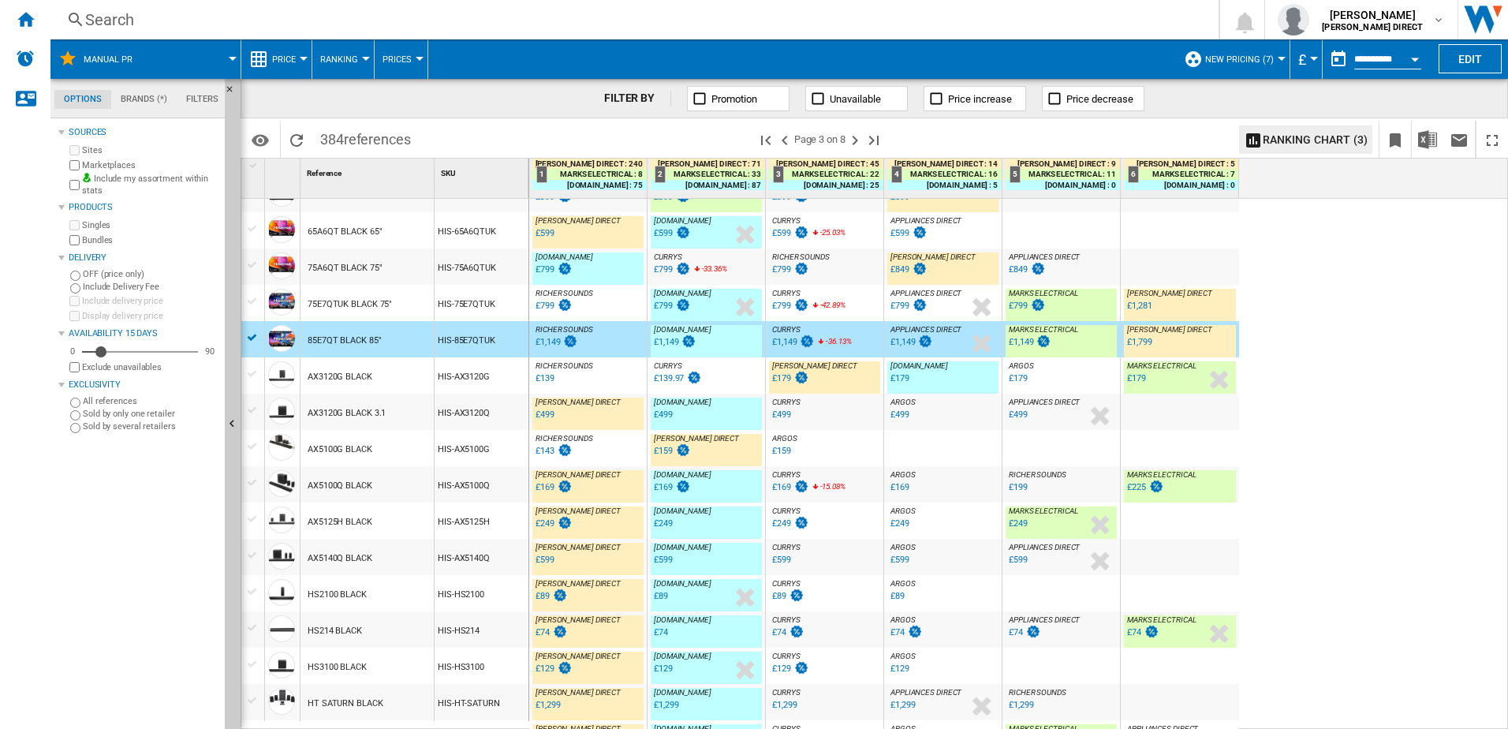
click at [420, 315] on div "75E7QTUK BLACK 75"" at bounding box center [366, 303] width 133 height 36
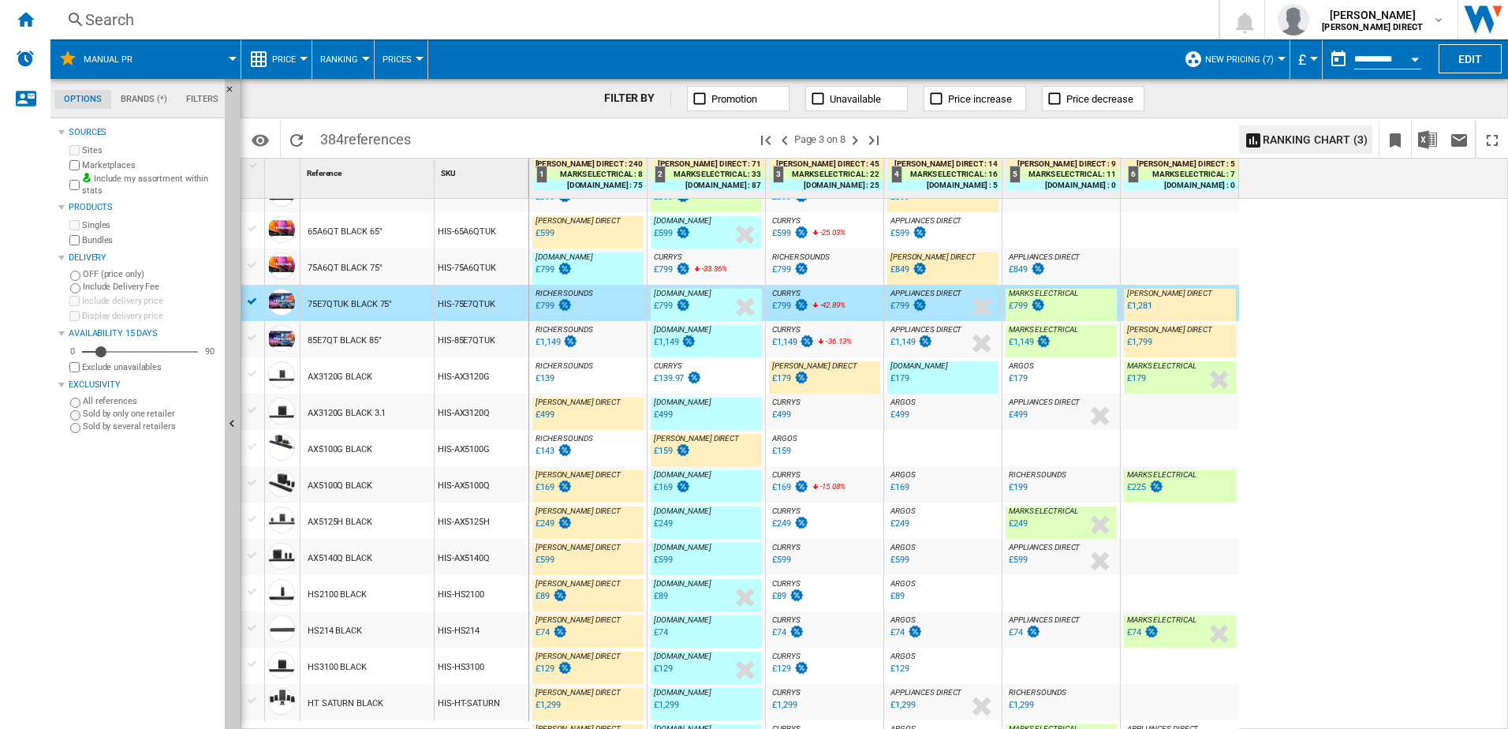
click at [497, 271] on div "HIS-75A6QTUK" at bounding box center [482, 266] width 94 height 36
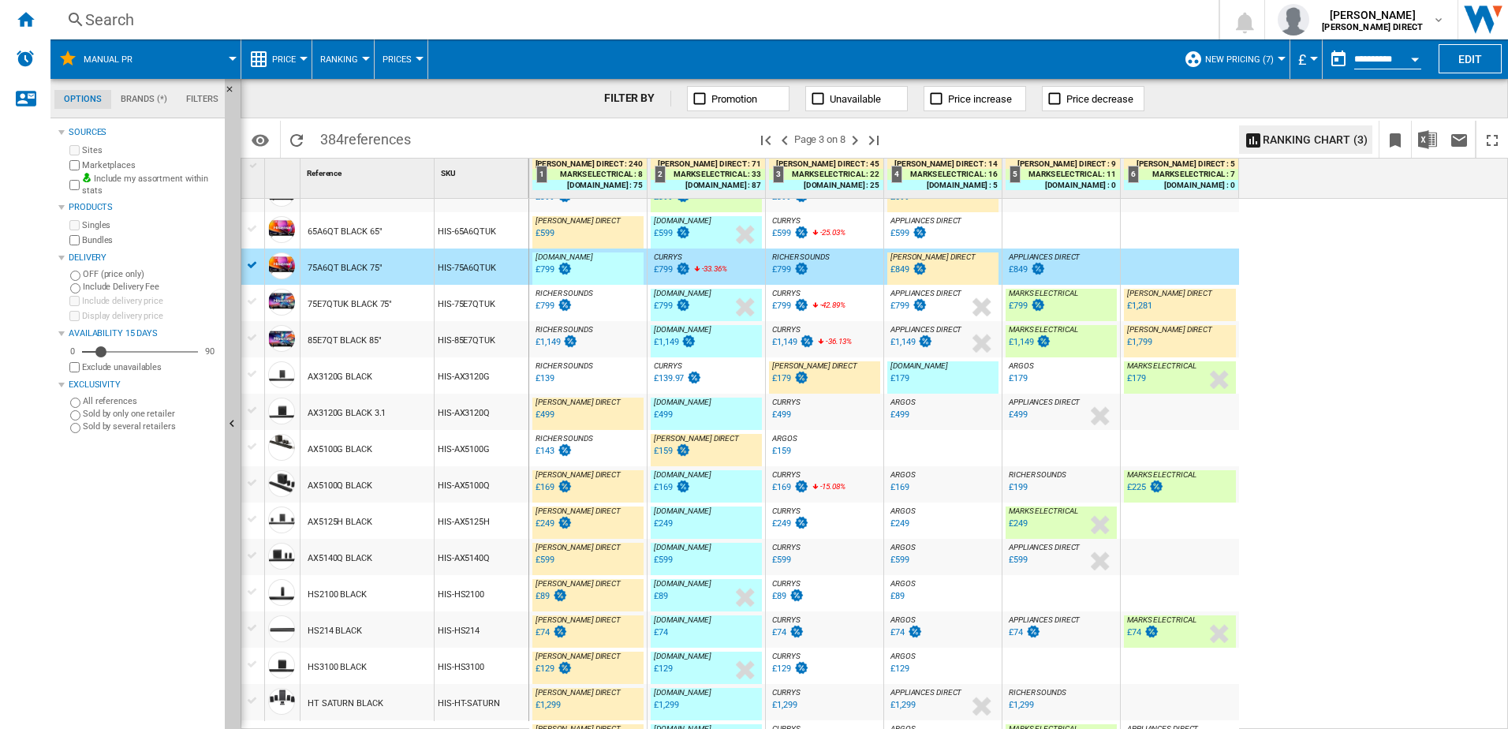
scroll to position [503, 0]
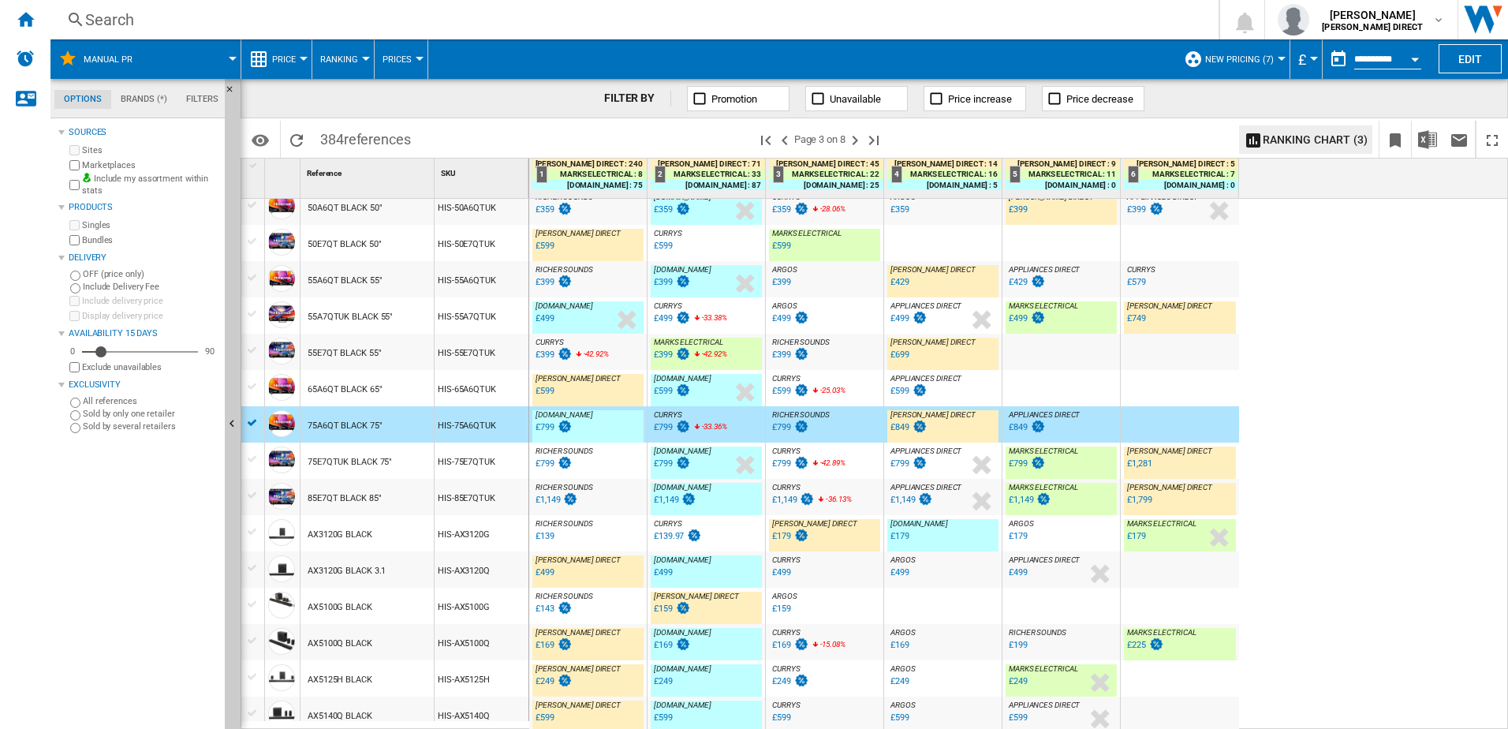
click at [459, 353] on div "HIS-55E7QTUK" at bounding box center [482, 352] width 94 height 36
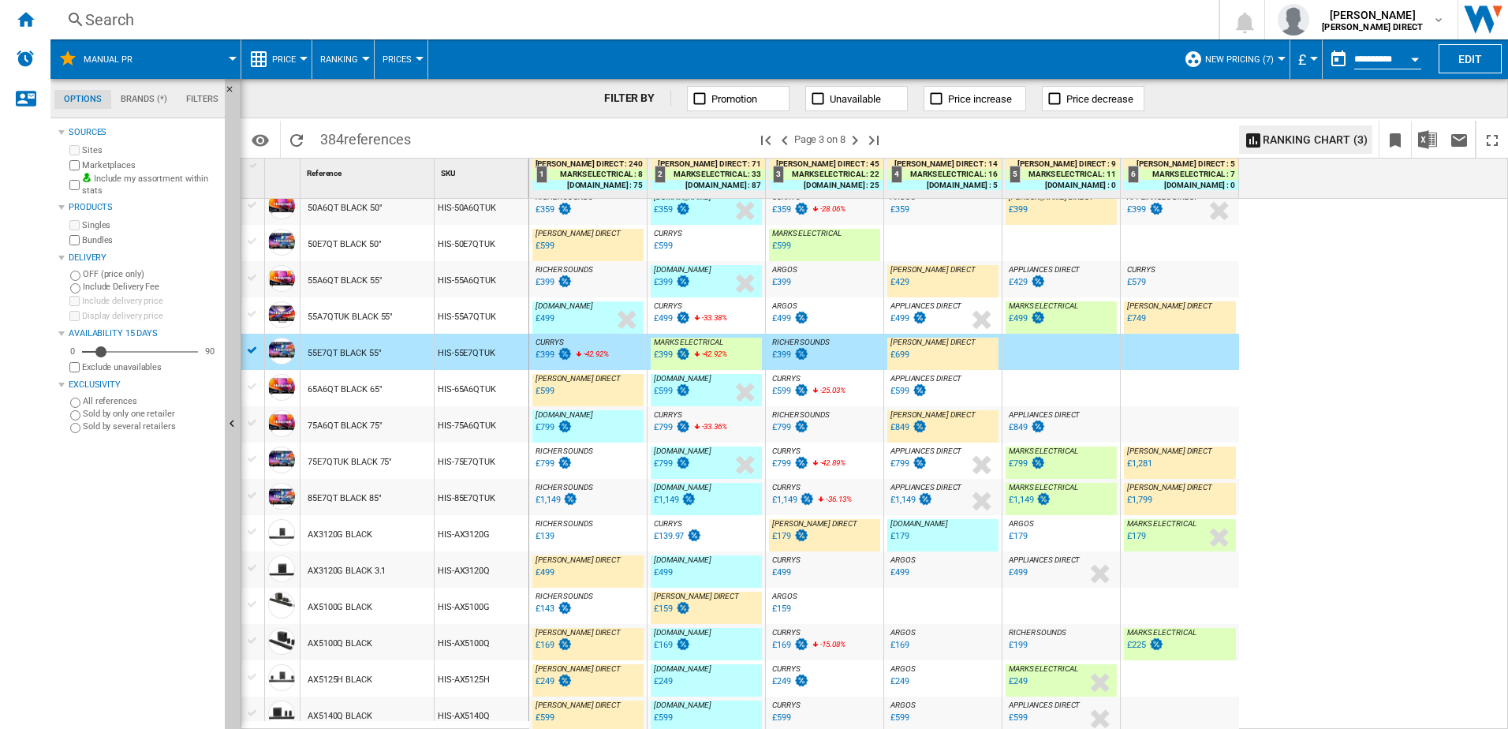
click at [452, 323] on div "HIS-55A7QTUK" at bounding box center [482, 315] width 94 height 36
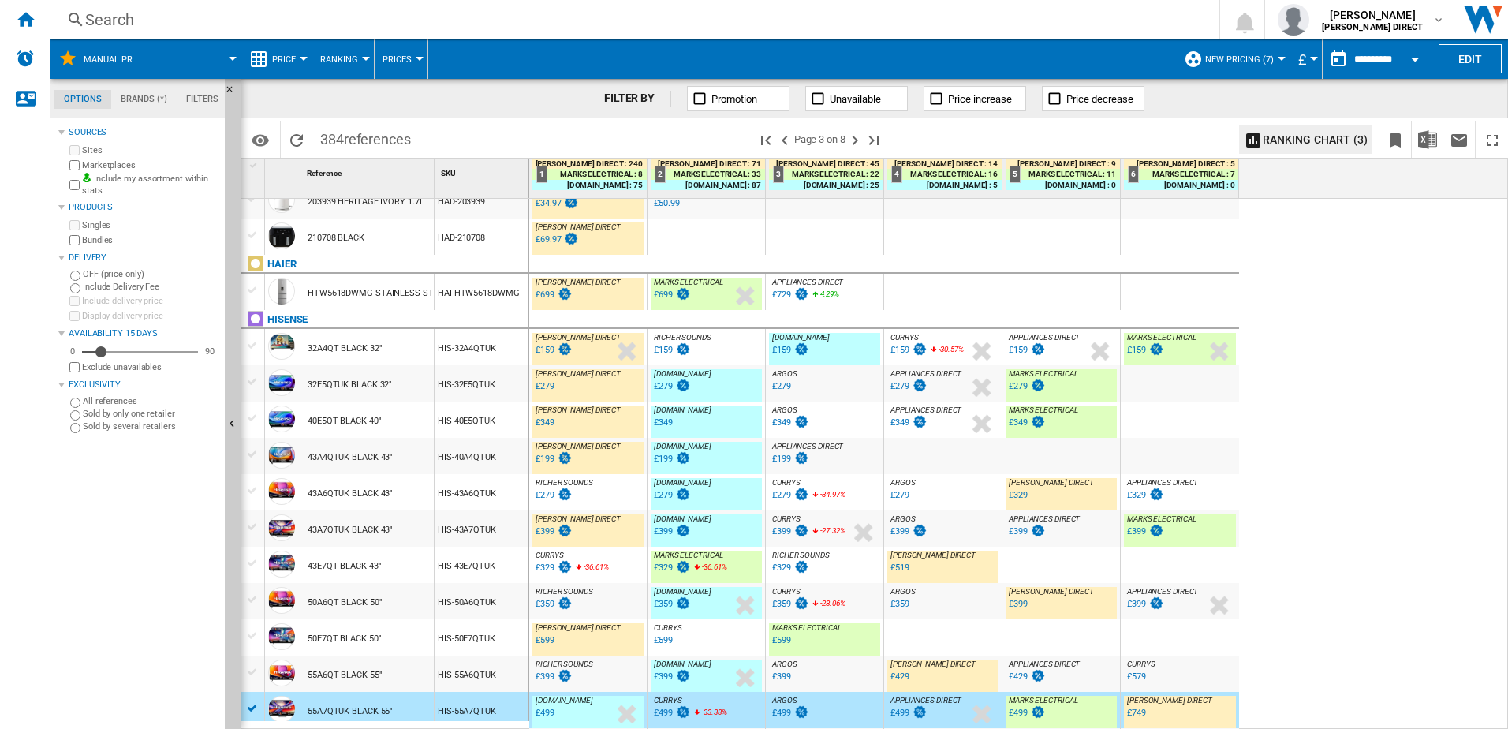
scroll to position [0, 0]
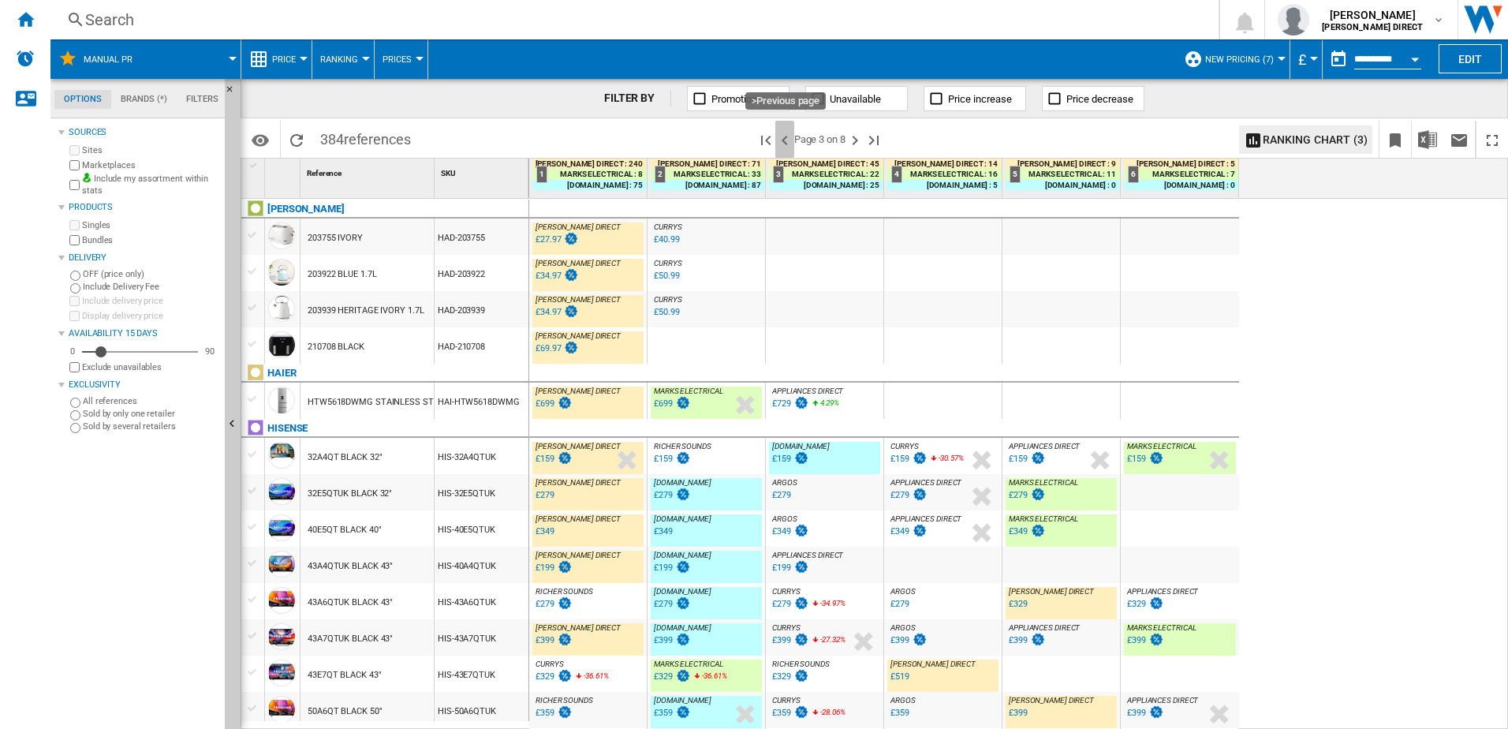
click at [786, 145] on ng-md-icon ">Previous page" at bounding box center [784, 140] width 19 height 19
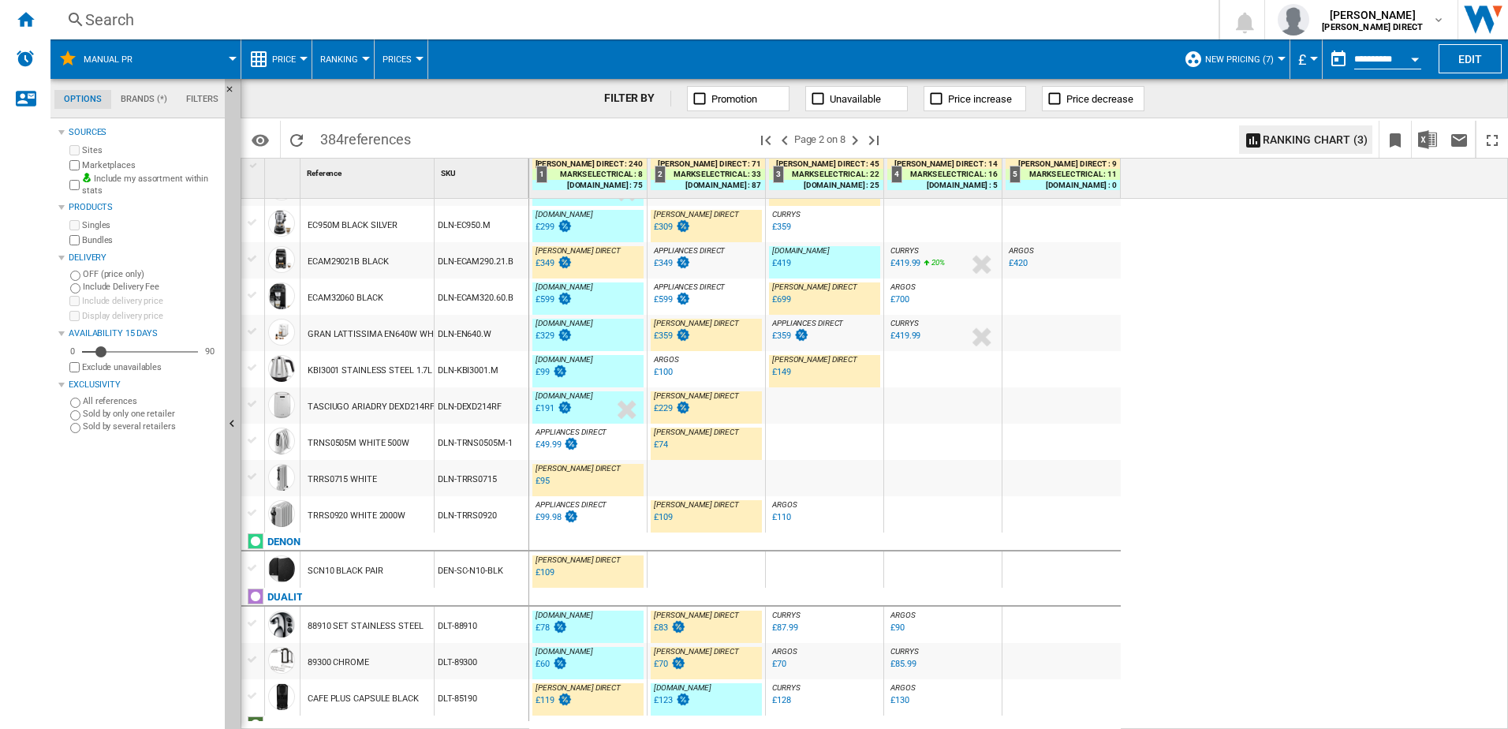
scroll to position [1450, 0]
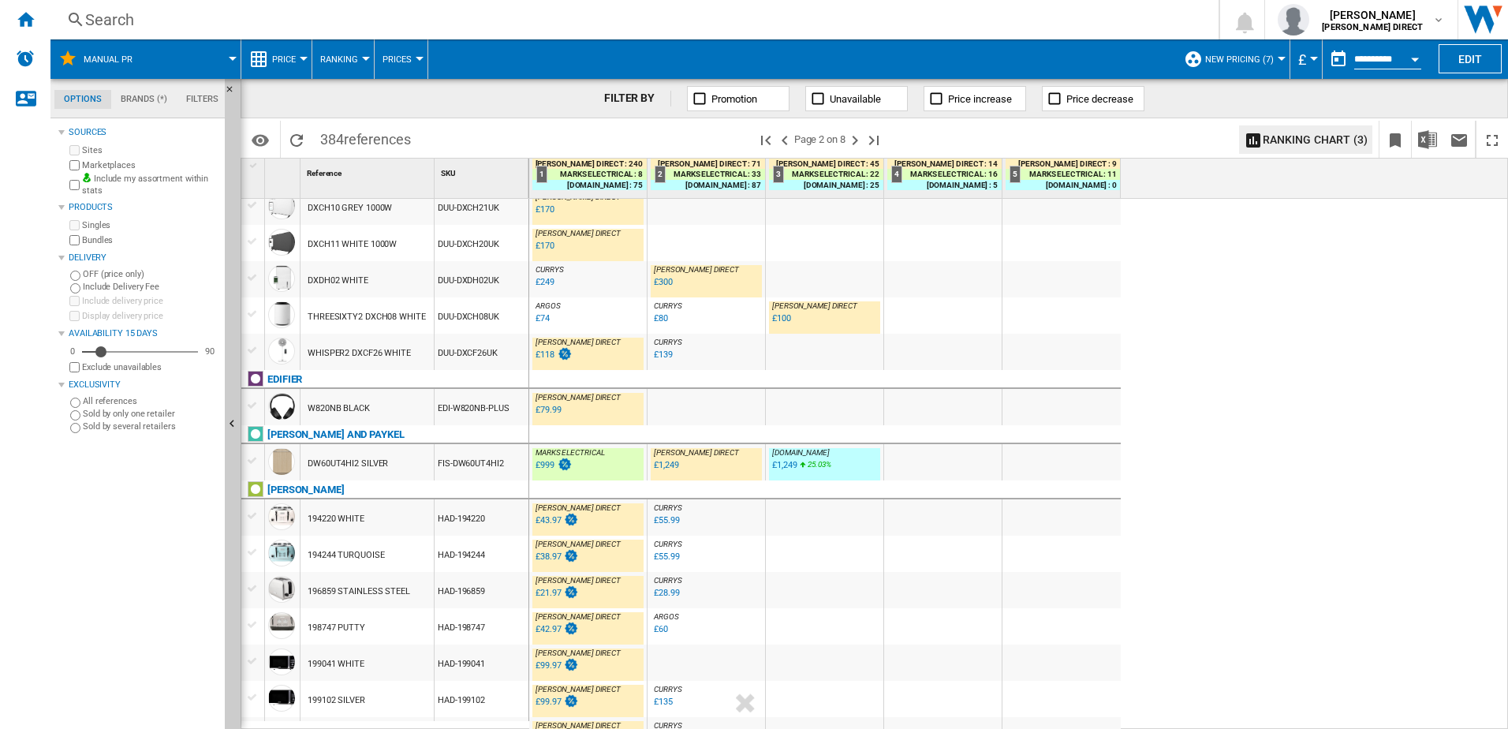
click at [485, 468] on div "FIS-DW60UT4HI2" at bounding box center [482, 462] width 94 height 36
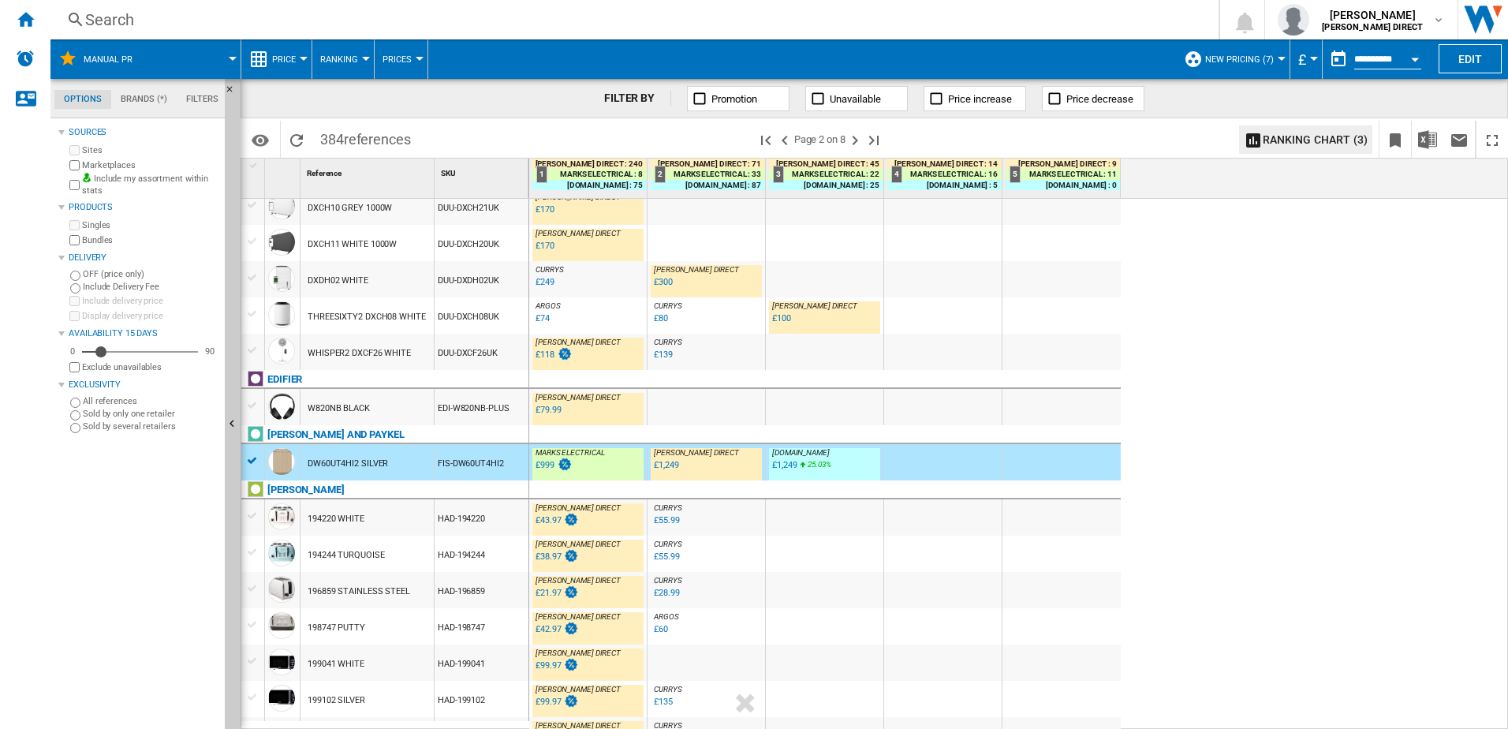
scroll to position [1292, 0]
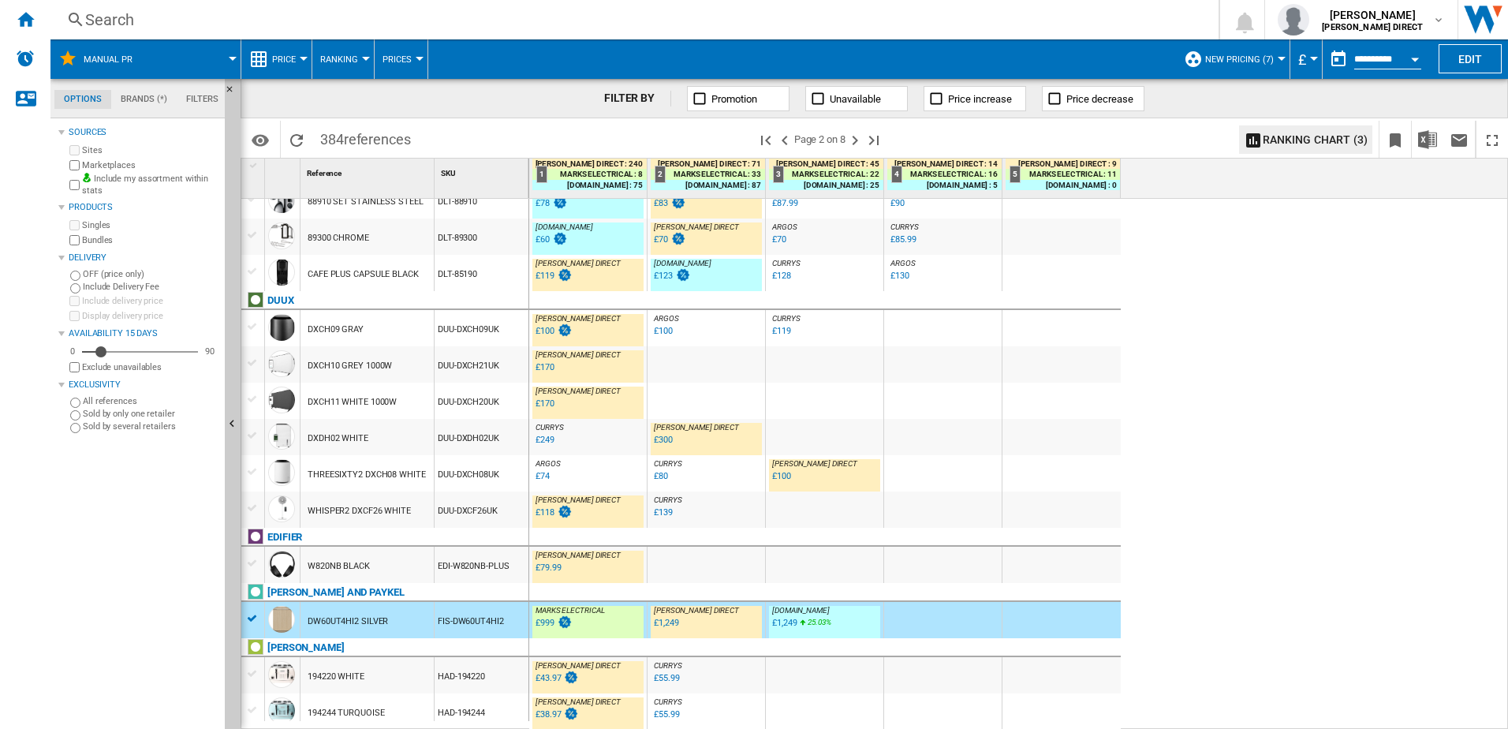
click at [483, 483] on div "DUU-DXCH08UK" at bounding box center [482, 473] width 94 height 36
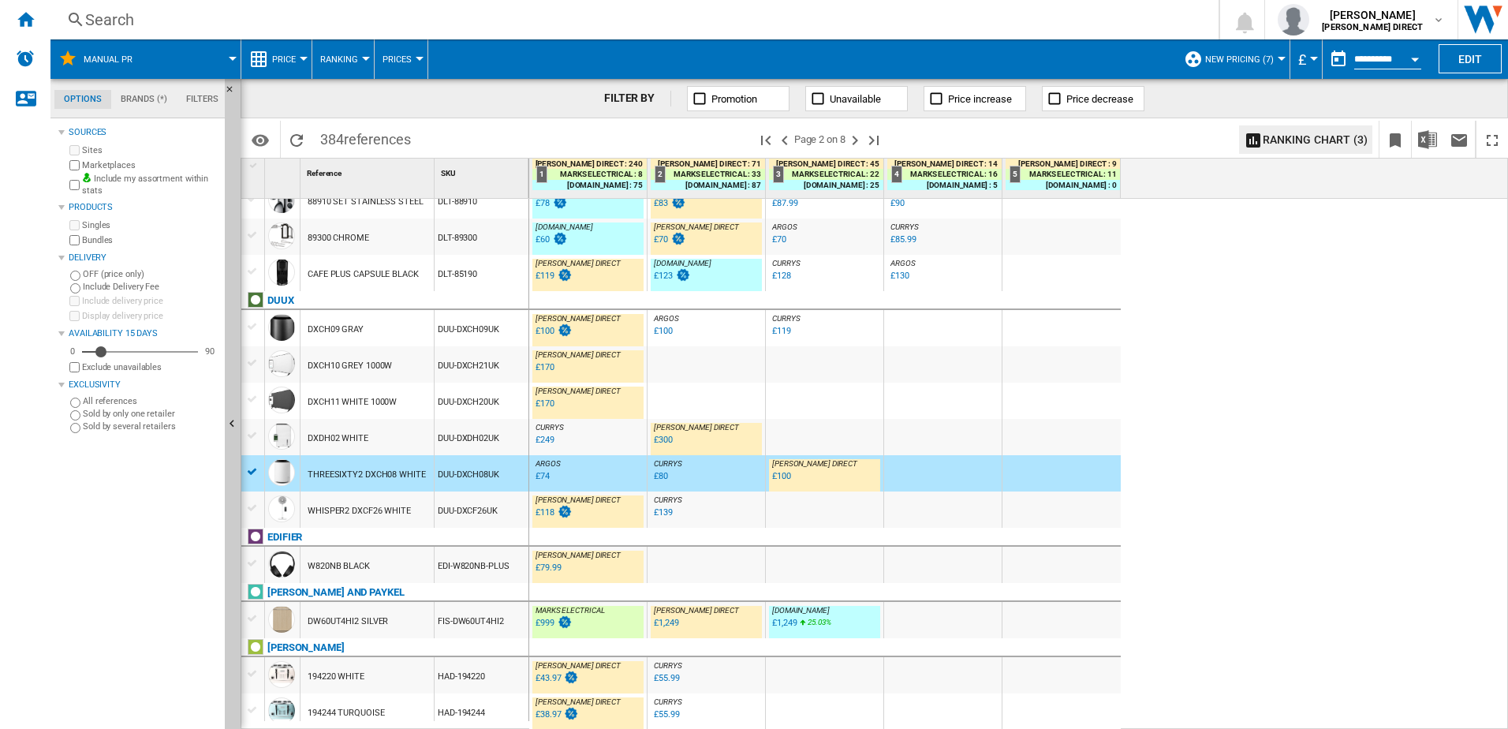
click at [472, 424] on div "DUU-DXDH02UK" at bounding box center [482, 437] width 94 height 36
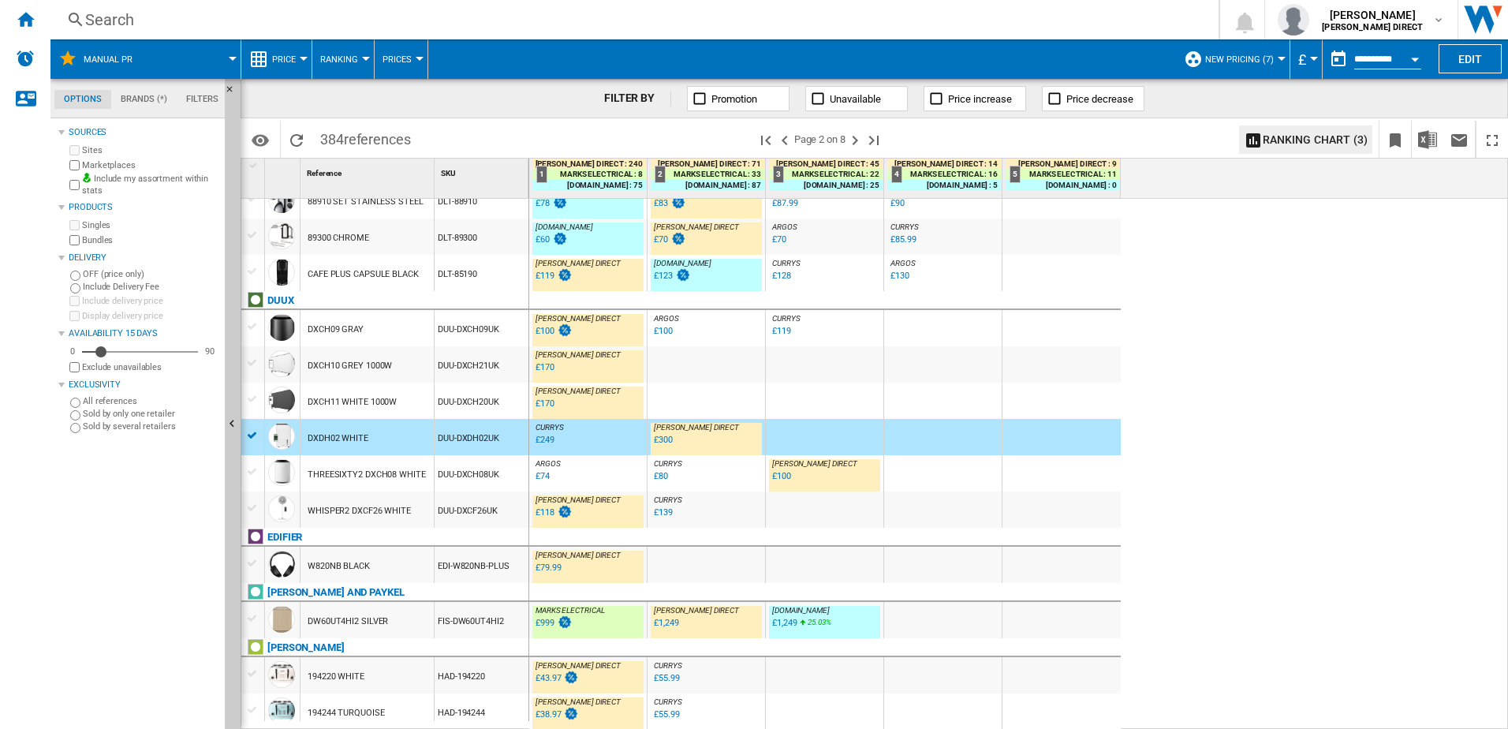
scroll to position [976, 0]
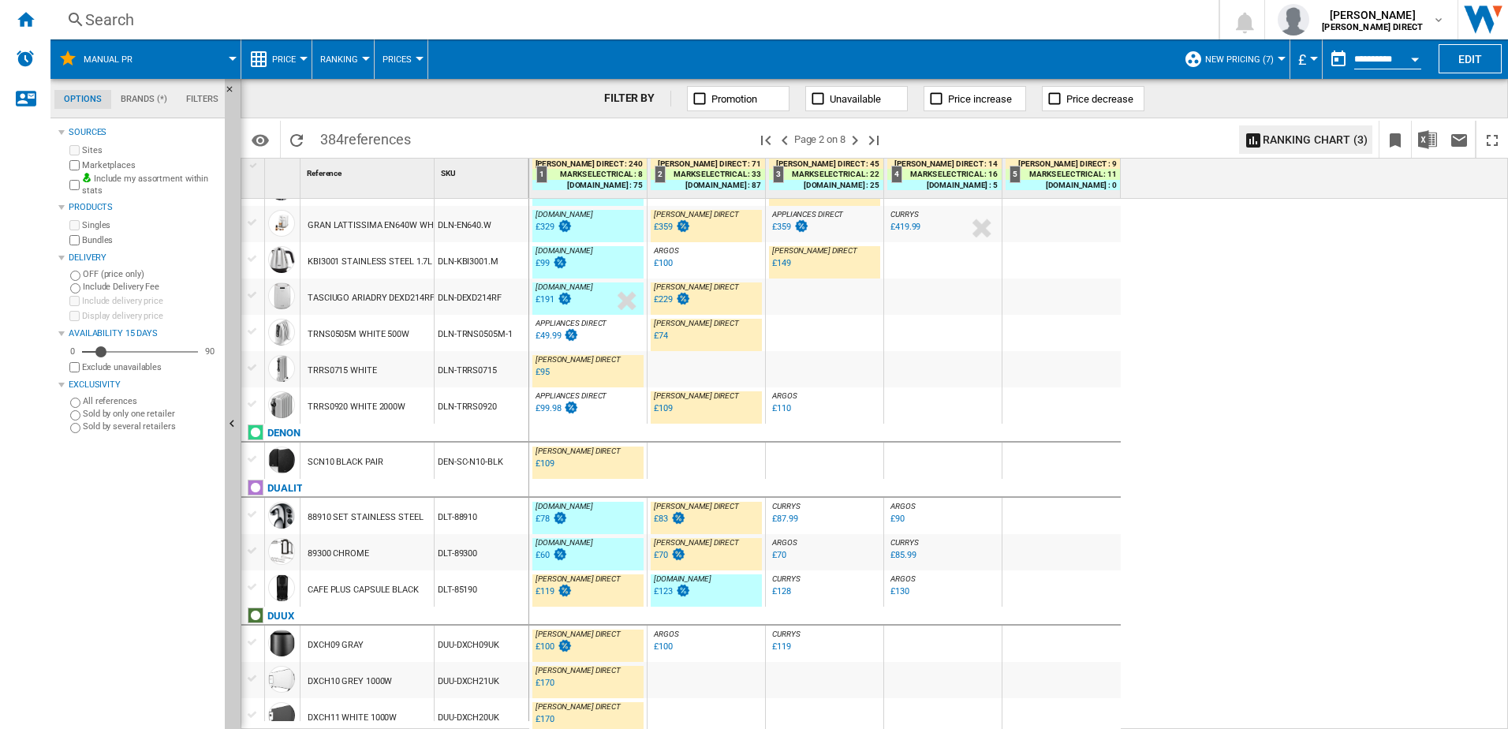
click at [486, 416] on div "DLN-TRRS0920" at bounding box center [482, 405] width 94 height 36
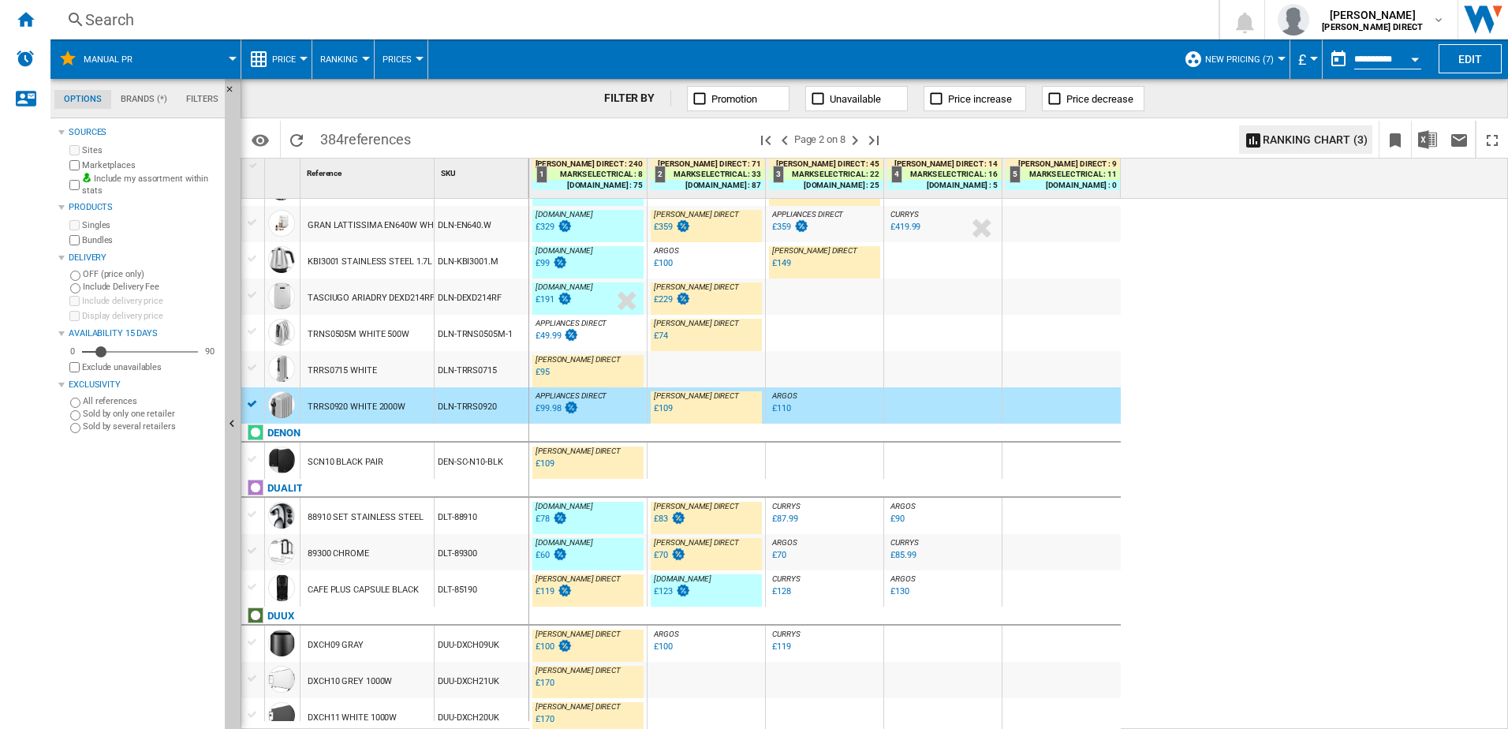
click at [412, 342] on div "TRNS0505M WHITE 500W" at bounding box center [366, 333] width 133 height 36
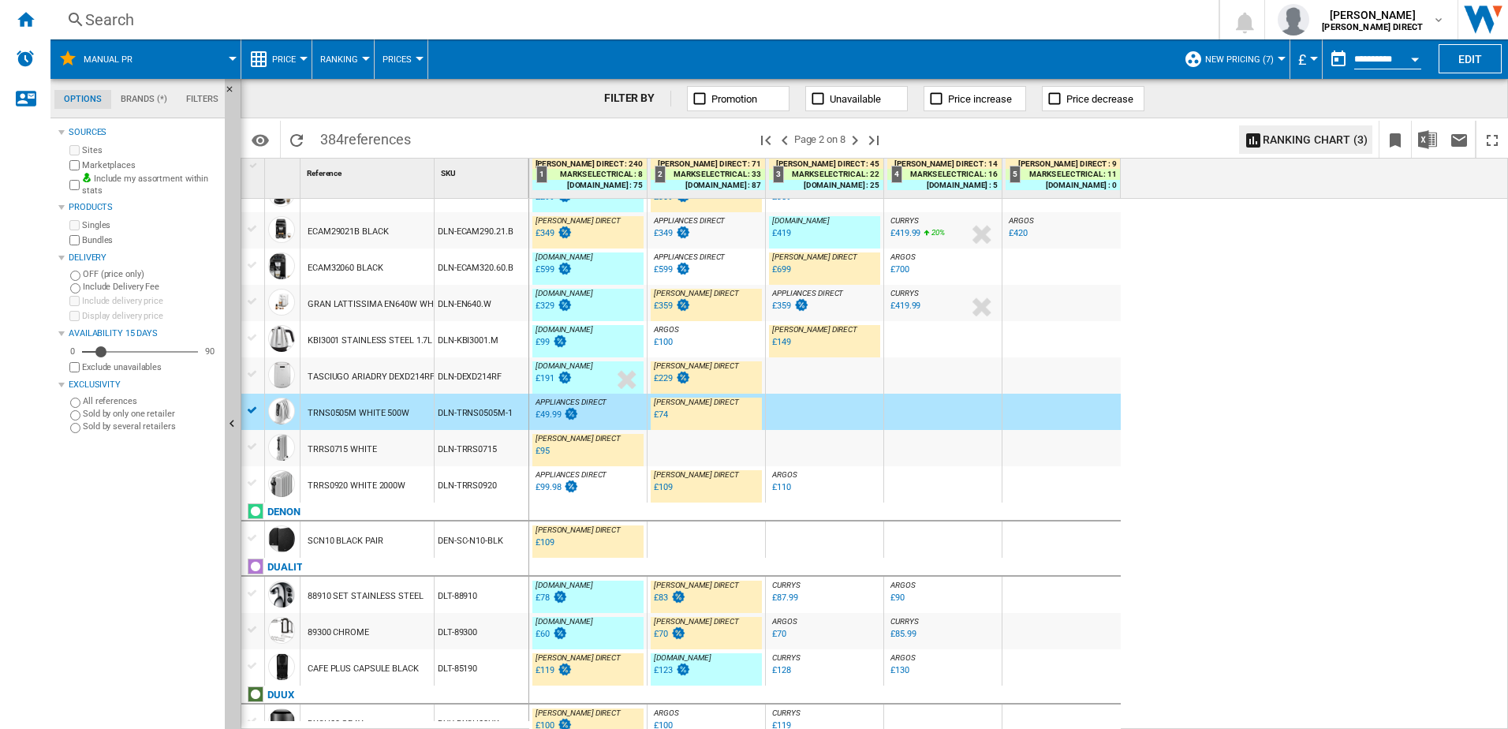
scroll to position [819, 0]
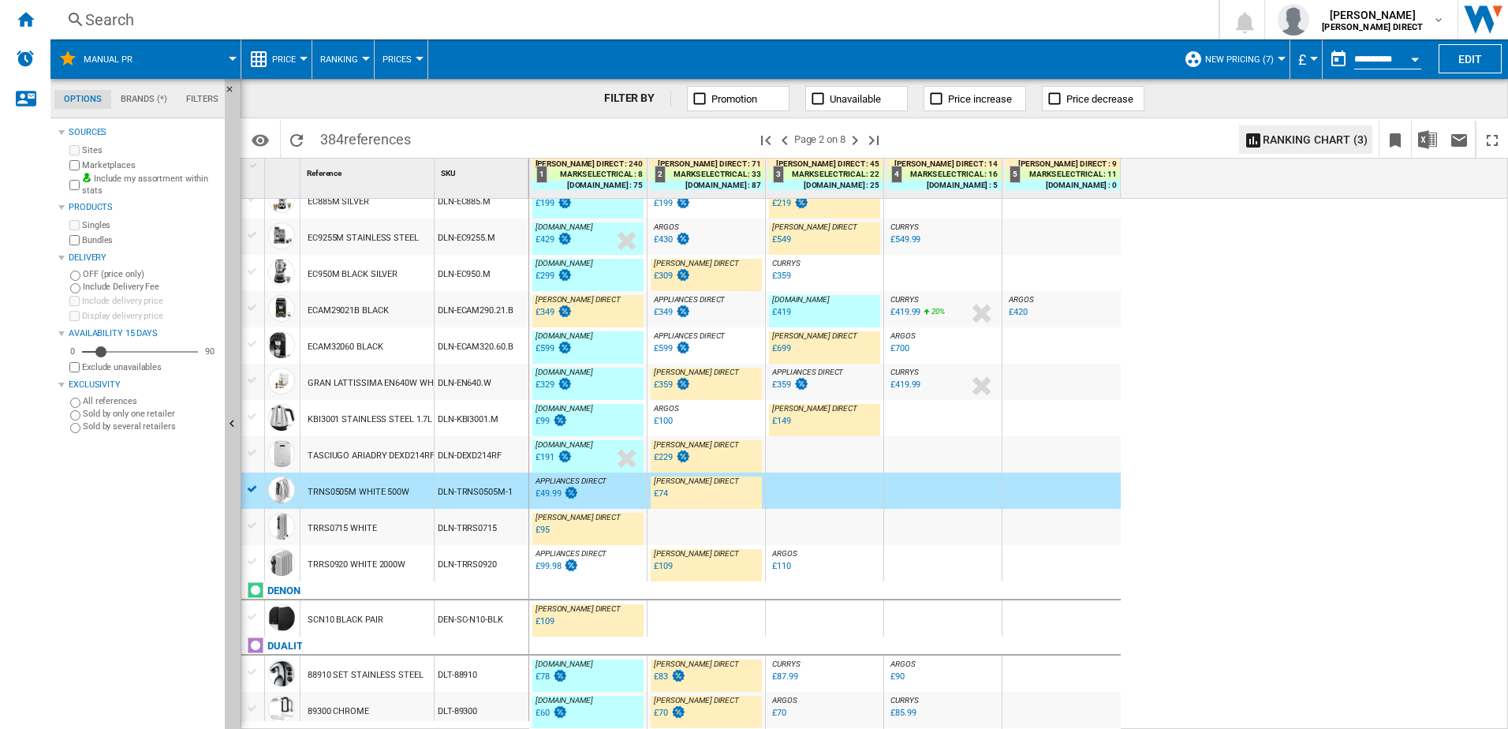
click at [483, 431] on div "DLN-KBI3001.M" at bounding box center [482, 418] width 94 height 36
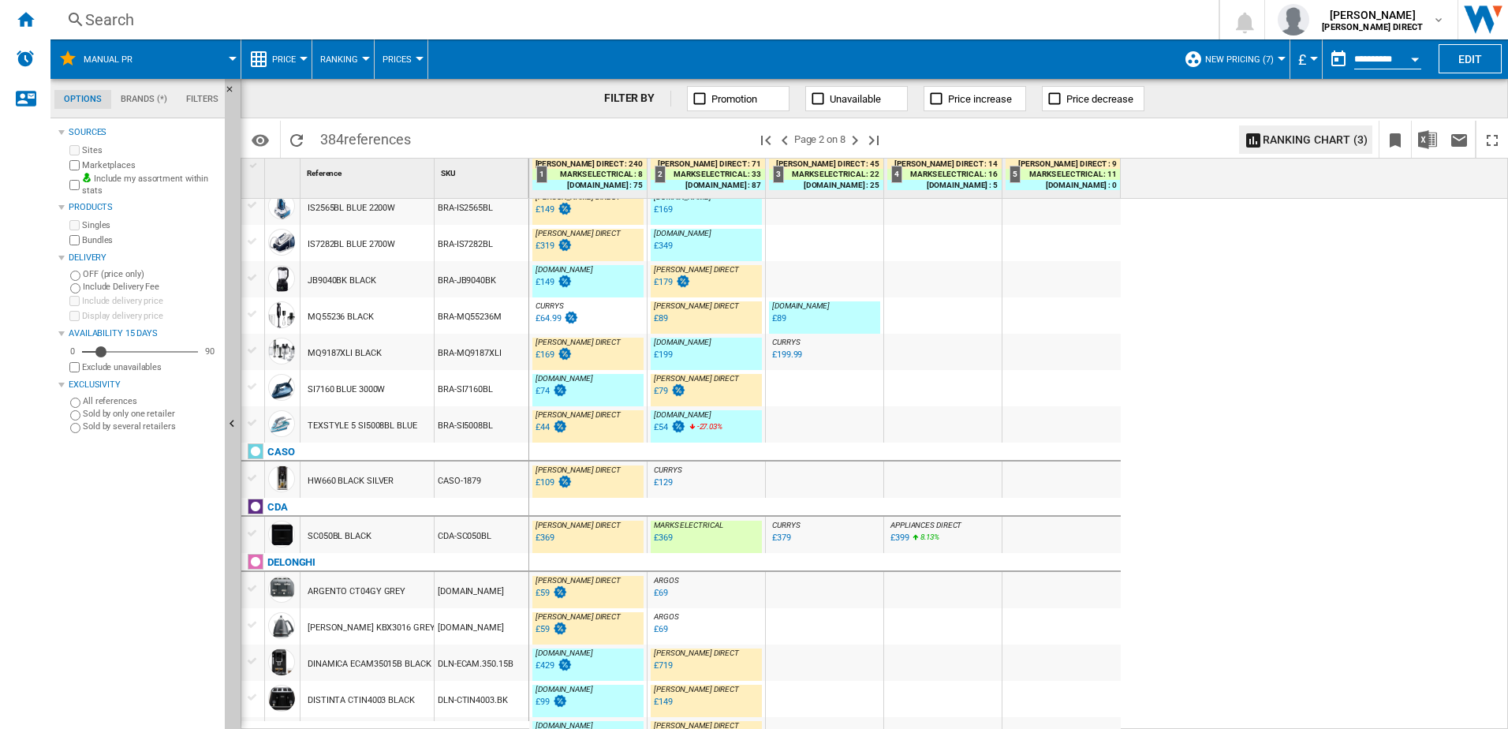
scroll to position [0, 0]
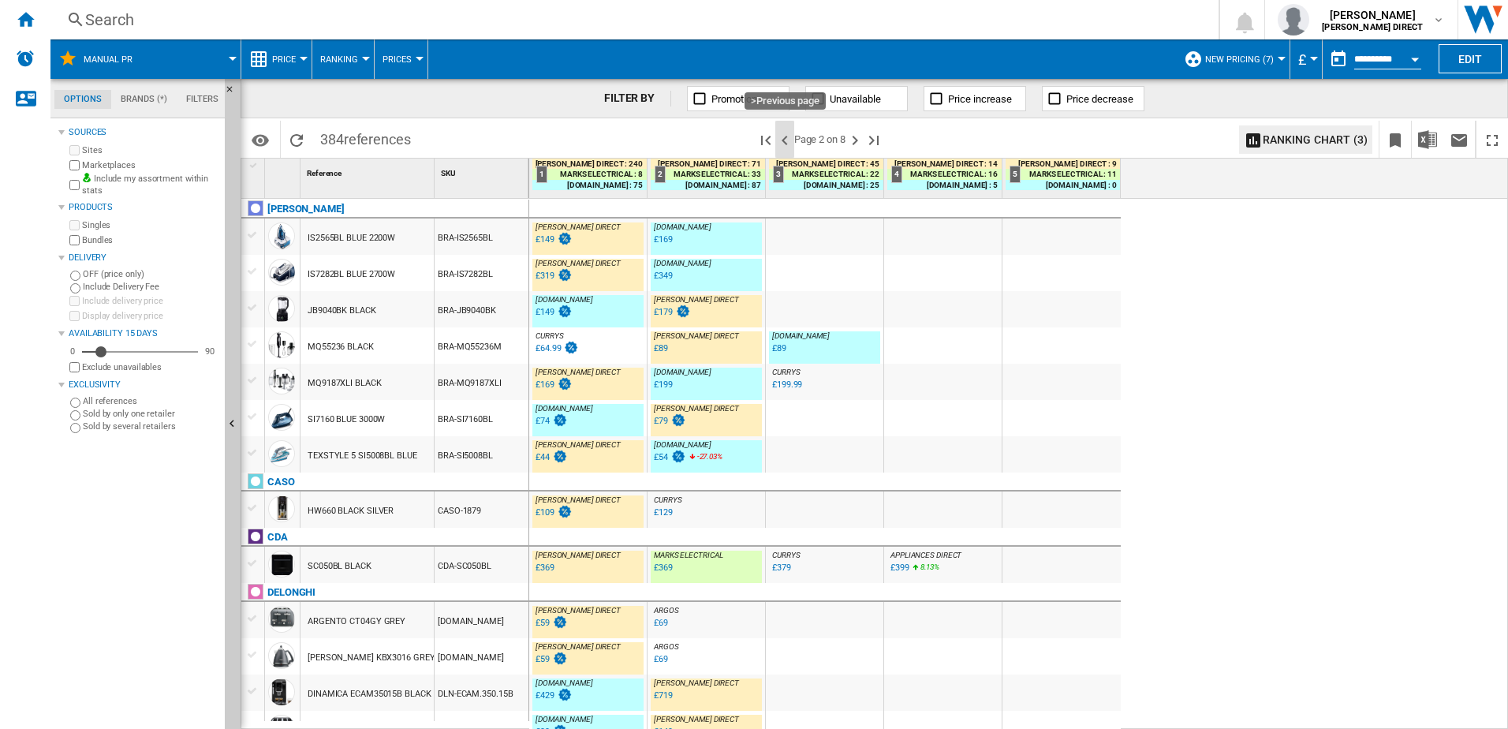
click at [786, 136] on ng-md-icon ">Previous page" at bounding box center [784, 140] width 19 height 19
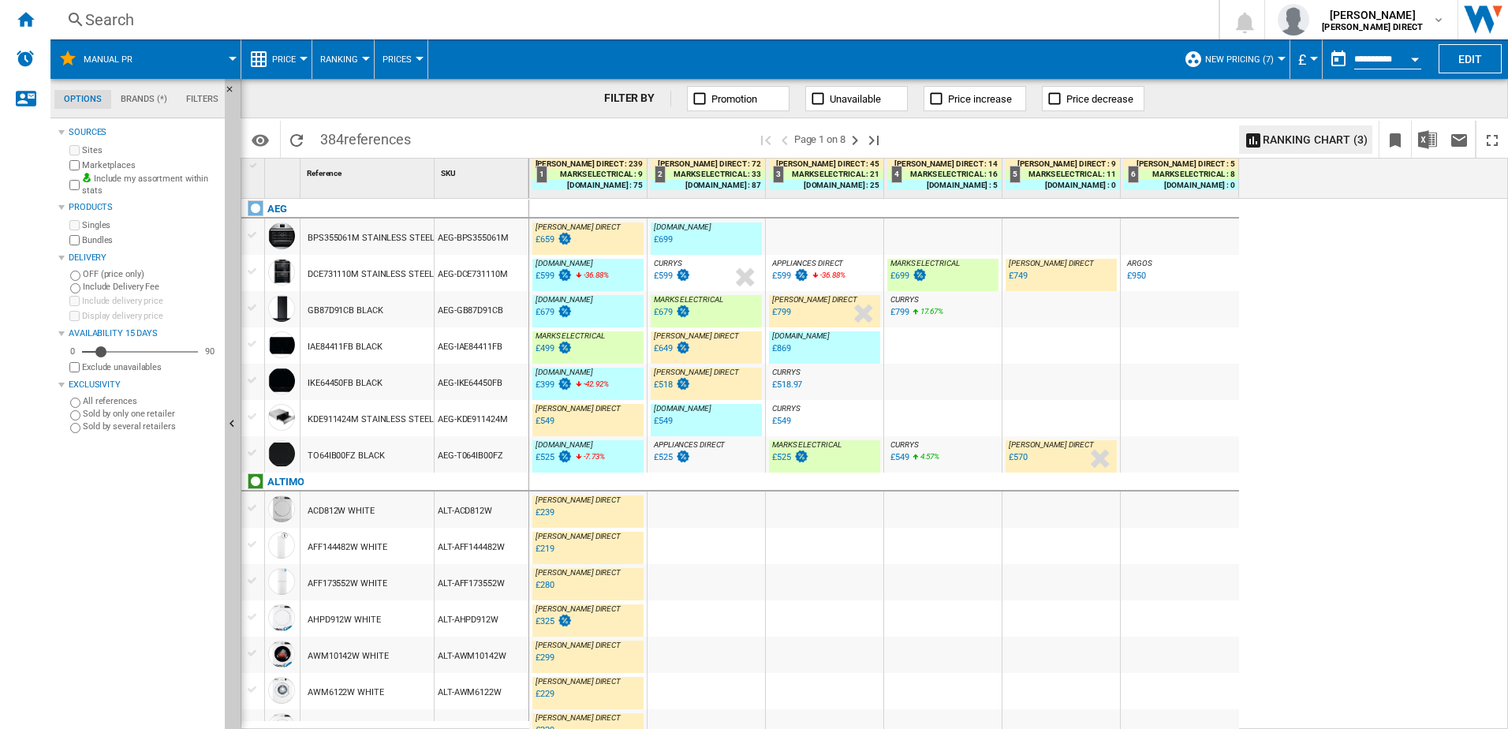
click at [478, 274] on div "AEG-DCE731110M" at bounding box center [482, 273] width 94 height 36
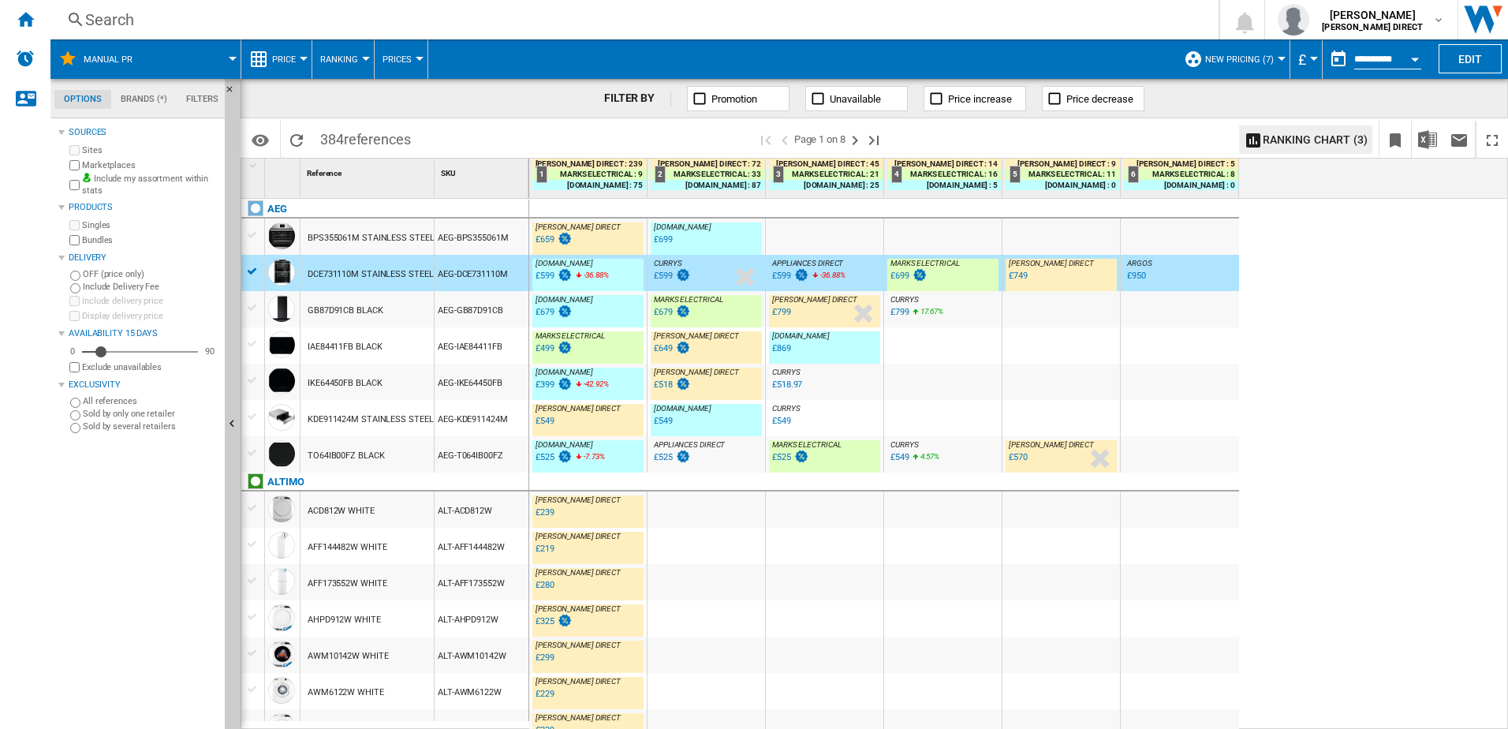
click at [477, 320] on div "AEG-GB87D91CB" at bounding box center [482, 309] width 94 height 36
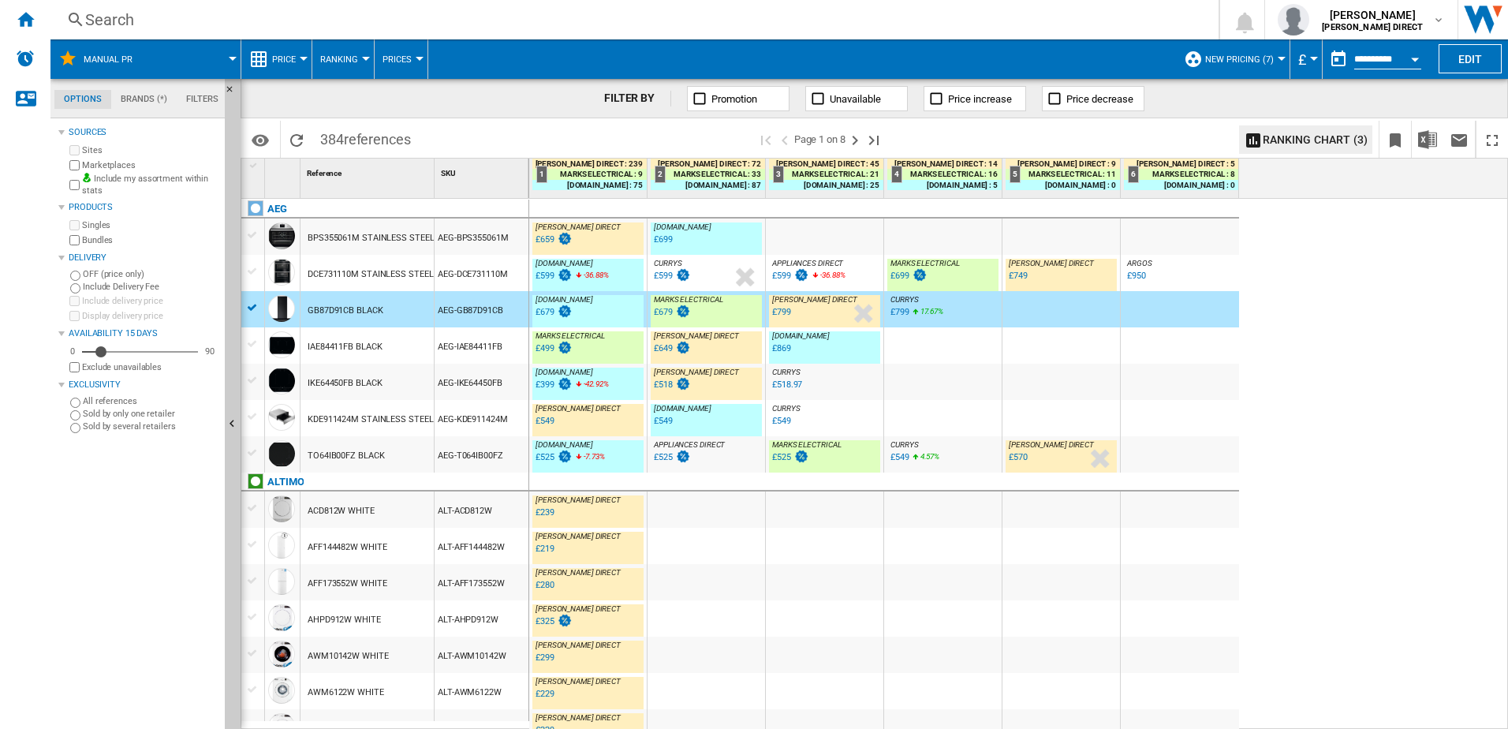
click at [482, 359] on div "AEG-IAE84411FB" at bounding box center [482, 345] width 94 height 36
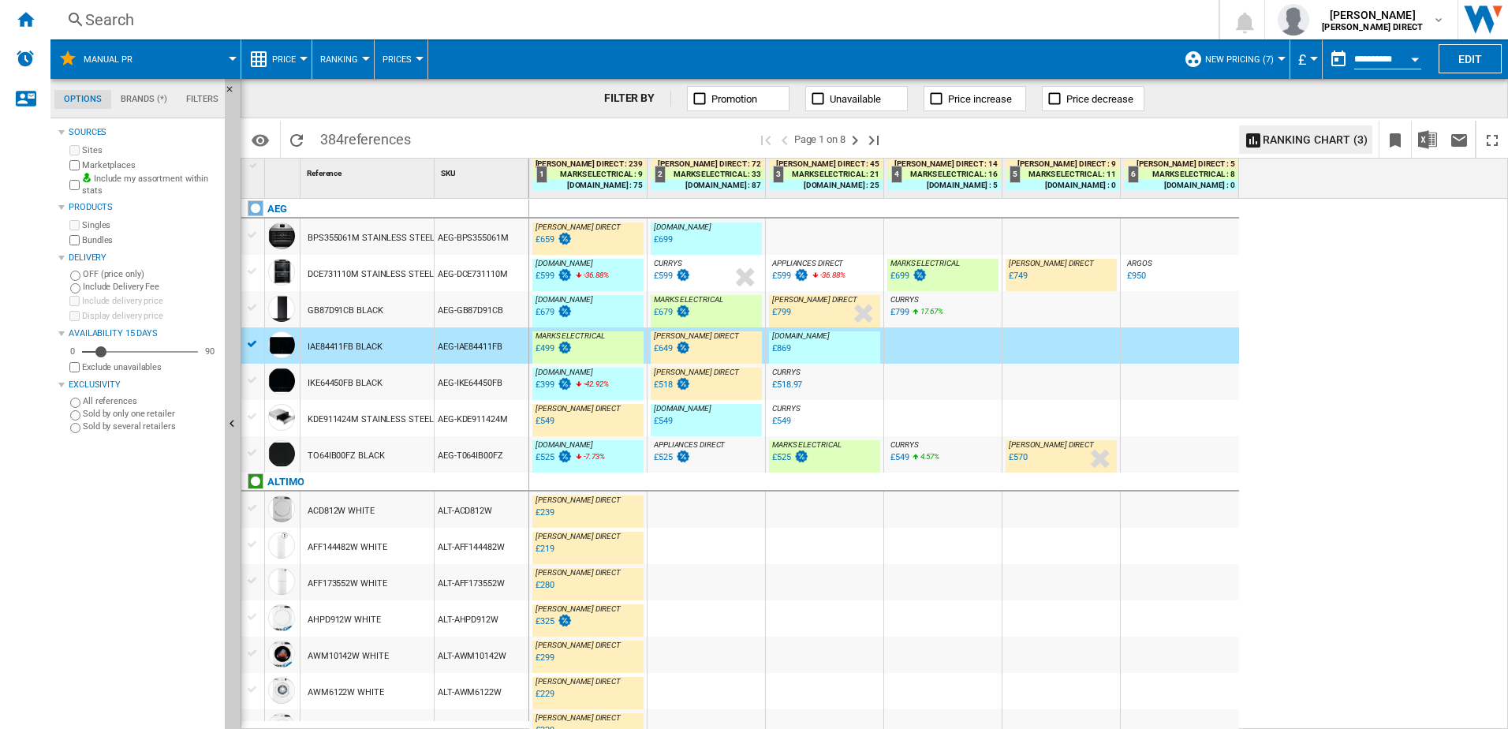
click at [491, 394] on div "AEG-IKE64450FB" at bounding box center [482, 382] width 94 height 36
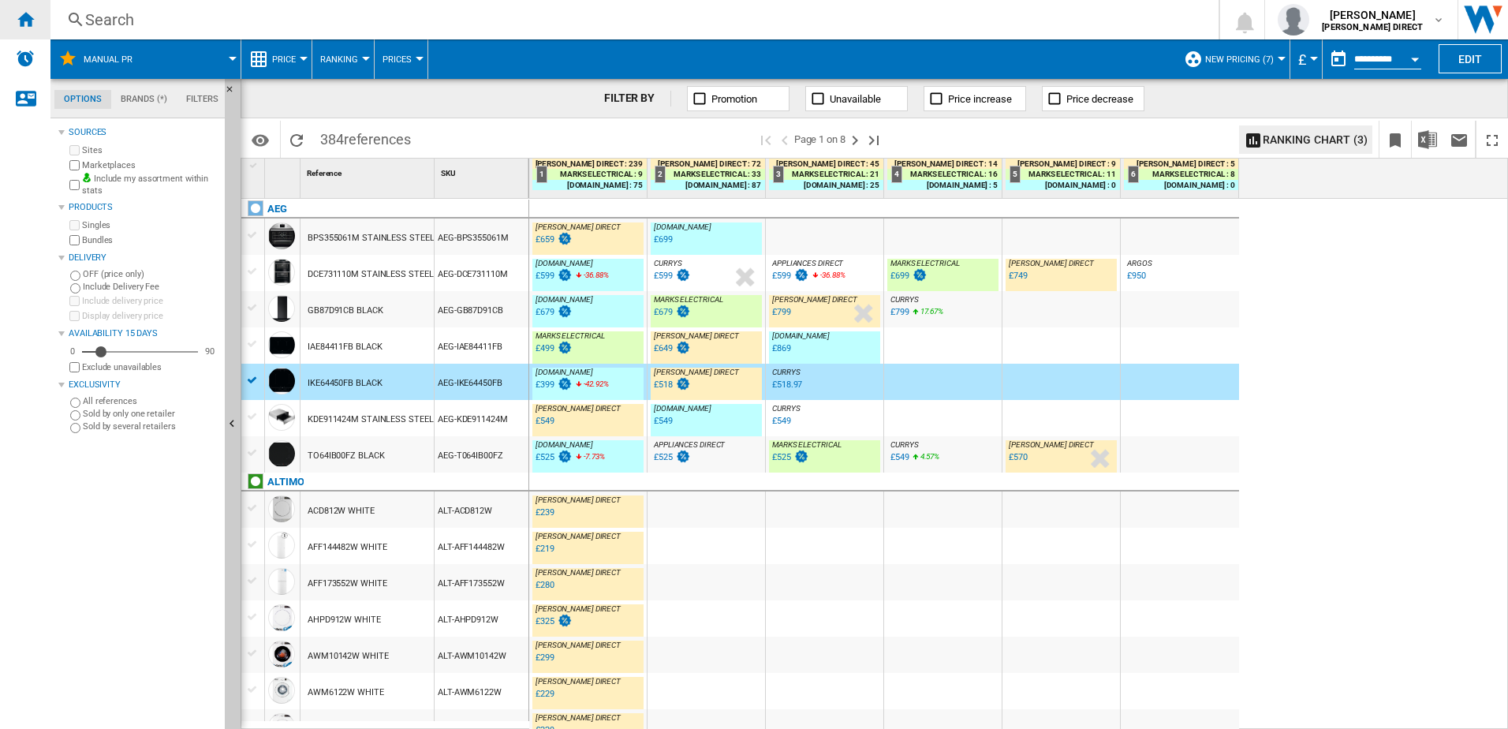
click at [22, 24] on ng-md-icon "Home" at bounding box center [25, 18] width 19 height 19
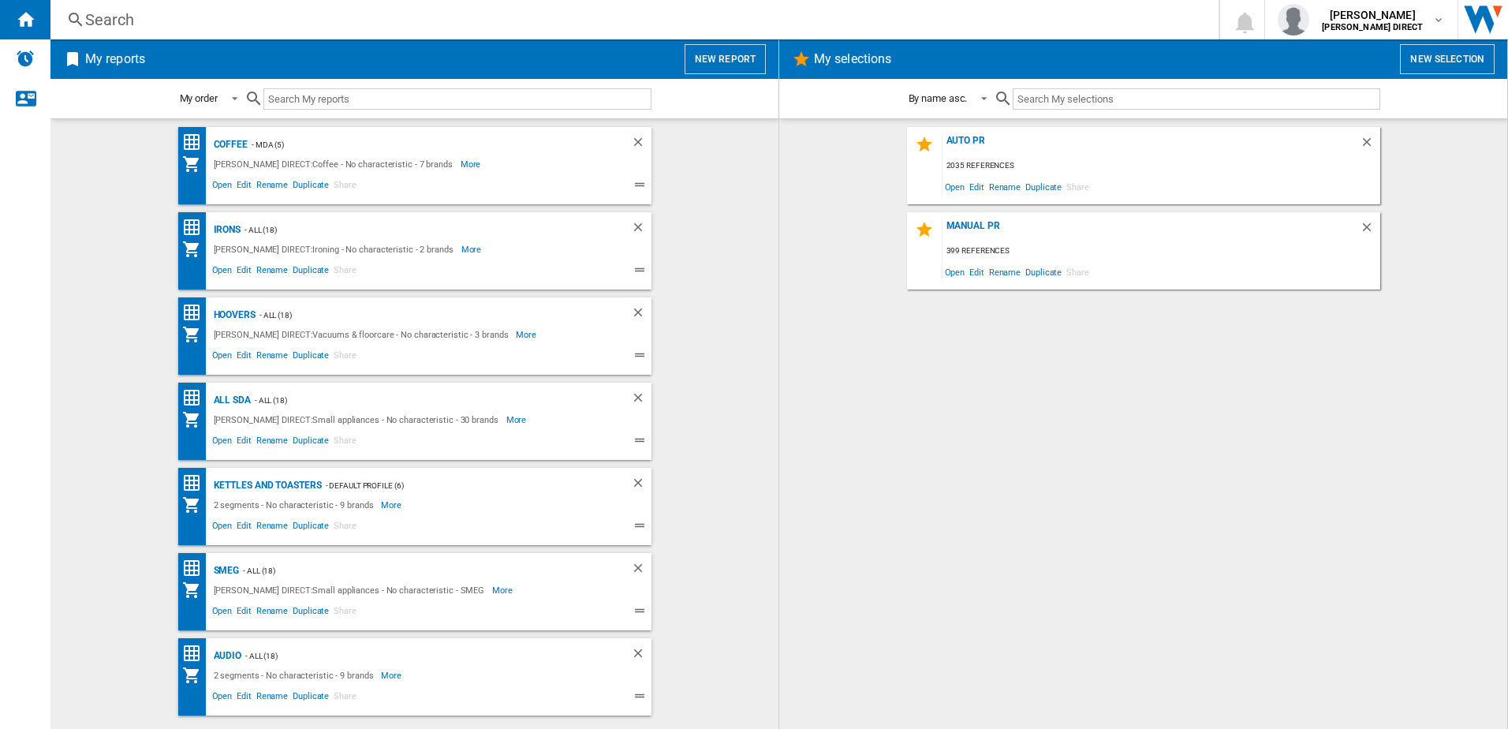
click at [1008, 360] on div "AUTO PR 2035 references Open Edit Rename Duplicate Share MANUAL PR 399 referenc…" at bounding box center [1143, 424] width 696 height 594
click at [1438, 67] on button "New selection" at bounding box center [1447, 59] width 95 height 30
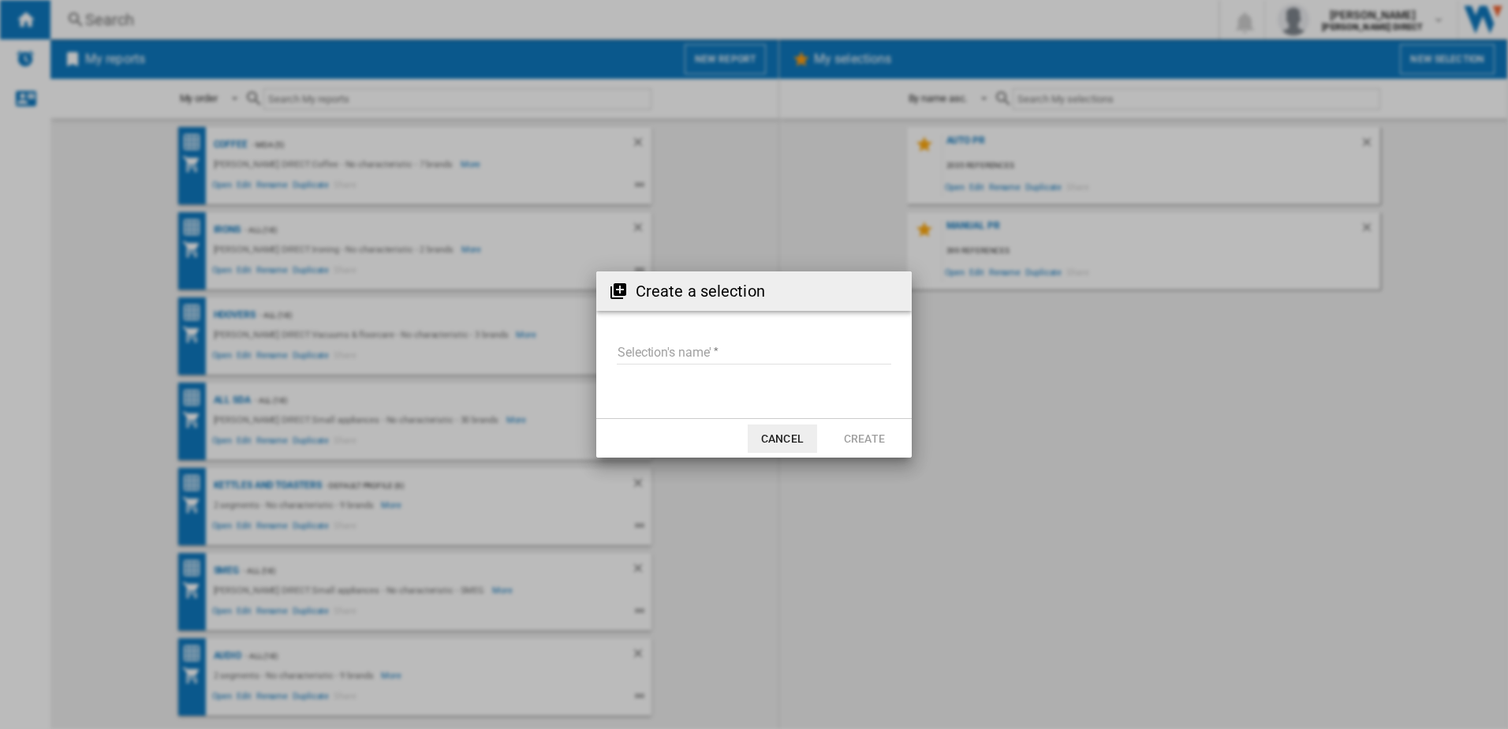
click at [643, 347] on input "Selection's name'" at bounding box center [754, 353] width 274 height 24
type input "****"
click at [867, 431] on button "Create" at bounding box center [864, 438] width 69 height 28
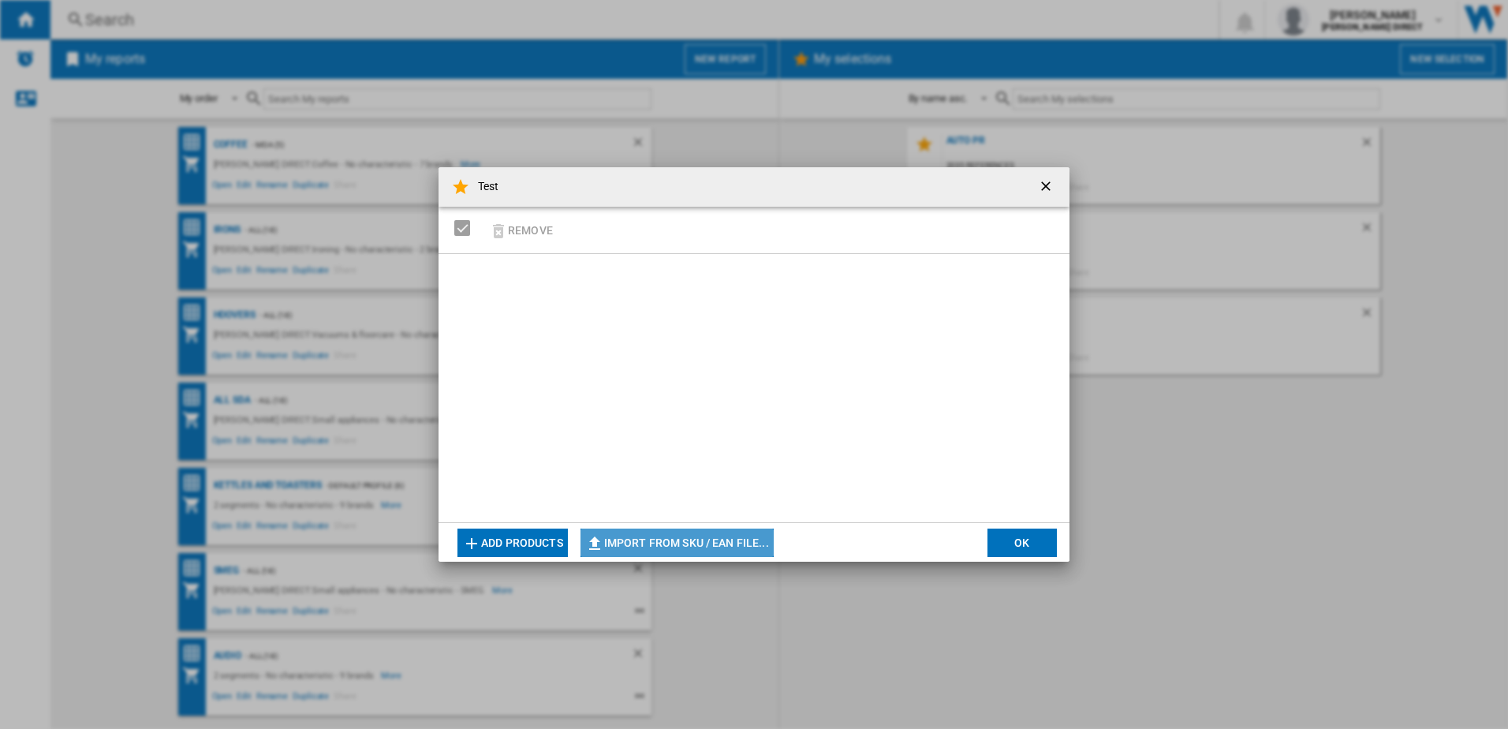
click at [724, 534] on button "Import from SKU / EAN file..." at bounding box center [676, 542] width 193 height 28
type input "**********"
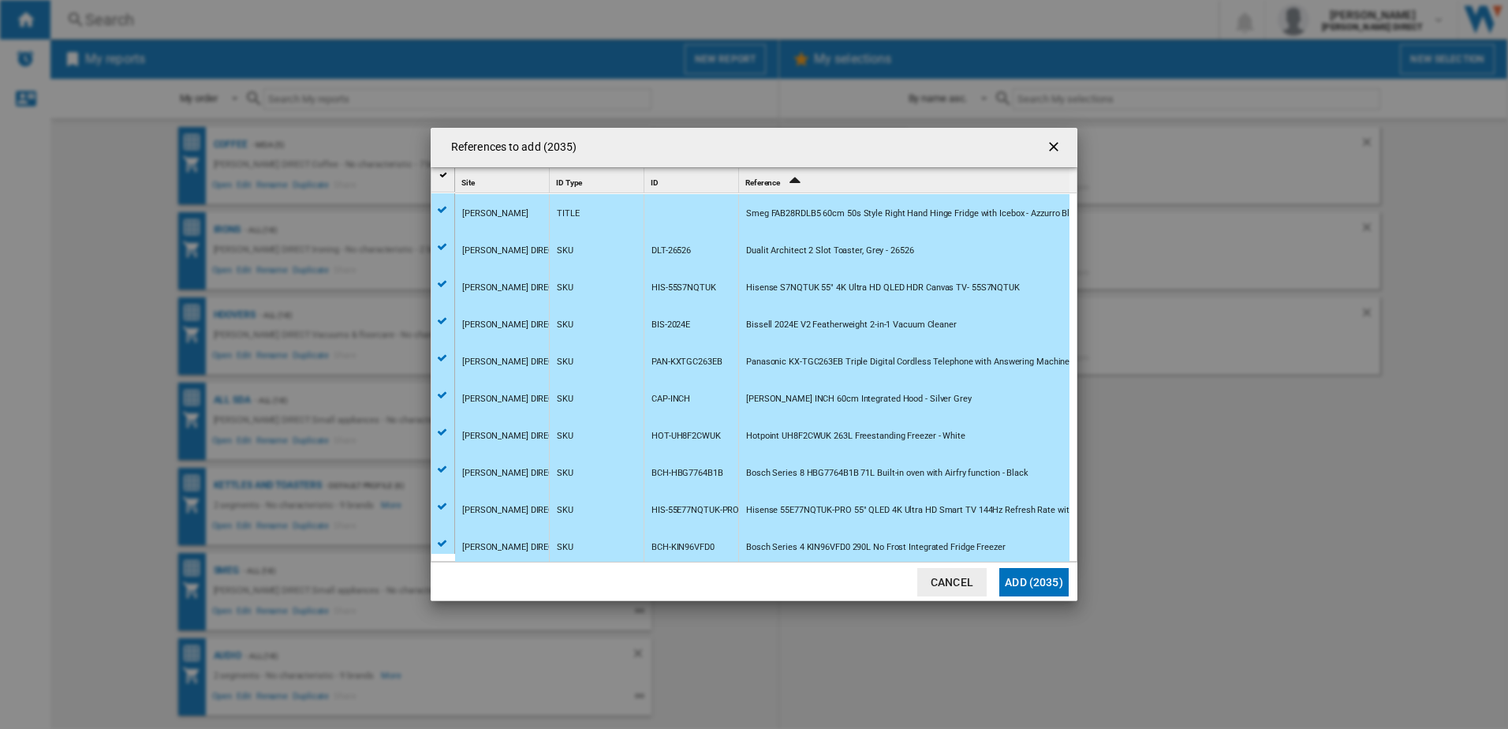
click at [1040, 575] on button "Add (2035)" at bounding box center [1033, 582] width 69 height 28
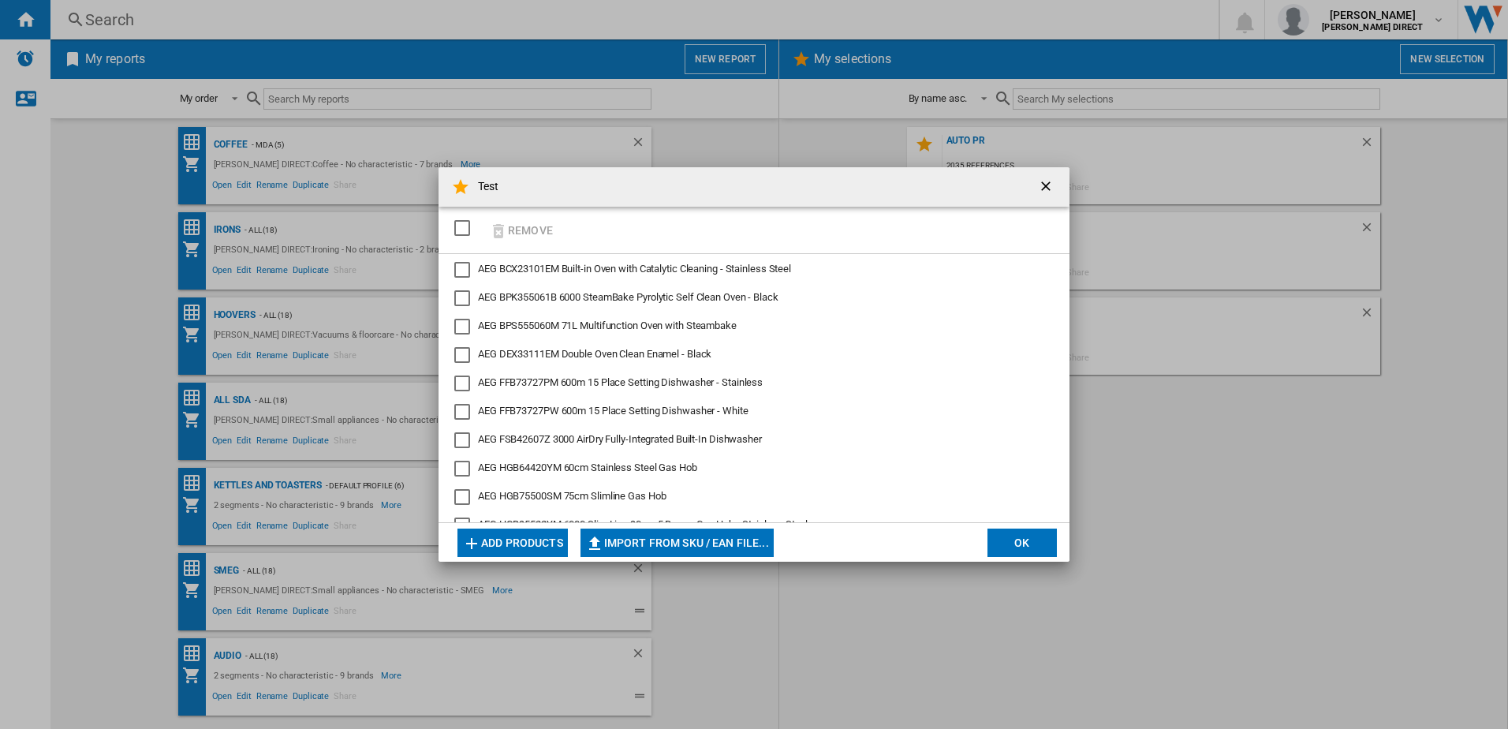
click at [1030, 539] on button "OK" at bounding box center [1021, 542] width 69 height 28
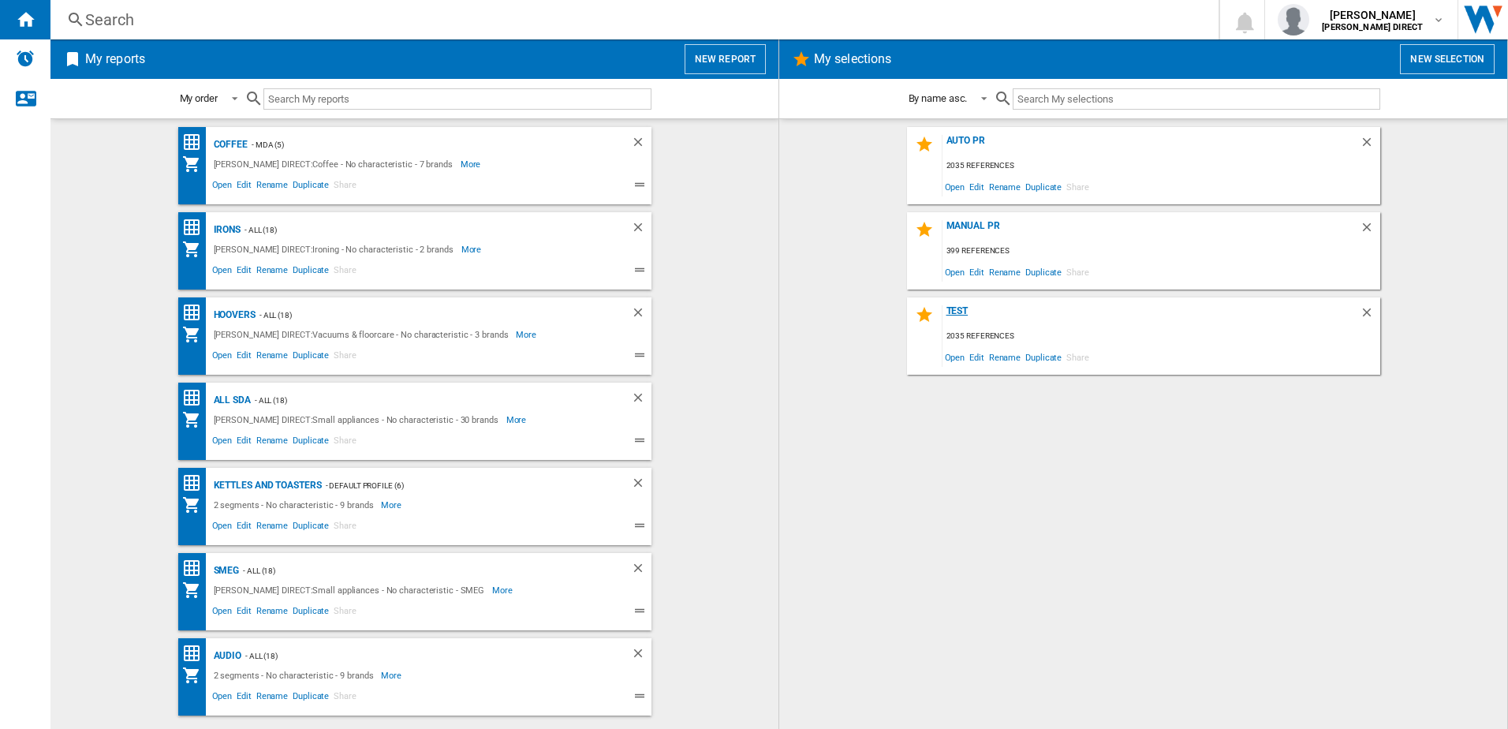
click at [965, 312] on div "Test" at bounding box center [1150, 315] width 417 height 21
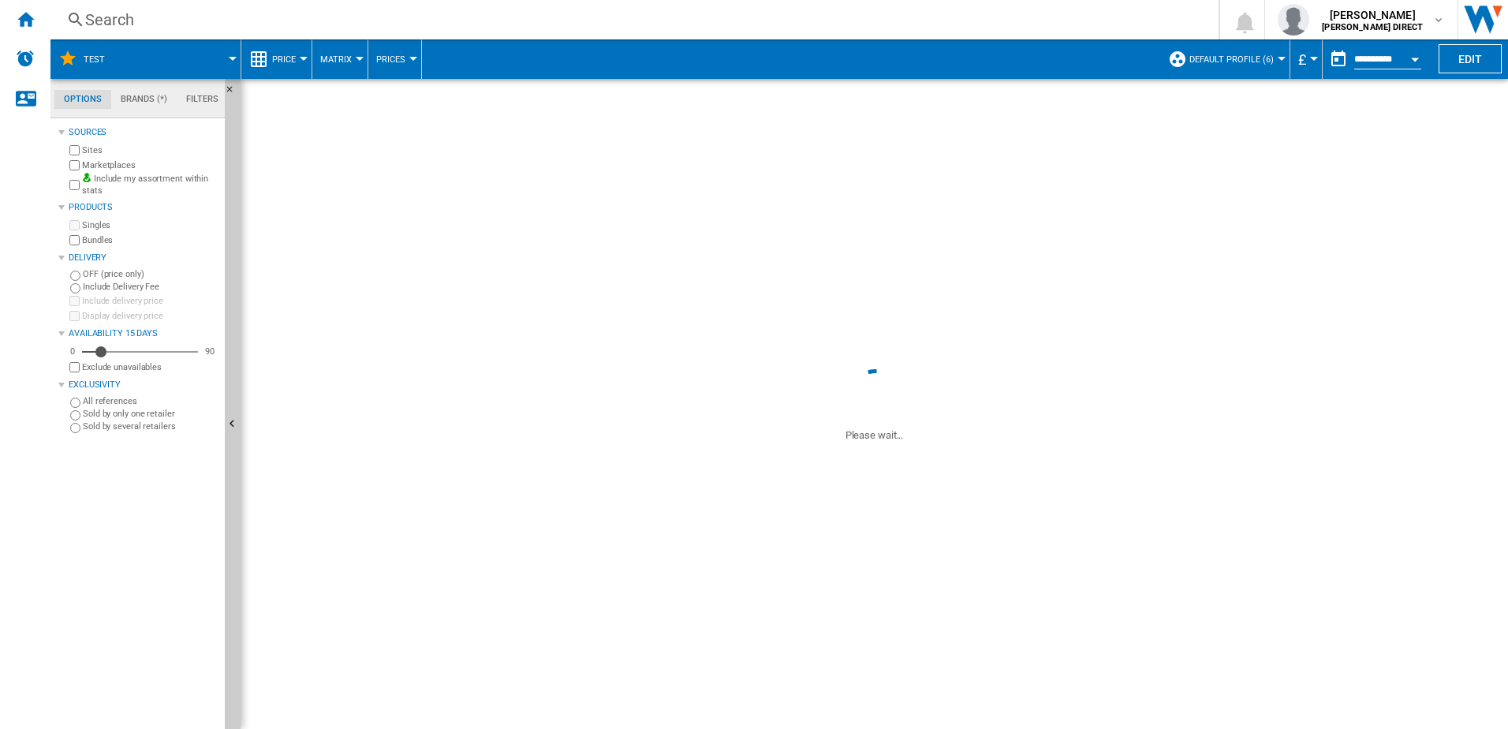
click at [78, 170] on div "Marketplaces" at bounding box center [142, 165] width 152 height 15
click at [1236, 65] on button "Default profile (6)" at bounding box center [1235, 58] width 92 height 39
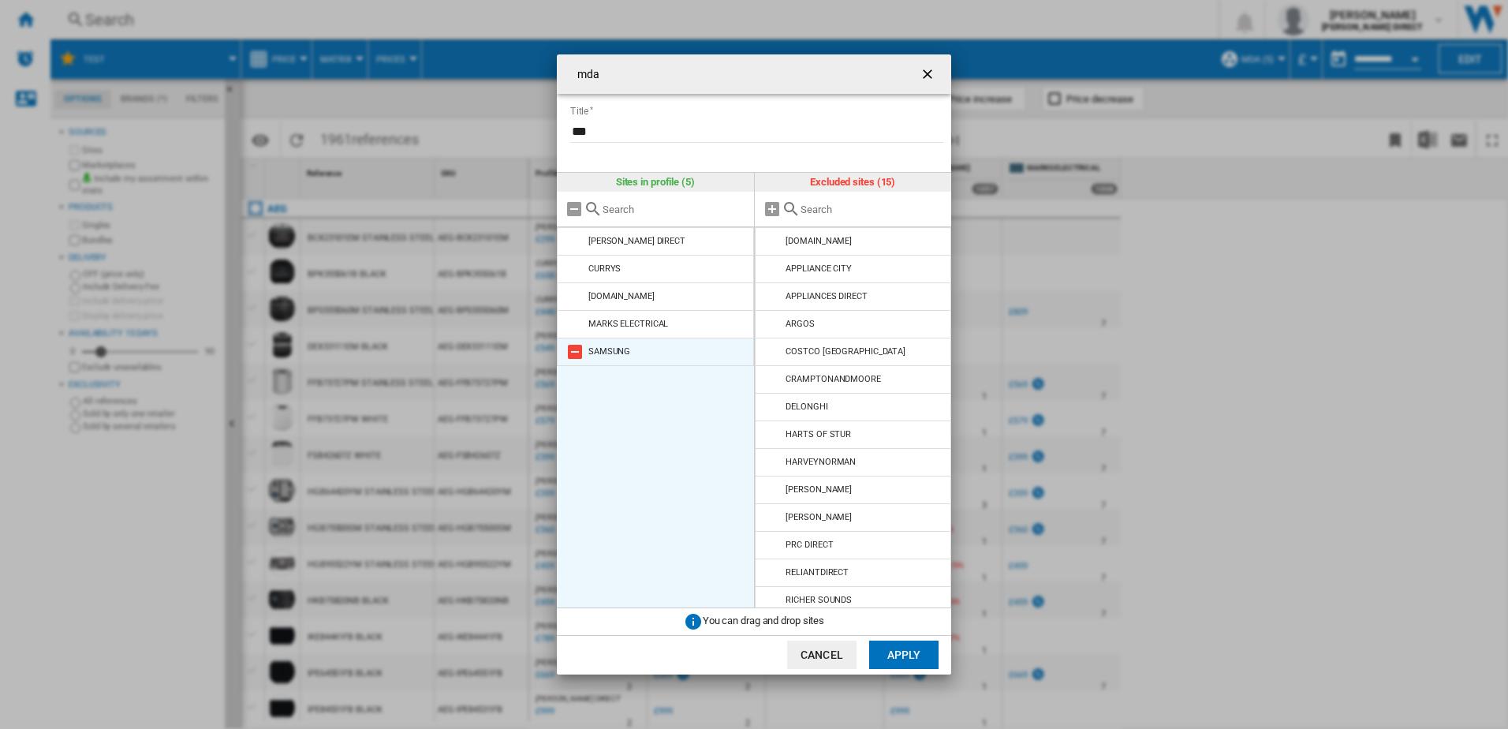
click at [579, 353] on md-icon at bounding box center [574, 351] width 19 height 19
click at [577, 327] on md-icon at bounding box center [574, 324] width 19 height 19
click at [578, 297] on md-icon at bounding box center [574, 296] width 19 height 19
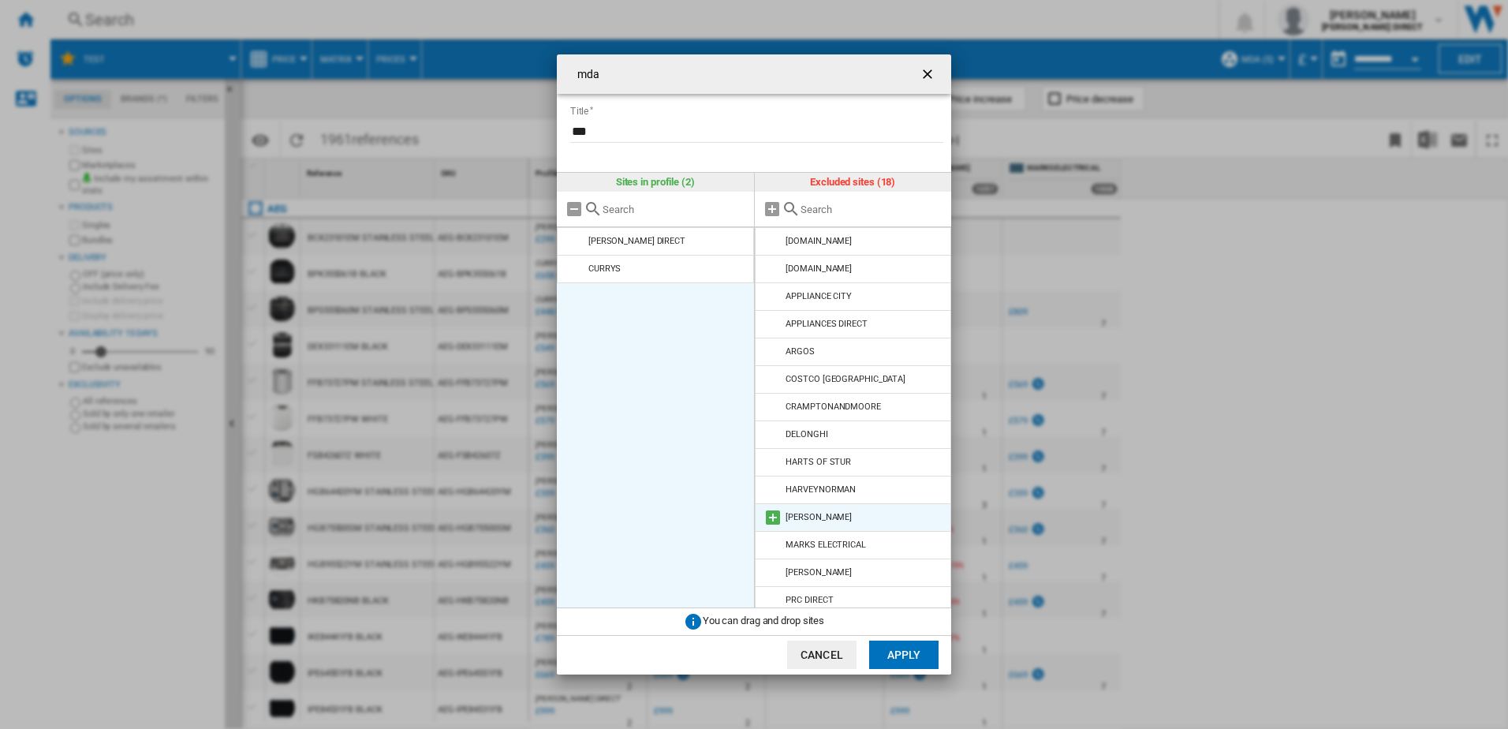
click at [774, 520] on md-icon at bounding box center [772, 517] width 19 height 19
click at [921, 659] on button "Apply" at bounding box center [903, 654] width 69 height 28
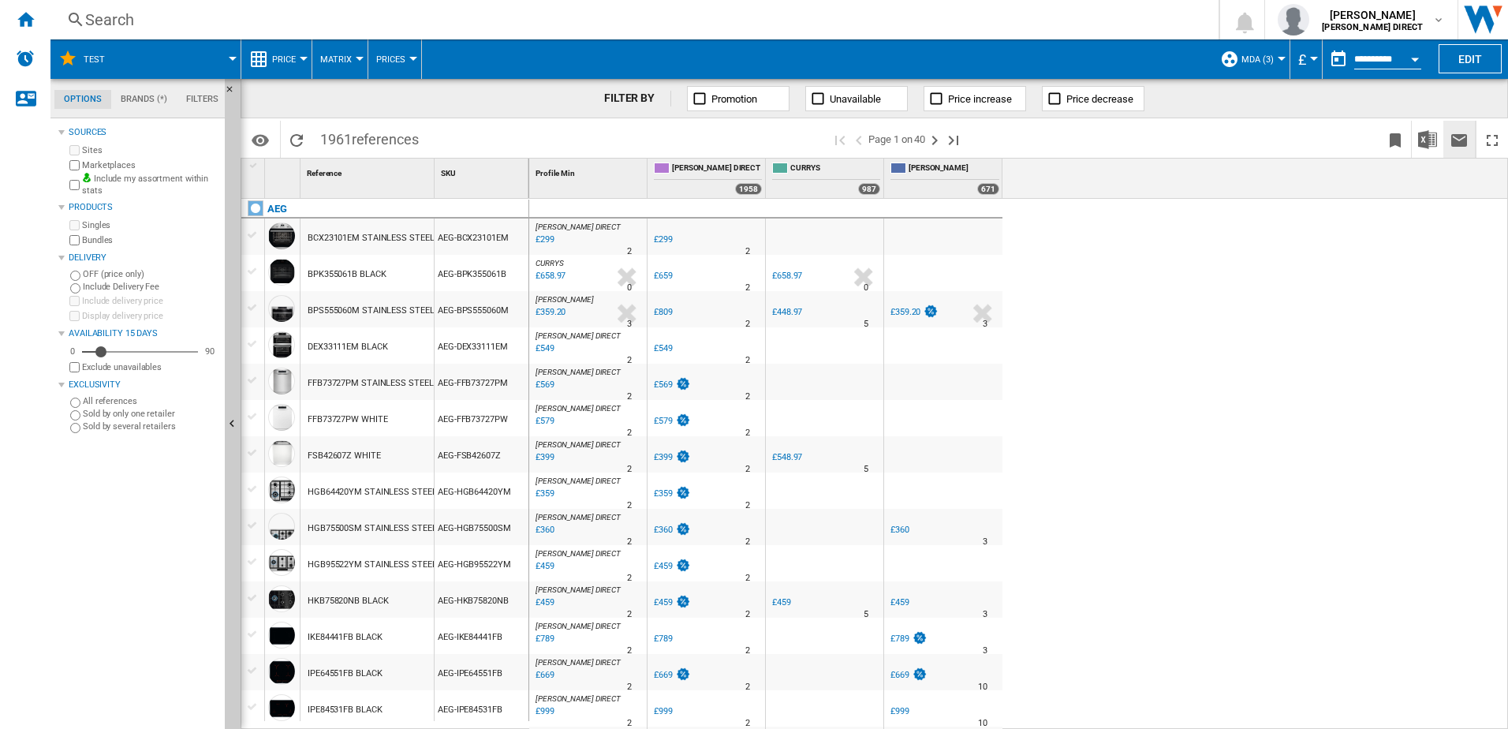
click at [1445, 134] on button "Send this report by email" at bounding box center [1459, 139] width 32 height 37
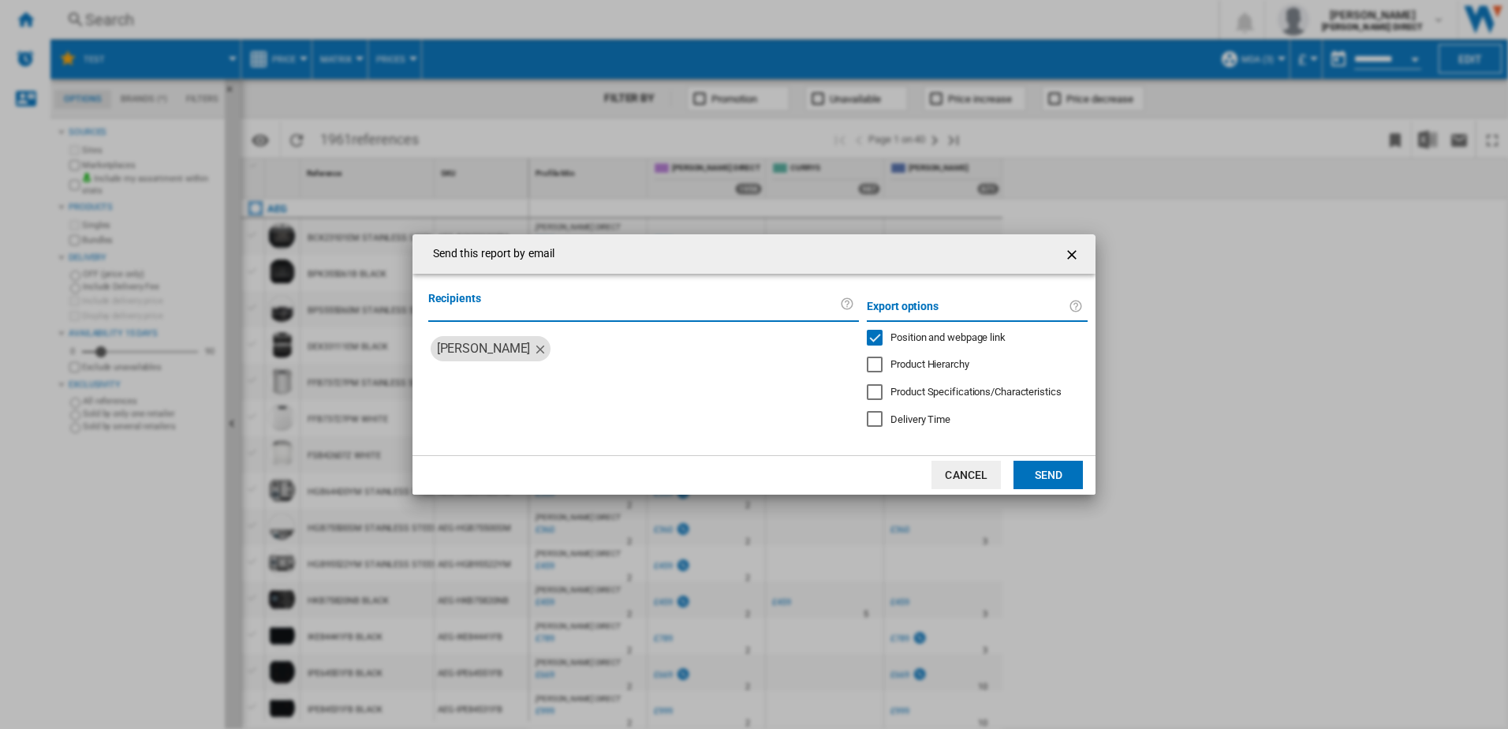
click at [1069, 243] on button "button" at bounding box center [1074, 254] width 32 height 32
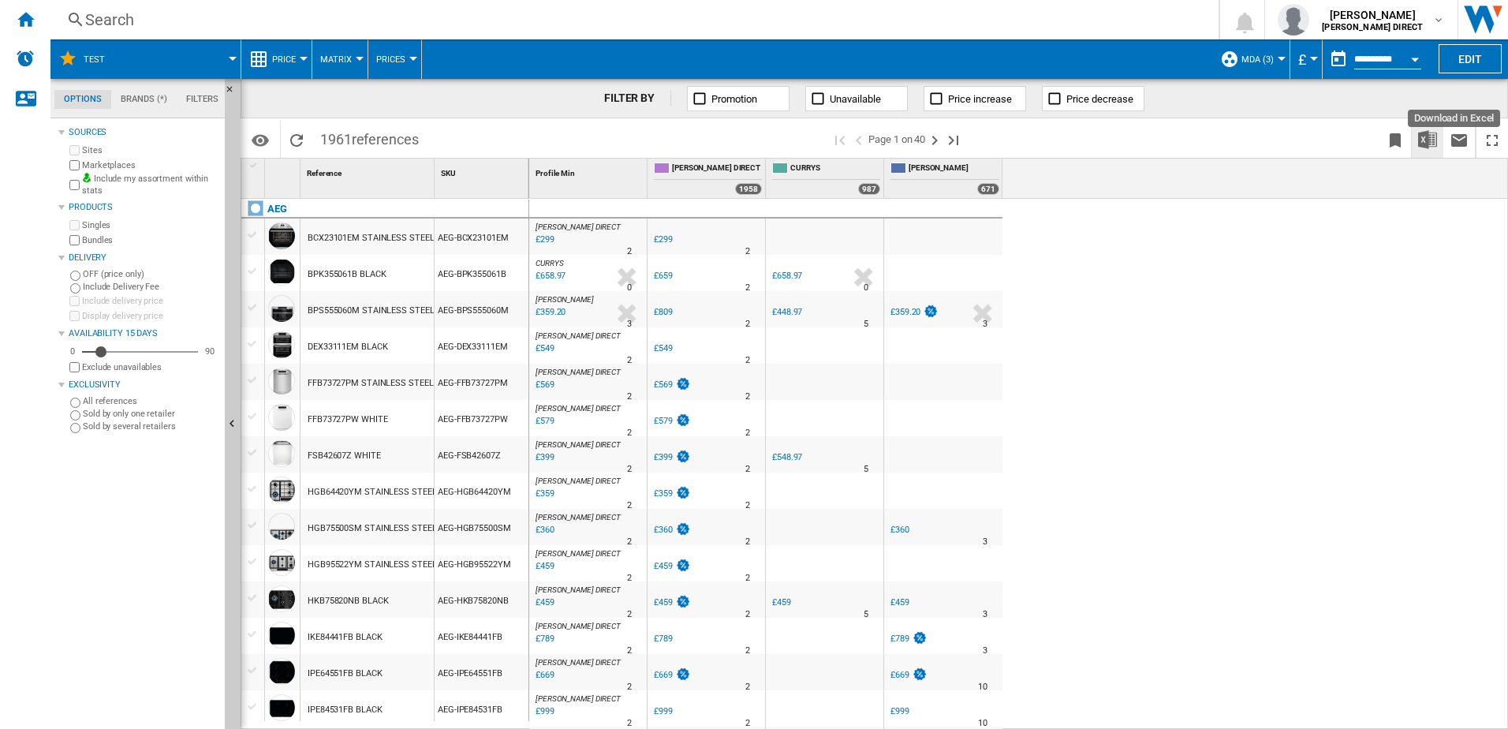
click at [1431, 132] on img "Download in Excel" at bounding box center [1427, 139] width 19 height 19
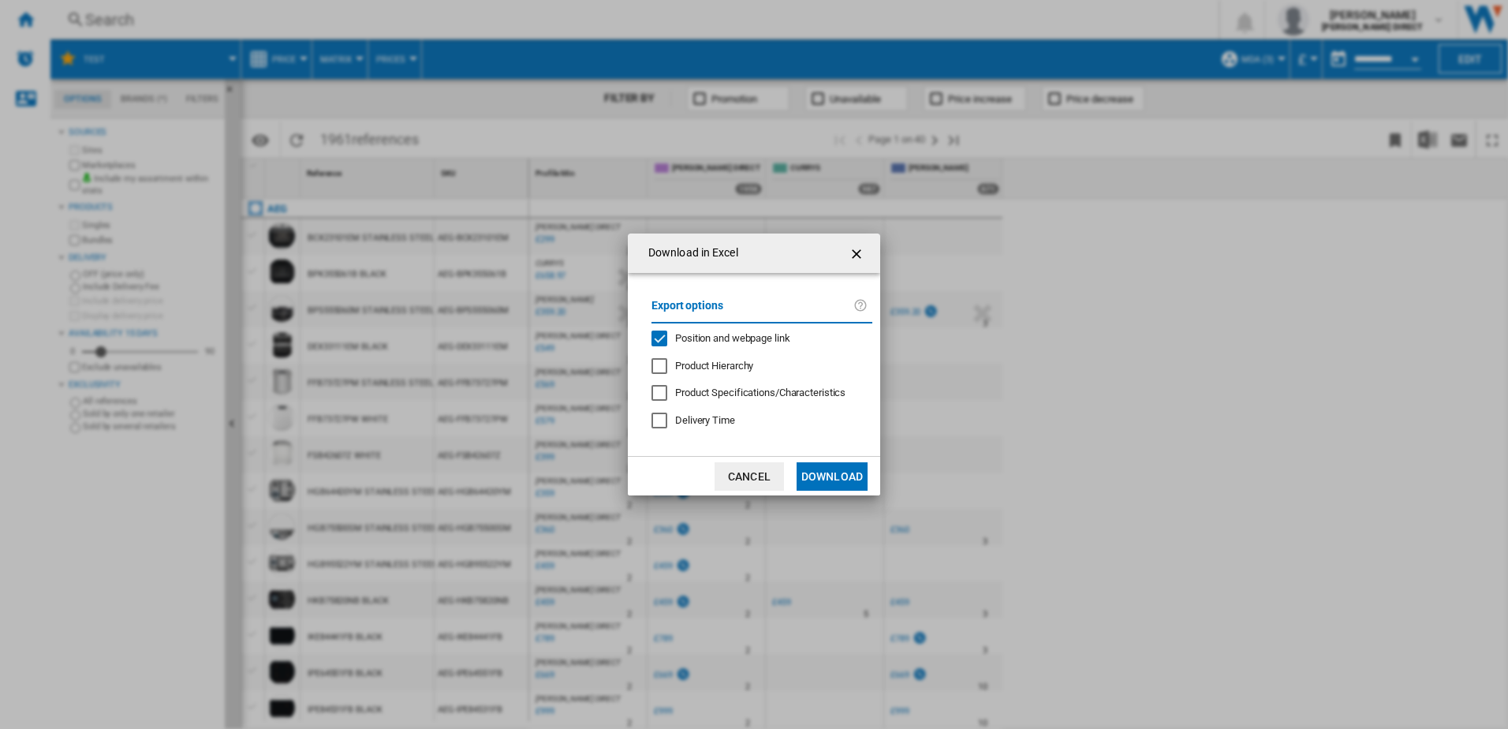
click at [667, 338] on div "Position and webpage link" at bounding box center [659, 338] width 16 height 16
click at [828, 477] on button "Download" at bounding box center [832, 476] width 71 height 28
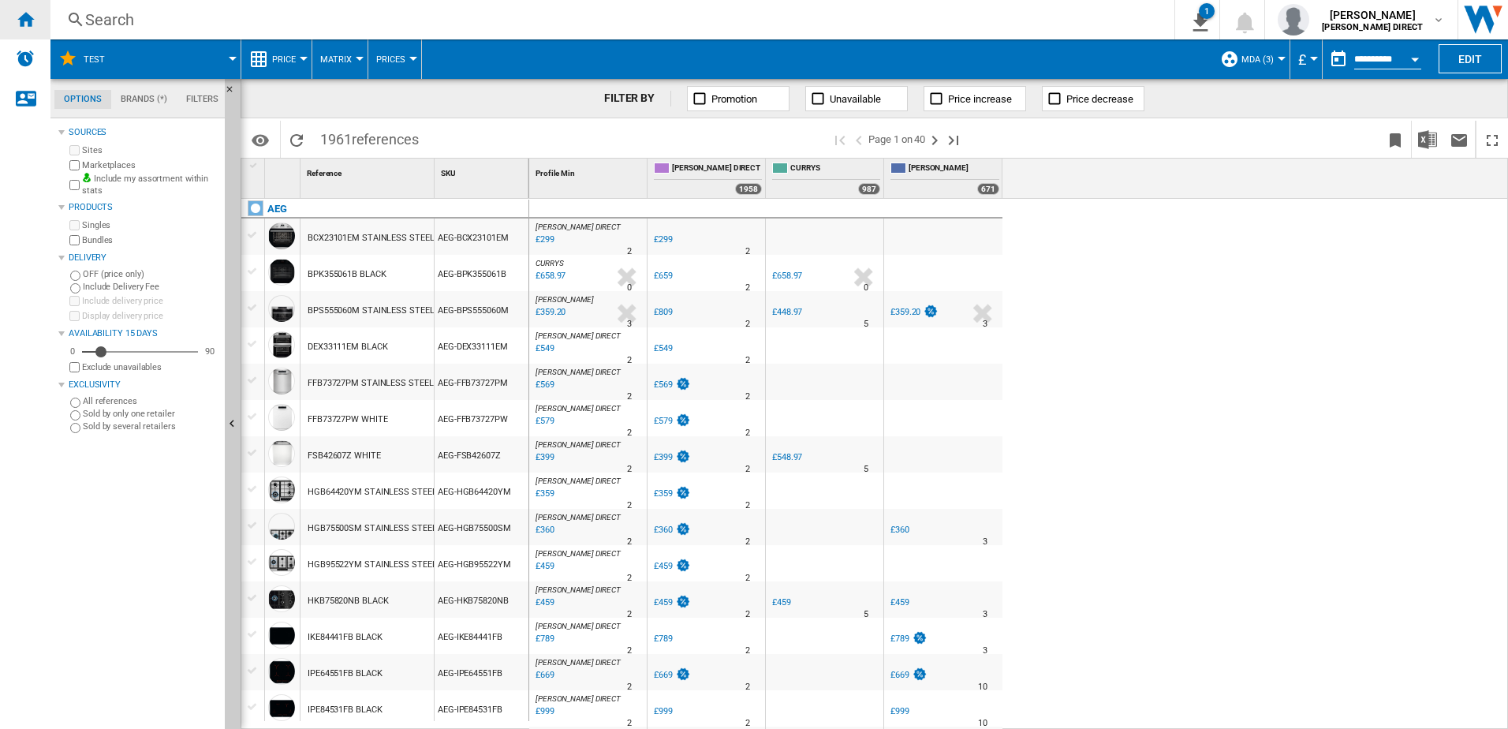
click at [28, 21] on ng-md-icon "Home" at bounding box center [25, 18] width 19 height 19
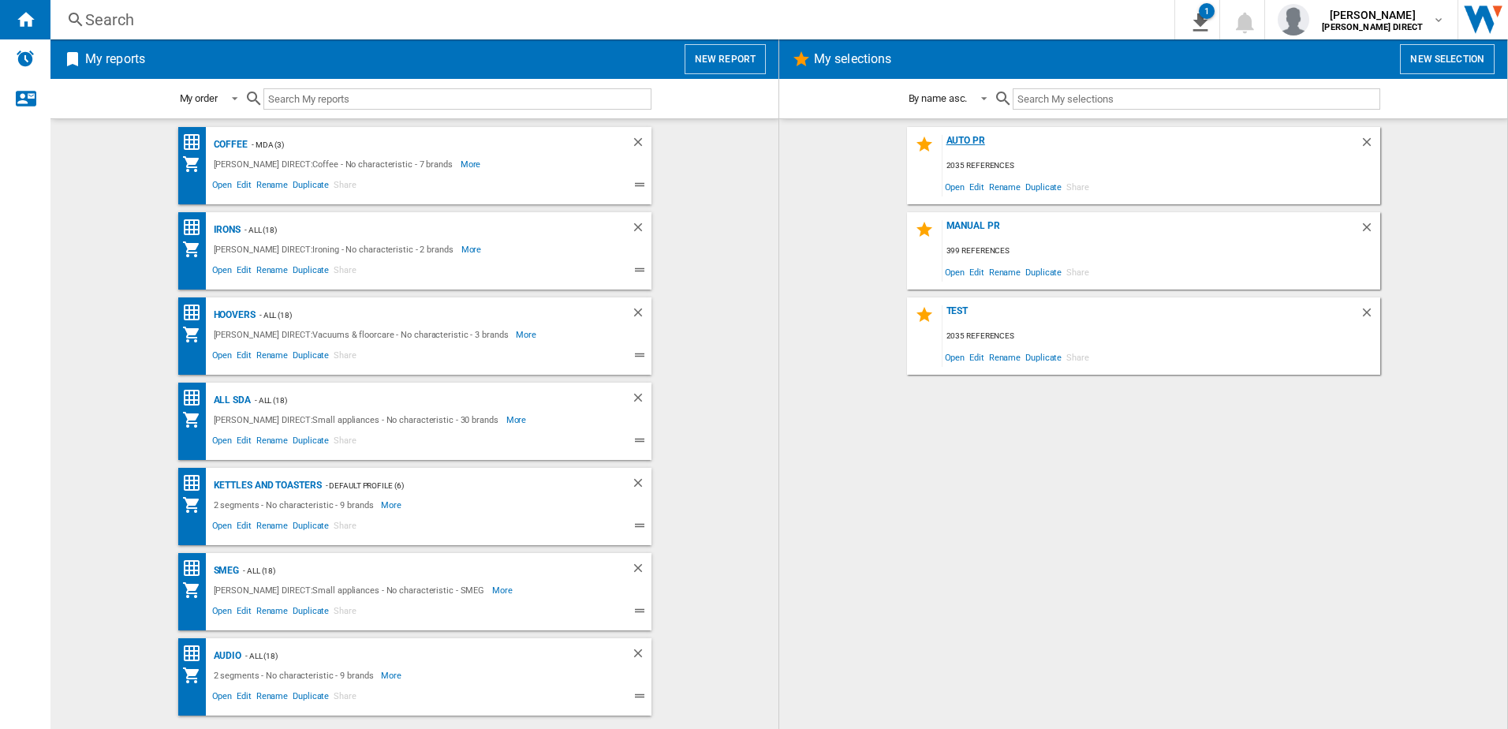
click at [975, 140] on div "AUTO PR" at bounding box center [1150, 145] width 417 height 21
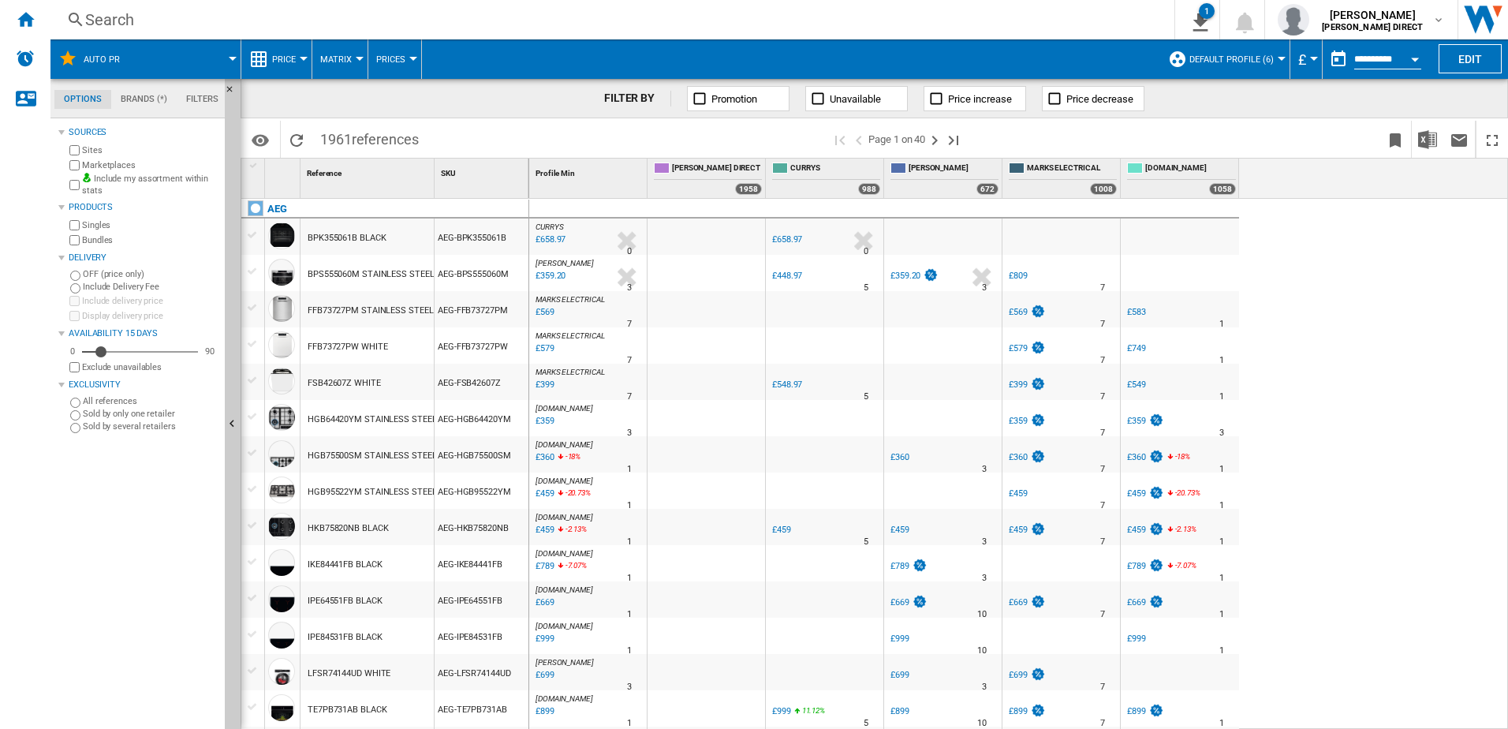
click at [79, 245] on div "Bundles" at bounding box center [142, 240] width 152 height 15
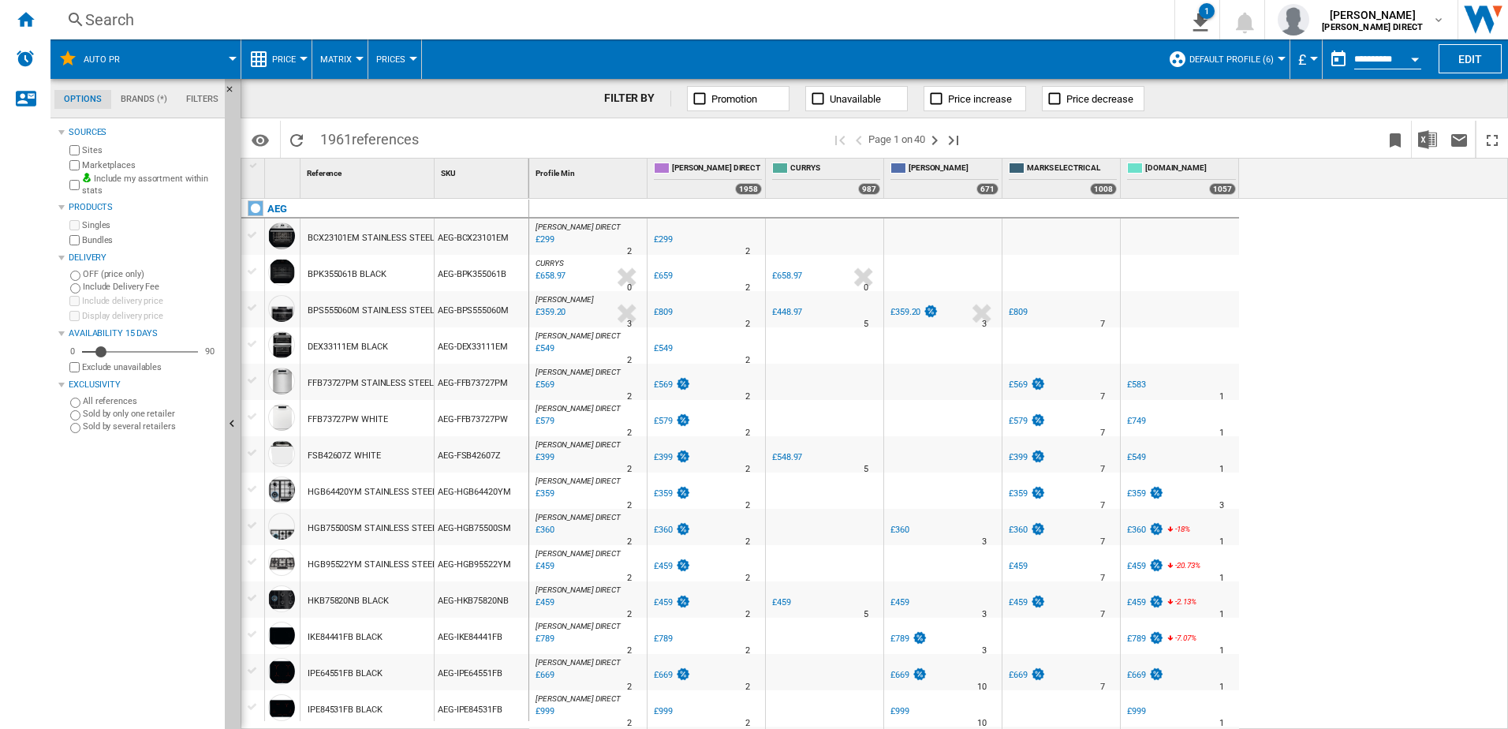
click at [1261, 54] on span "Default profile (6)" at bounding box center [1231, 59] width 84 height 10
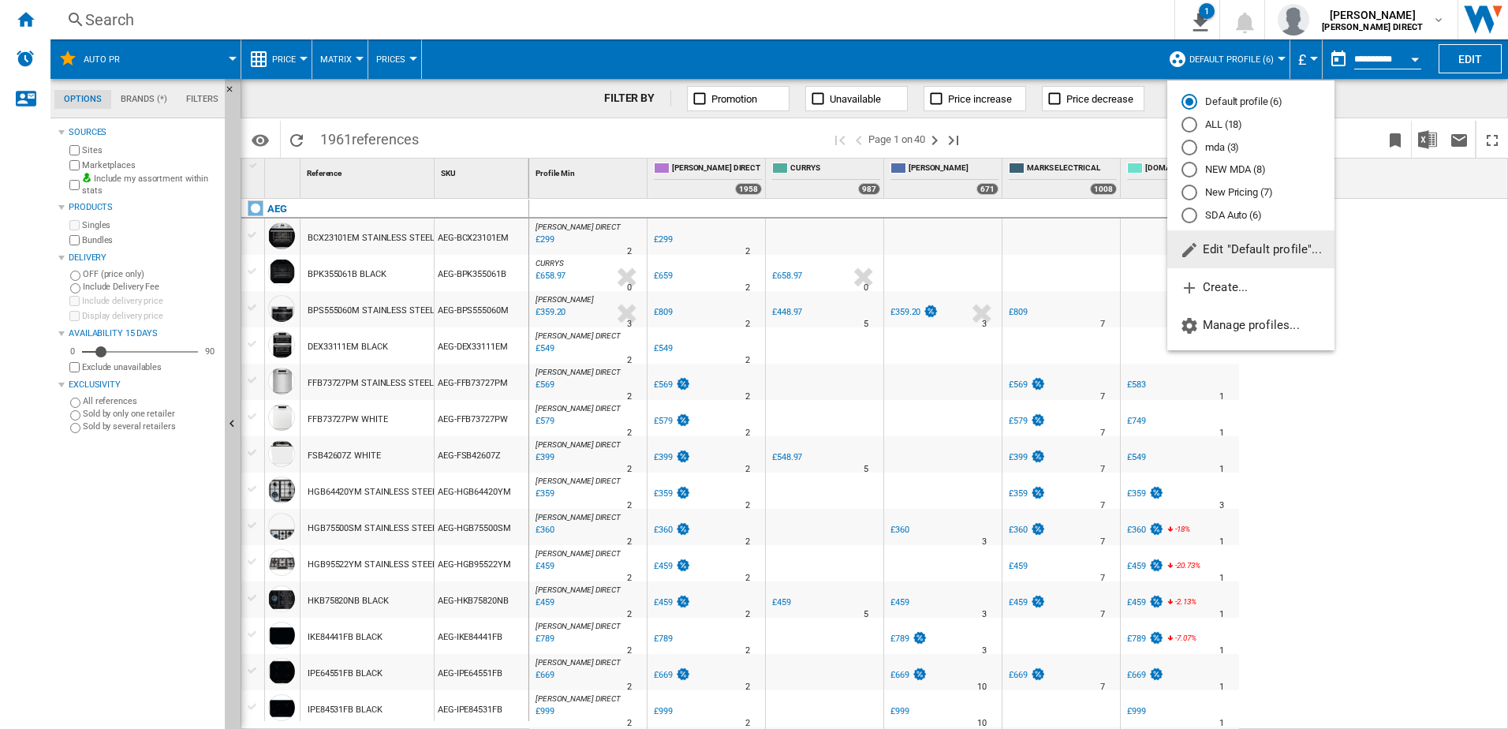
click at [1237, 189] on md-radio-button "New Pricing (7)" at bounding box center [1250, 192] width 139 height 15
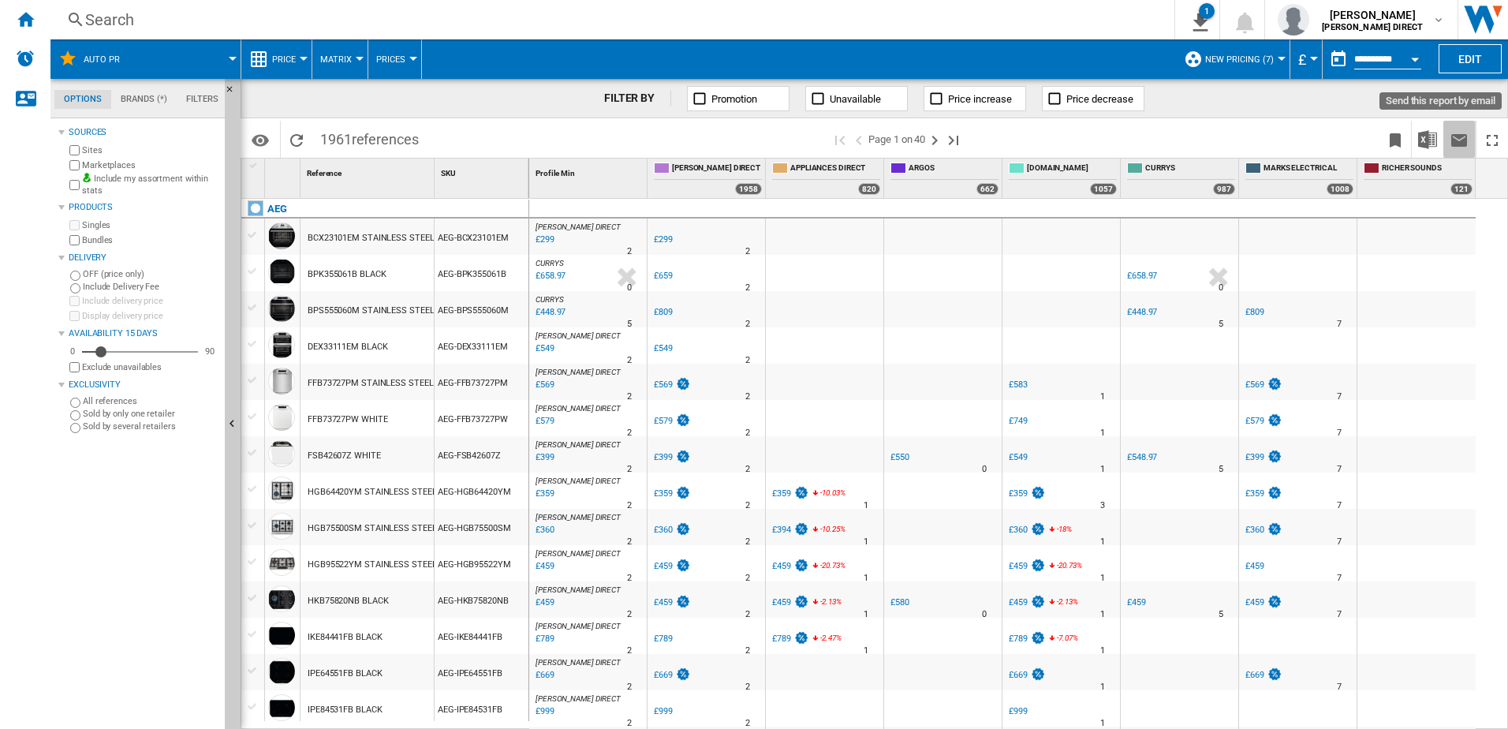
click at [1444, 138] on button "Send this report by email" at bounding box center [1459, 139] width 32 height 37
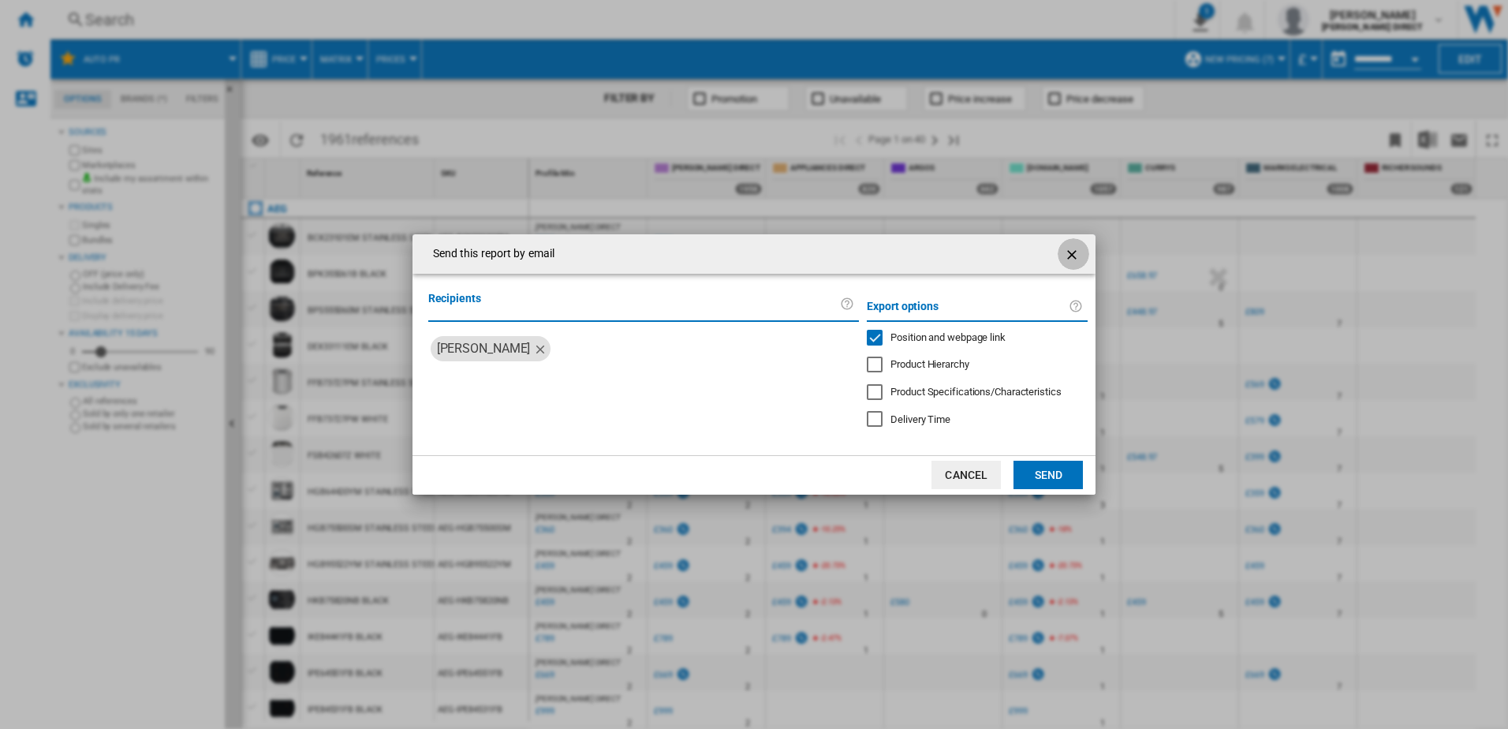
click at [1067, 256] on ng-md-icon "getI18NText('BUTTONS.CLOSE_DIALOG')" at bounding box center [1073, 254] width 19 height 19
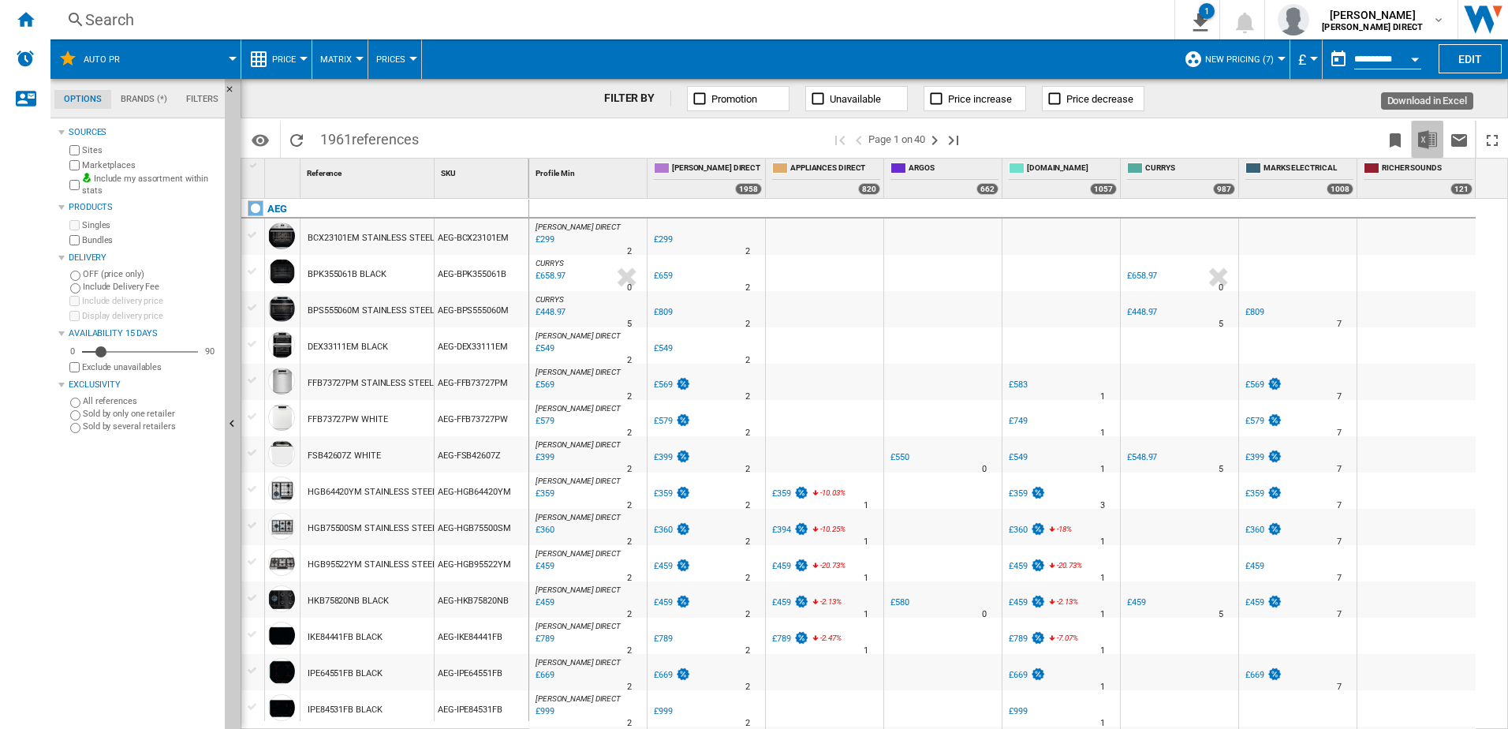
click at [1426, 139] on img "Download in Excel" at bounding box center [1427, 139] width 19 height 19
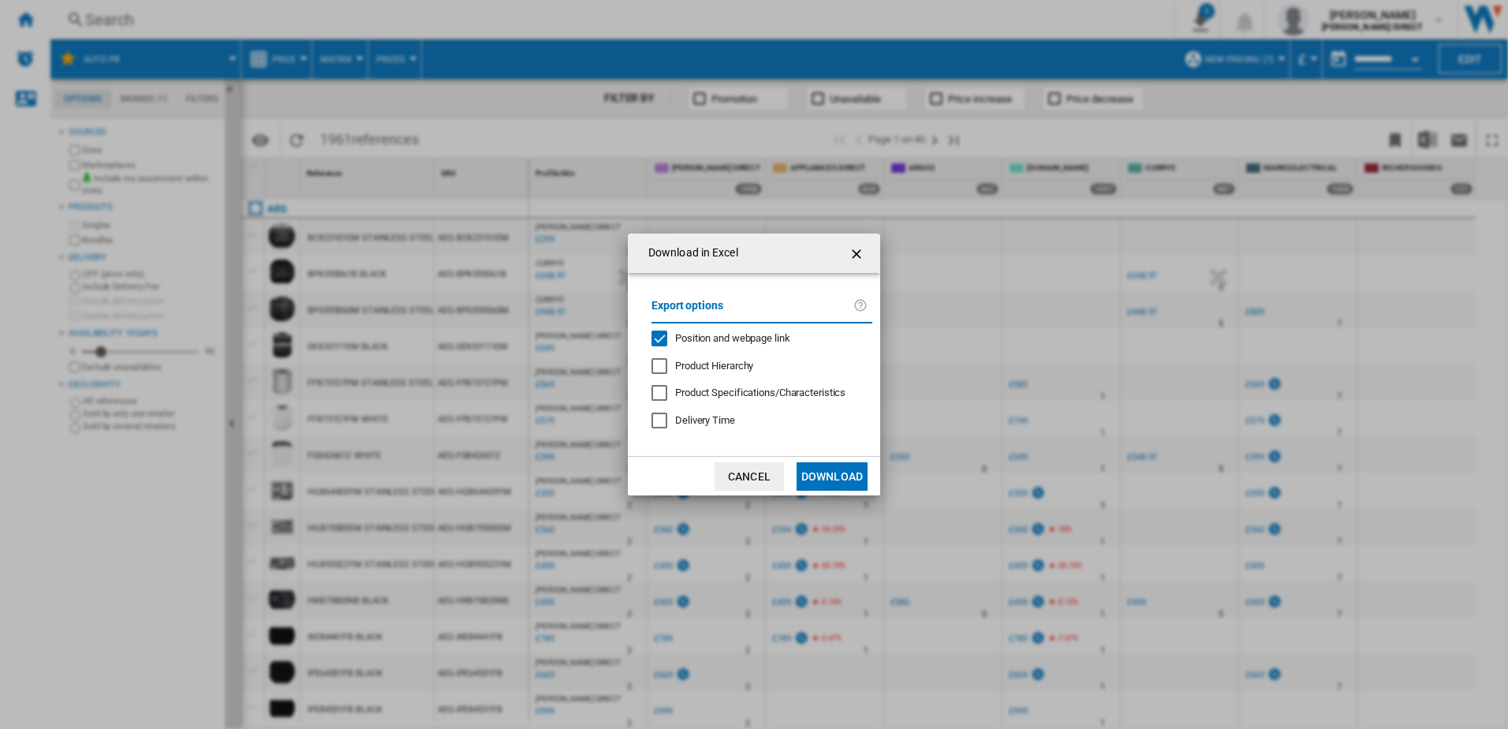
click at [752, 334] on span "Position and webpage link" at bounding box center [732, 338] width 115 height 12
click at [842, 473] on button "Download" at bounding box center [832, 476] width 71 height 28
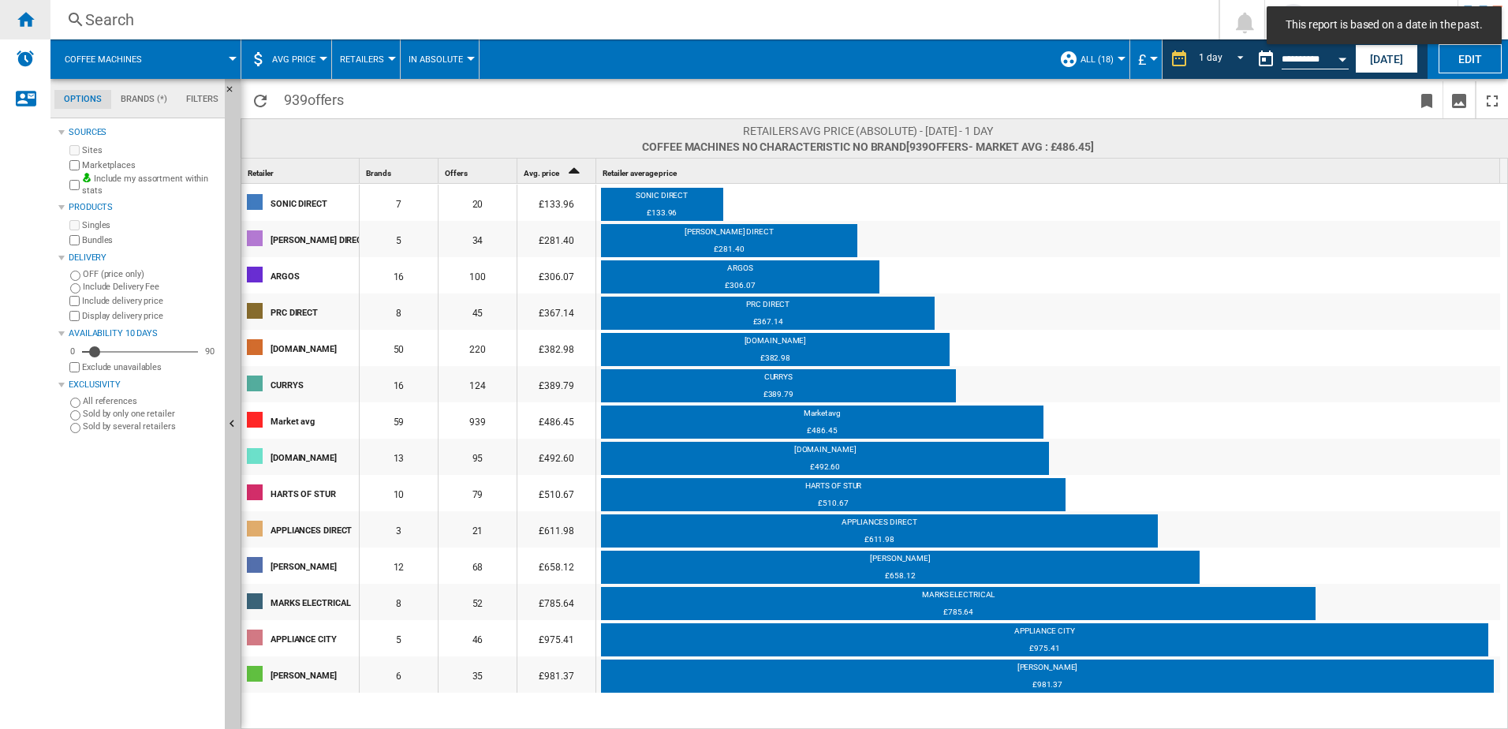
click at [33, 36] on div "Home" at bounding box center [25, 19] width 50 height 39
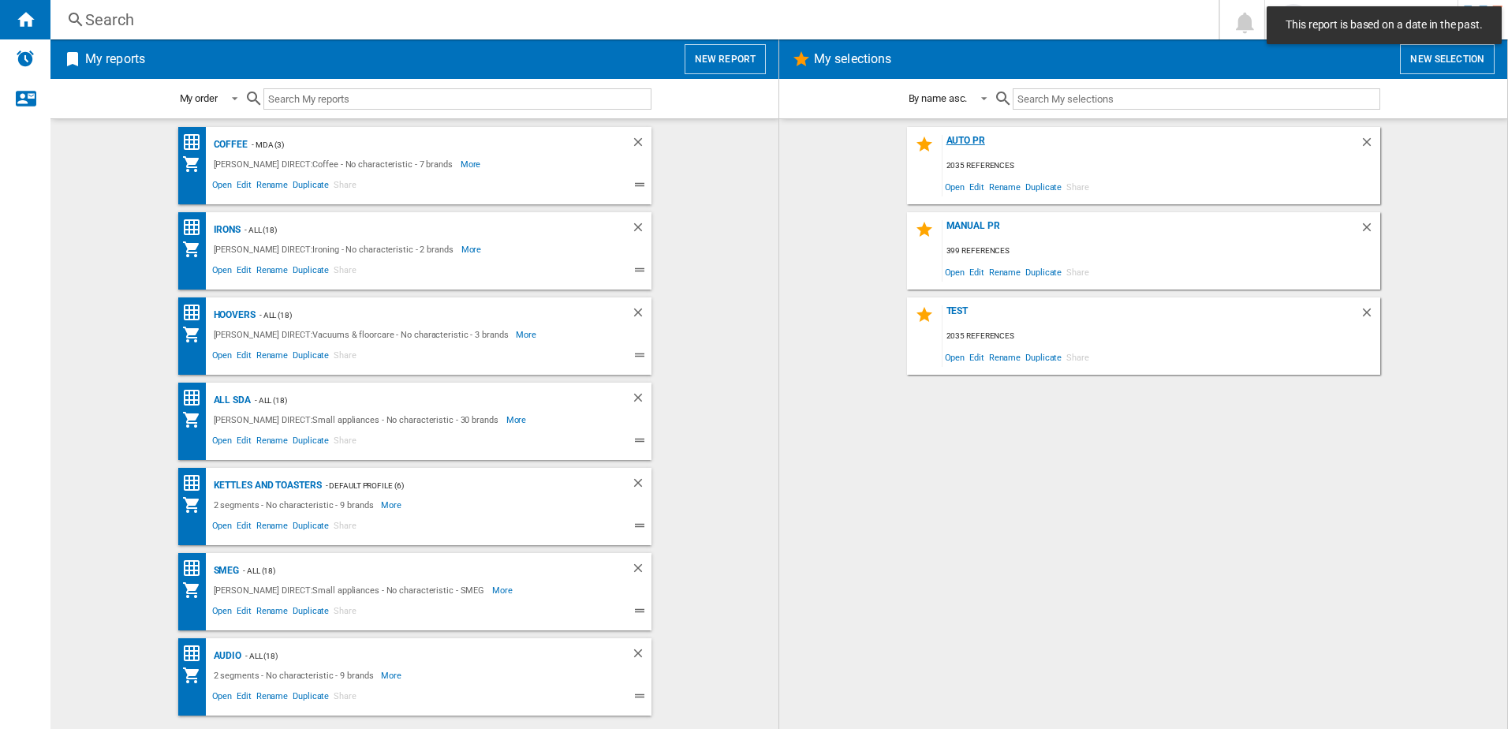
click at [969, 141] on div "AUTO PR" at bounding box center [1150, 145] width 417 height 21
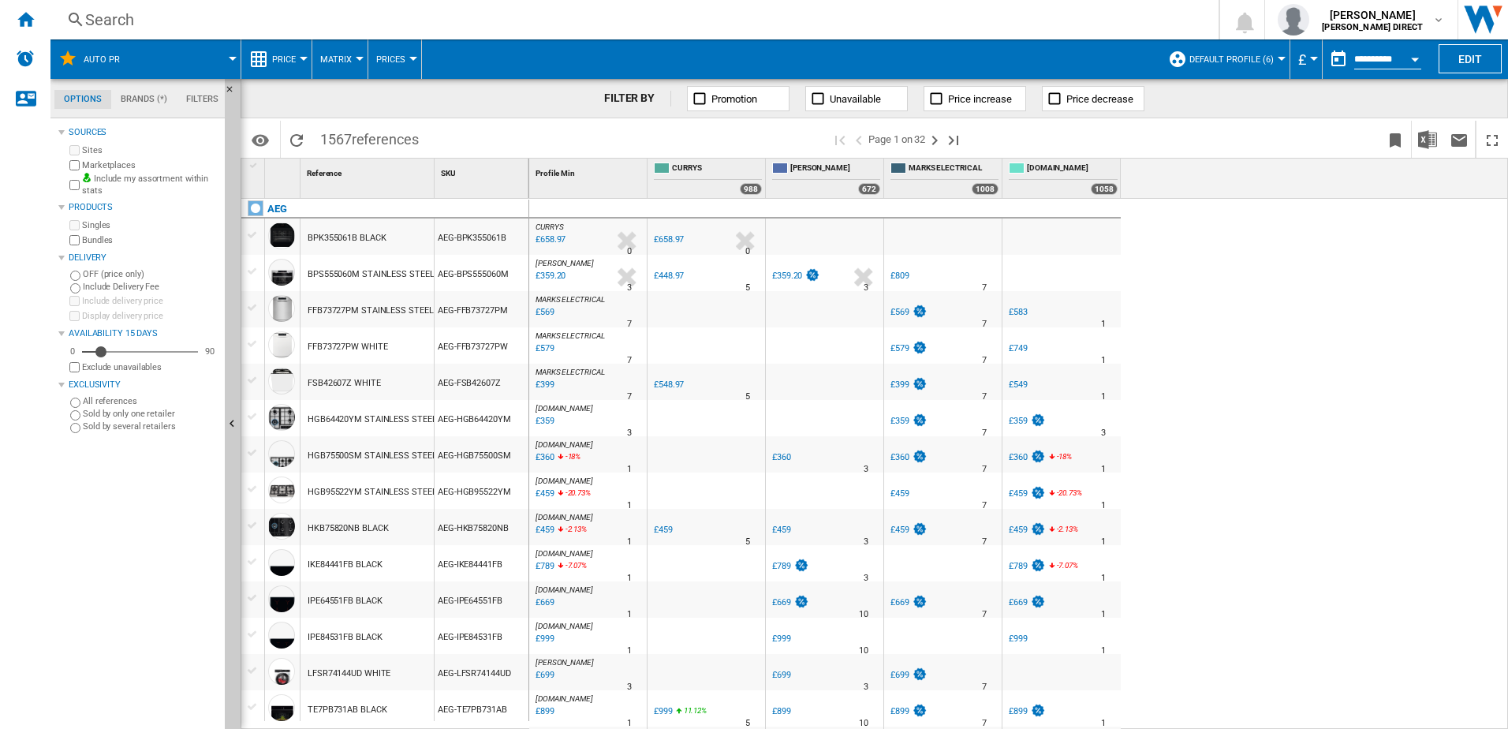
click at [1254, 46] on button "Default profile (6)" at bounding box center [1235, 58] width 92 height 39
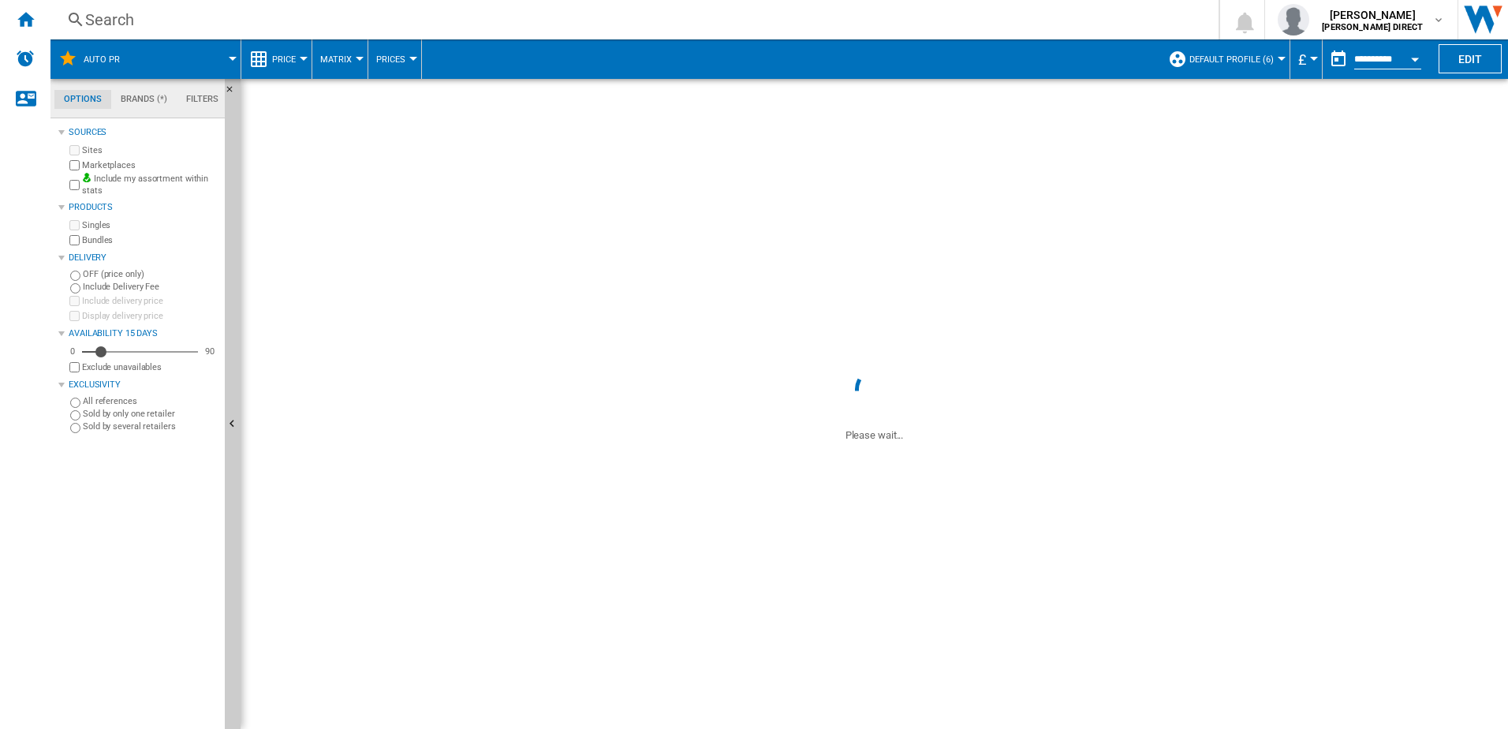
click at [1238, 63] on span "Default profile (6)" at bounding box center [1231, 59] width 84 height 10
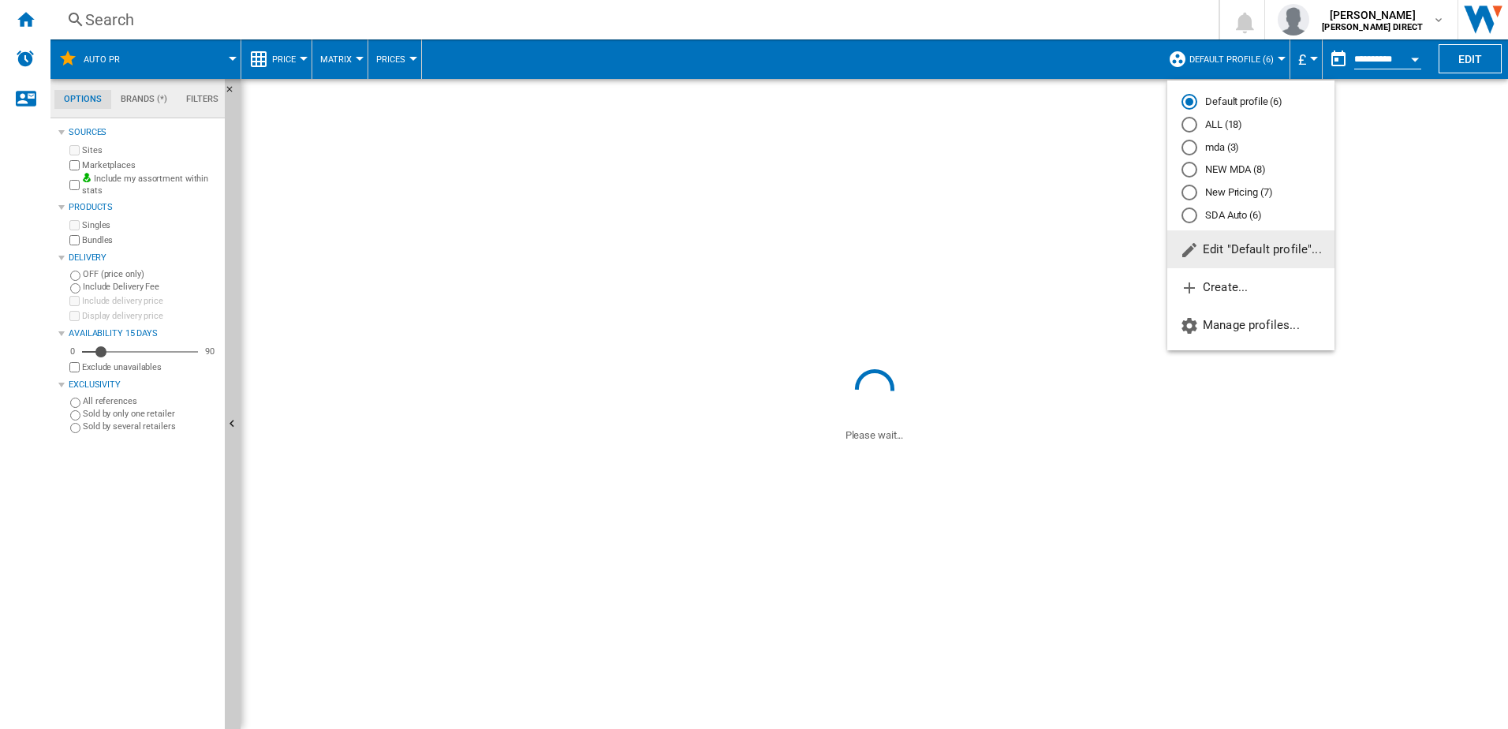
click at [1220, 103] on md-radio-button "Default profile (6)" at bounding box center [1250, 102] width 139 height 15
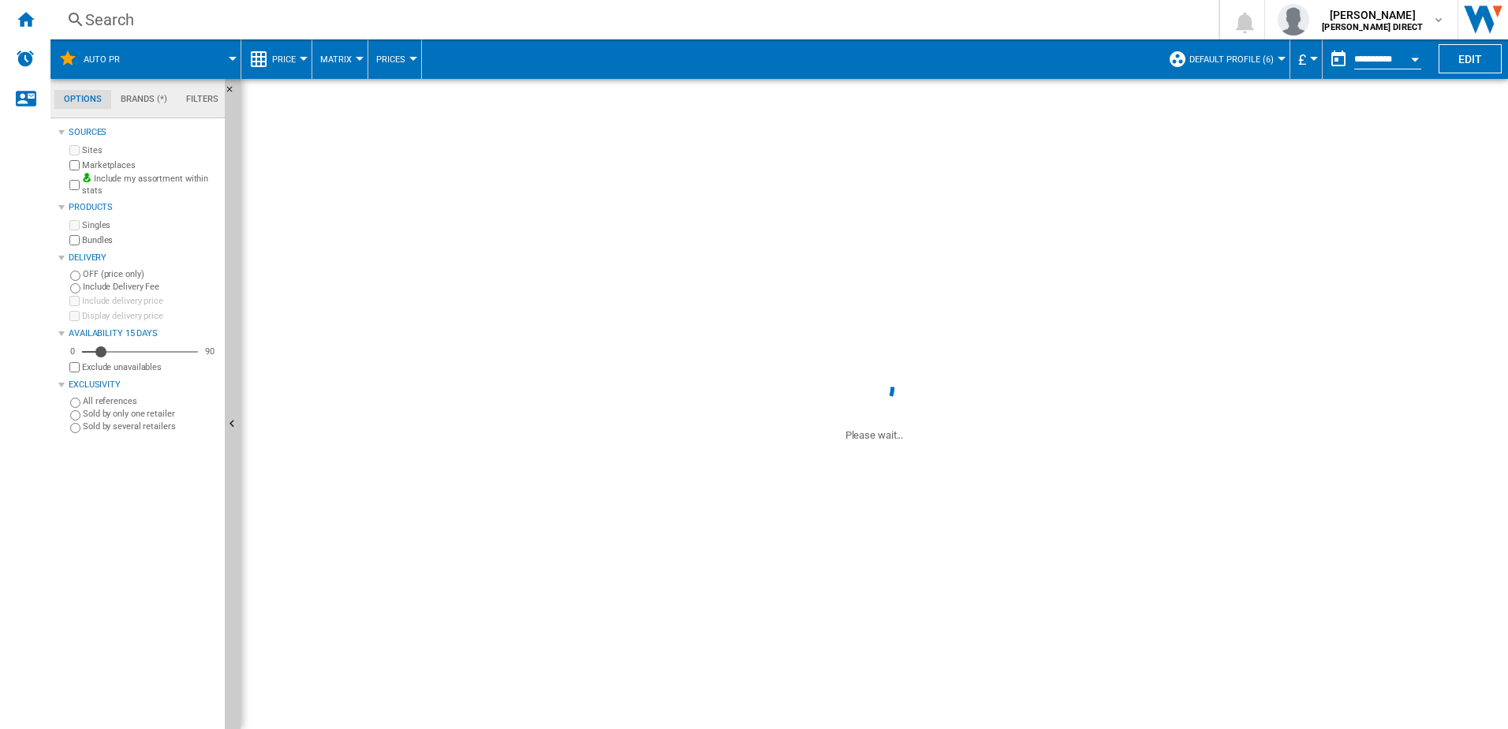
click at [1218, 61] on span "Default profile (6)" at bounding box center [1231, 59] width 84 height 10
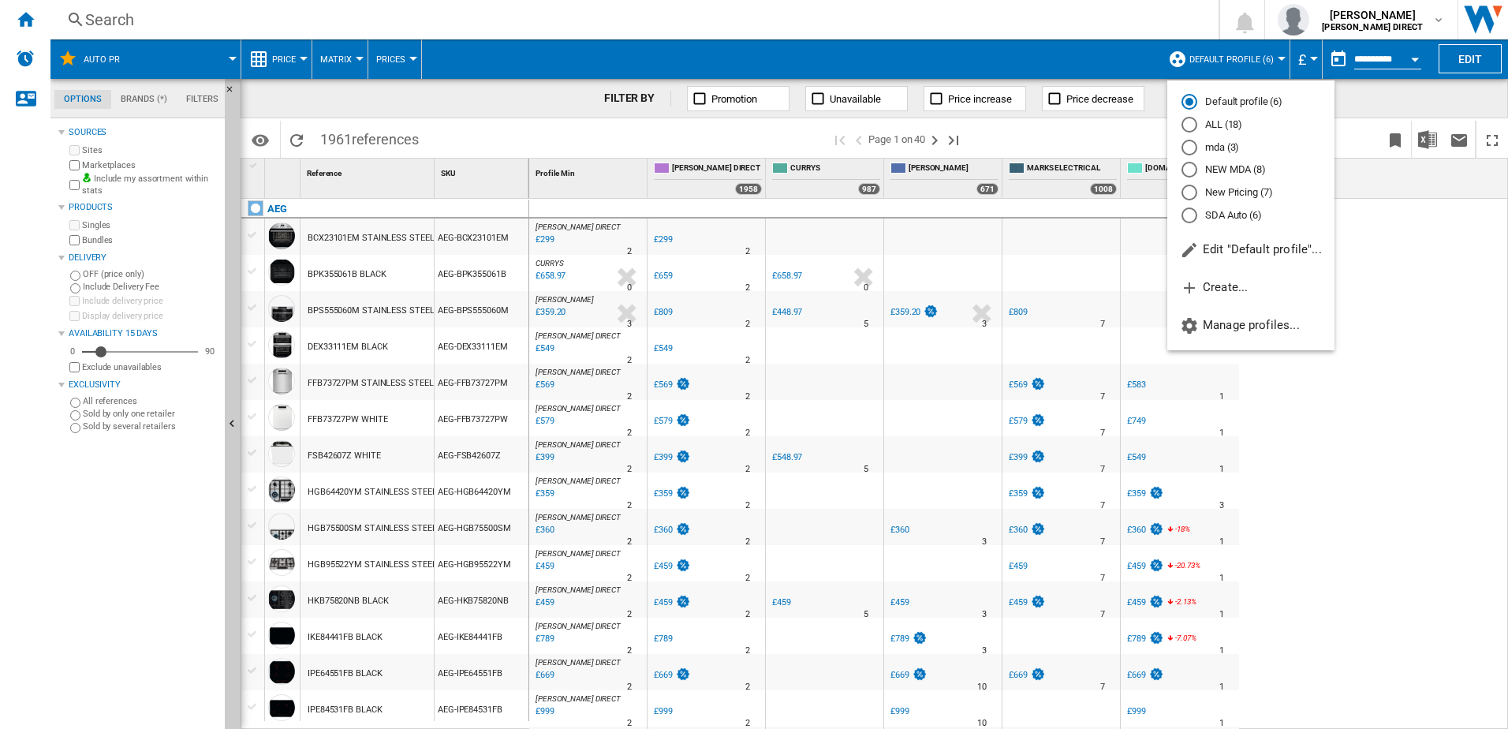
click at [1245, 190] on md-radio-button "New Pricing (7)" at bounding box center [1250, 192] width 139 height 15
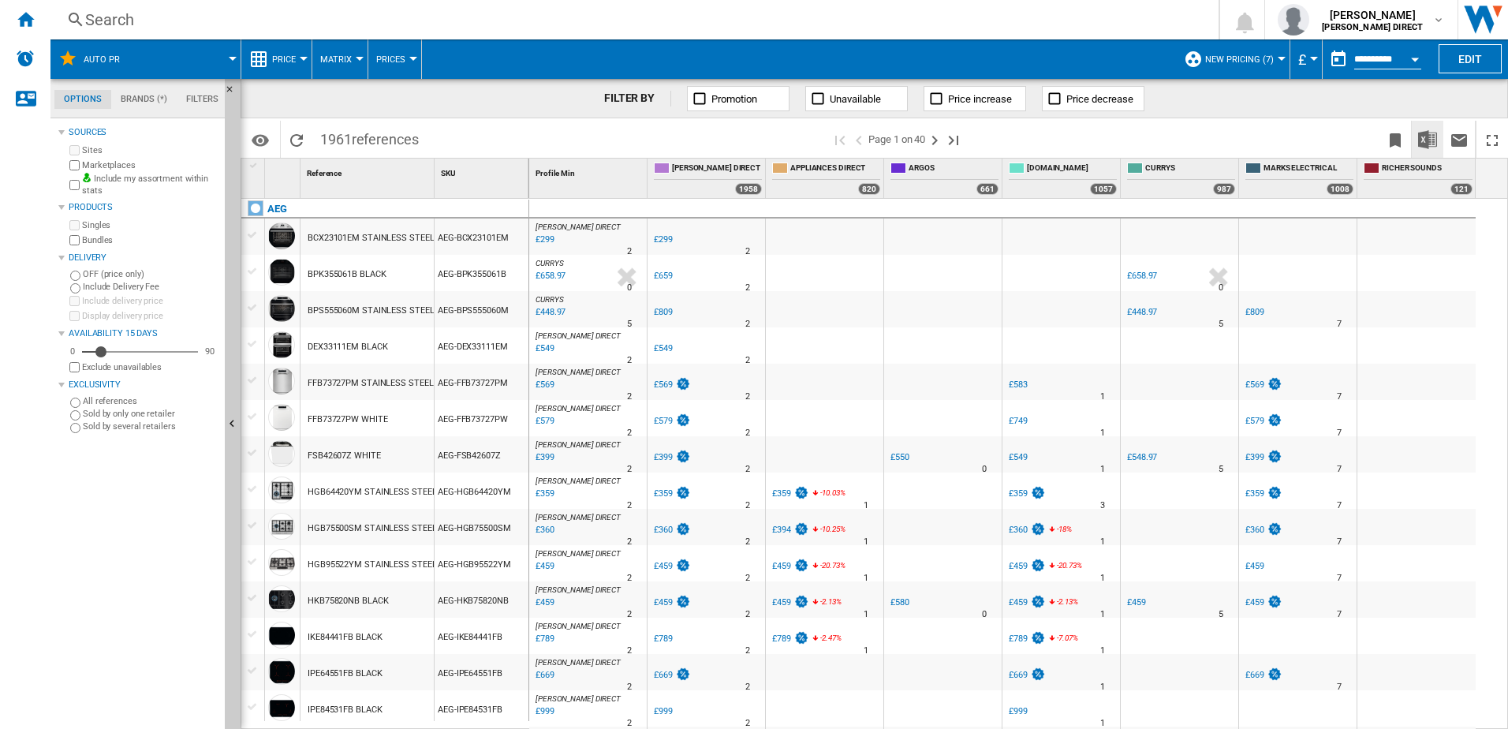
click at [1424, 135] on img "Download in Excel" at bounding box center [1427, 139] width 19 height 19
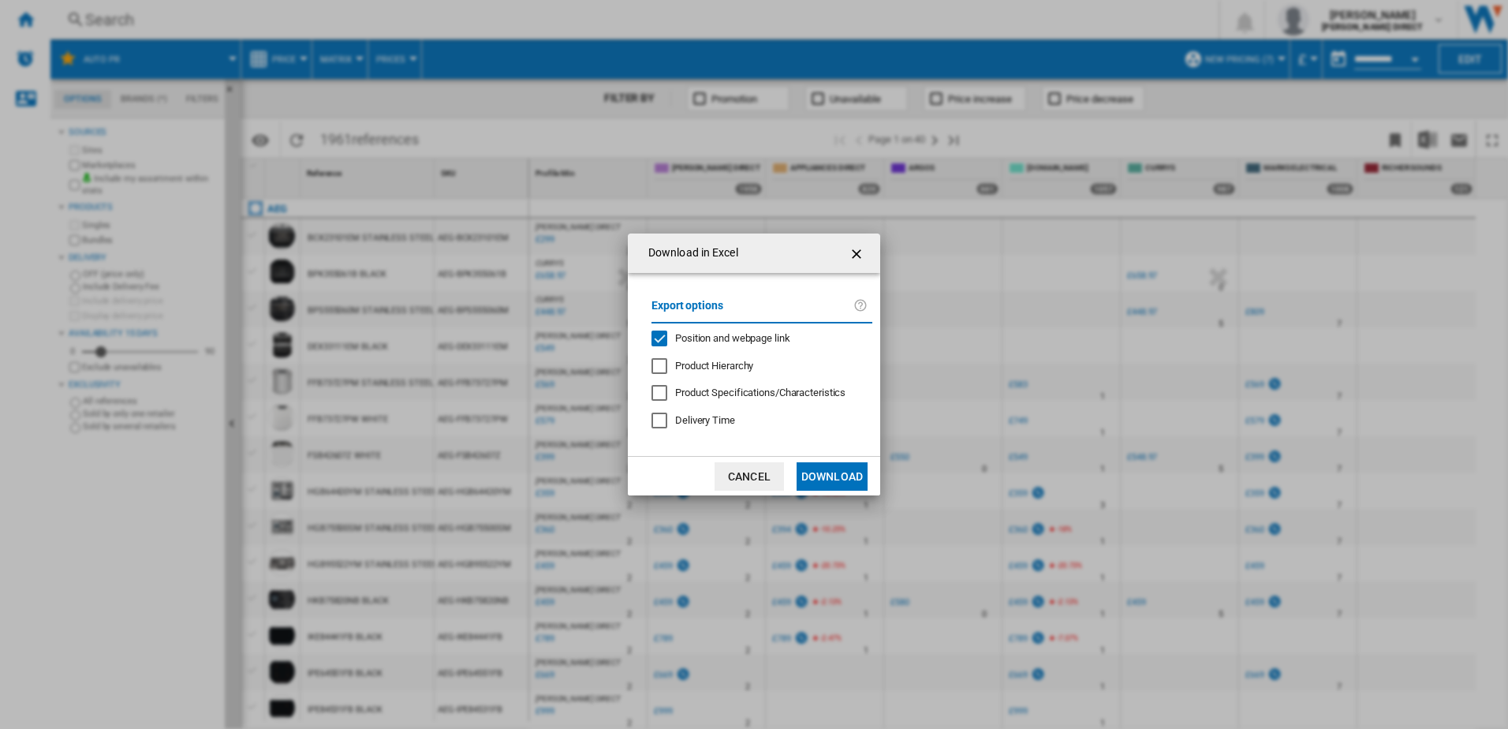
click at [732, 332] on span "Position and webpage link" at bounding box center [732, 338] width 115 height 12
click at [832, 477] on button "Download" at bounding box center [832, 476] width 71 height 28
